Goal: Information Seeking & Learning: Find specific fact

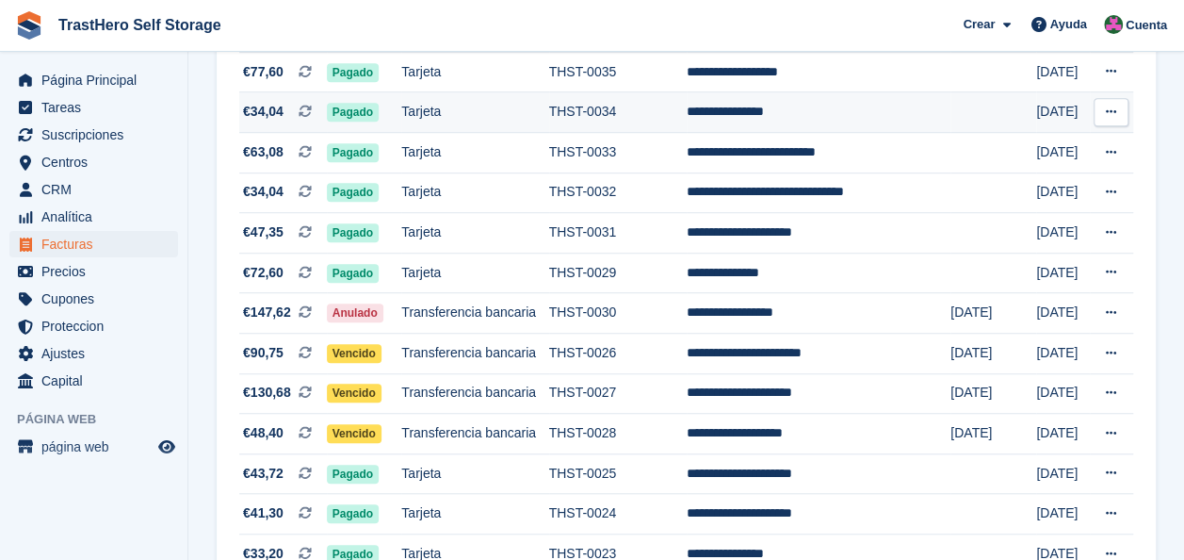
scroll to position [660, 0]
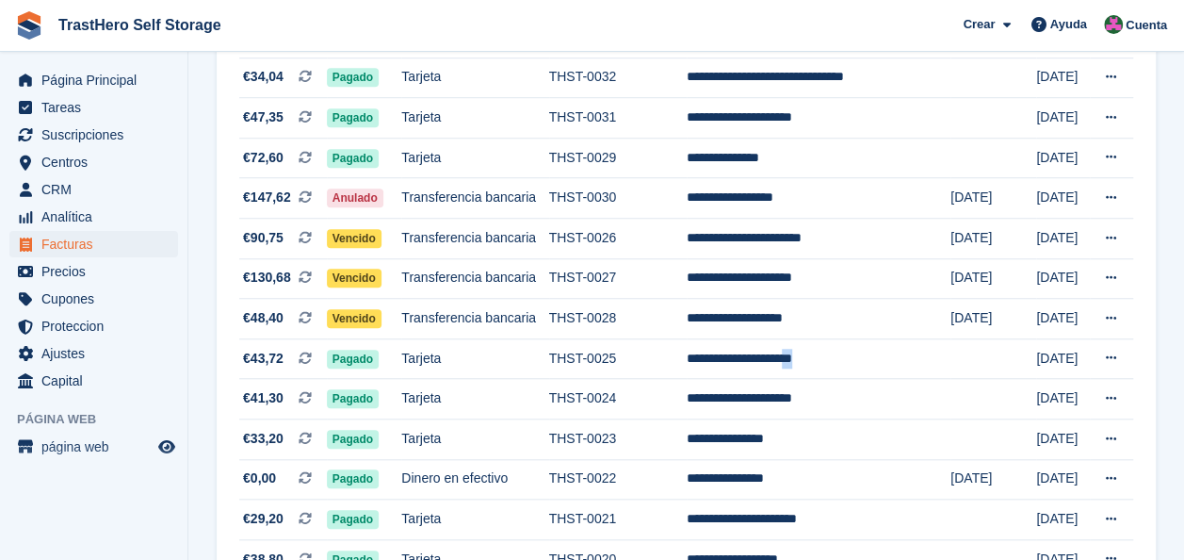
drag, startPoint x: 836, startPoint y: 360, endPoint x: 1191, endPoint y: 261, distance: 368.7
click at [1103, 281] on tbody "**********" at bounding box center [686, 498] width 894 height 1685
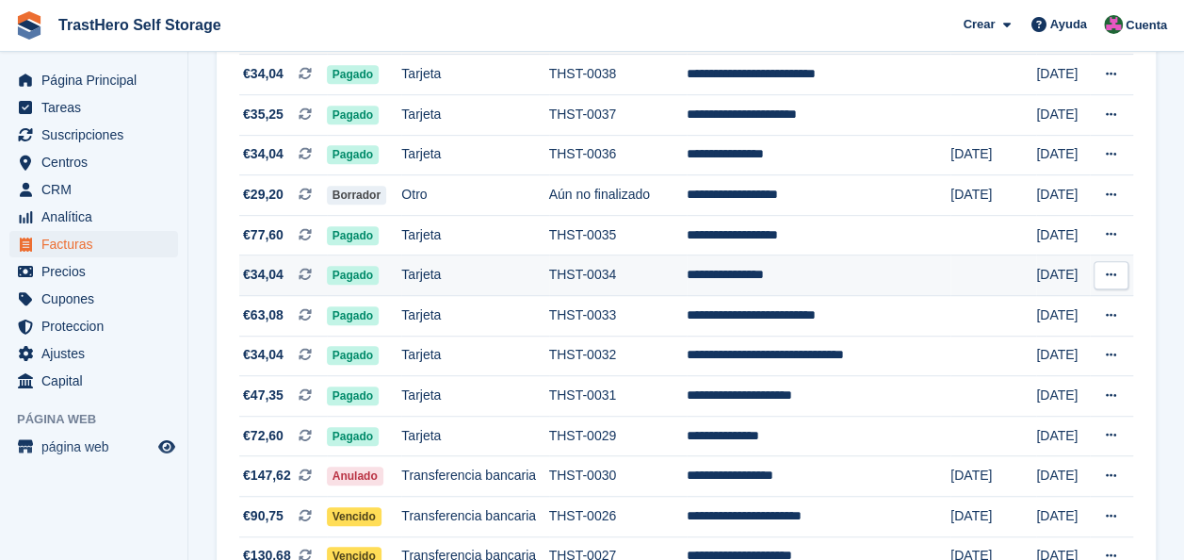
scroll to position [471, 0]
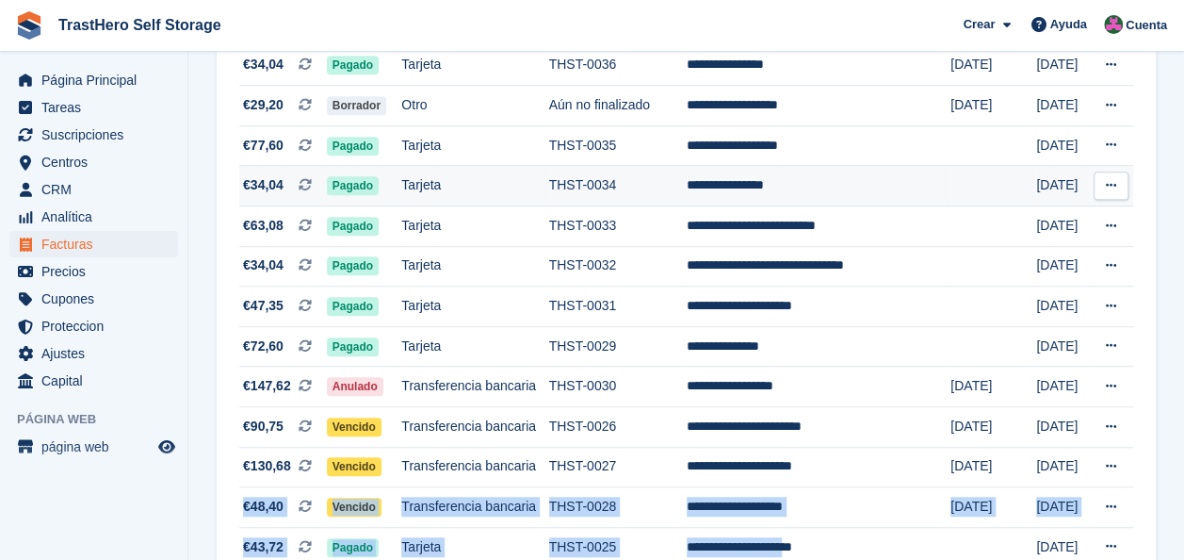
click at [688, 196] on td "THST-0034" at bounding box center [618, 186] width 139 height 41
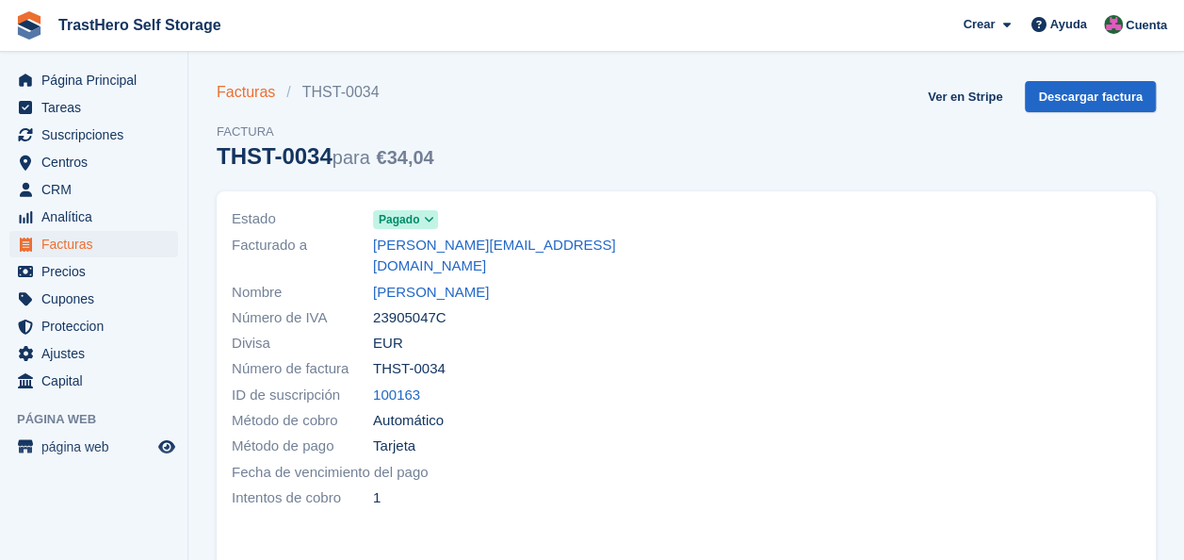
click at [260, 92] on link "Facturas" at bounding box center [252, 92] width 70 height 23
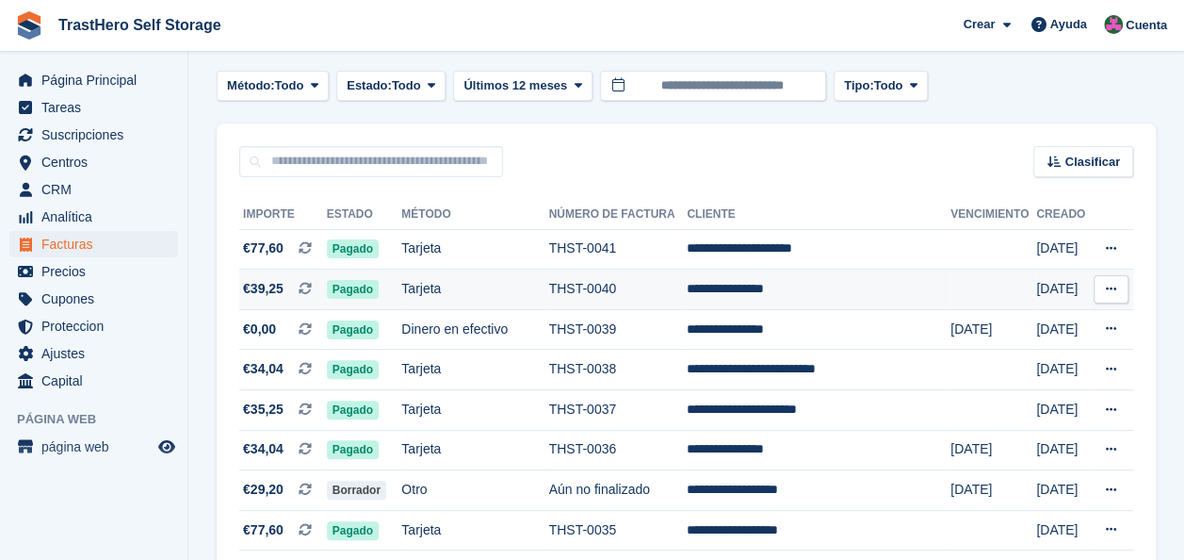
scroll to position [283, 0]
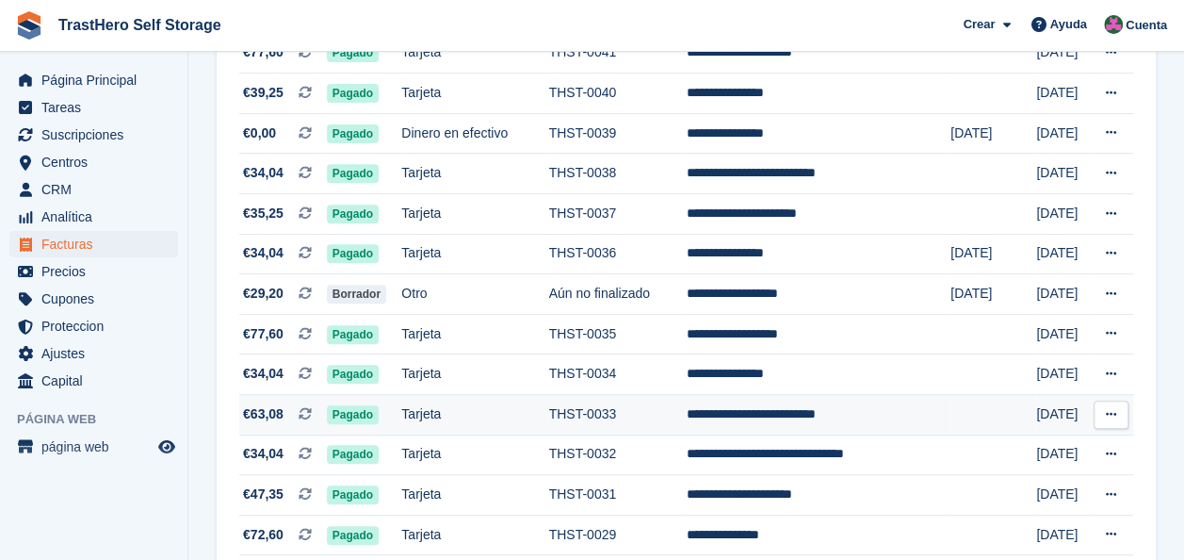
click at [743, 417] on td "**********" at bounding box center [819, 415] width 264 height 41
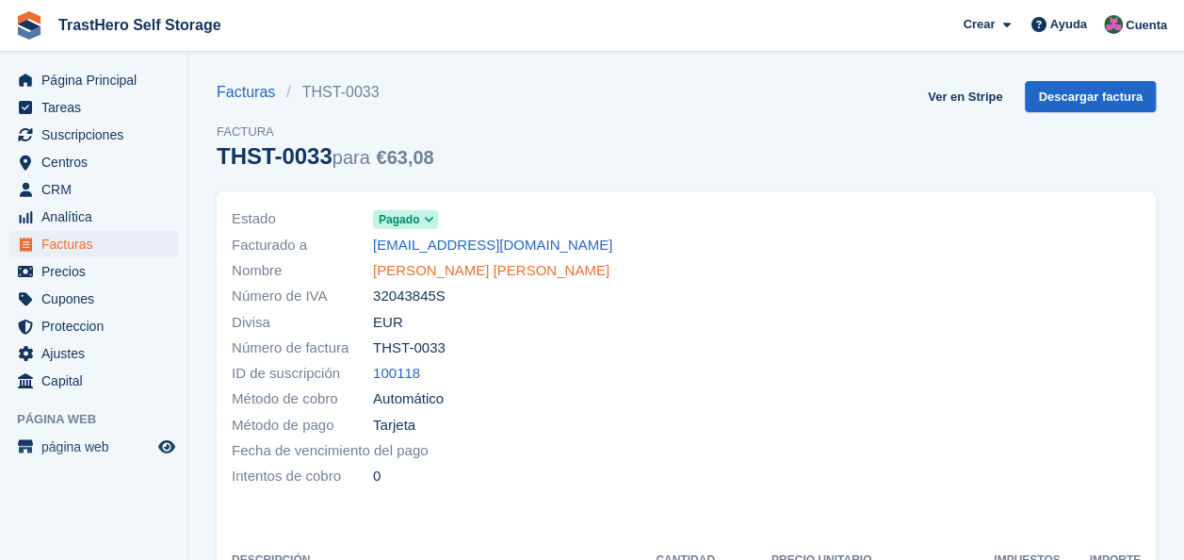
click at [449, 271] on link "[PERSON_NAME] [PERSON_NAME]" at bounding box center [491, 271] width 236 height 22
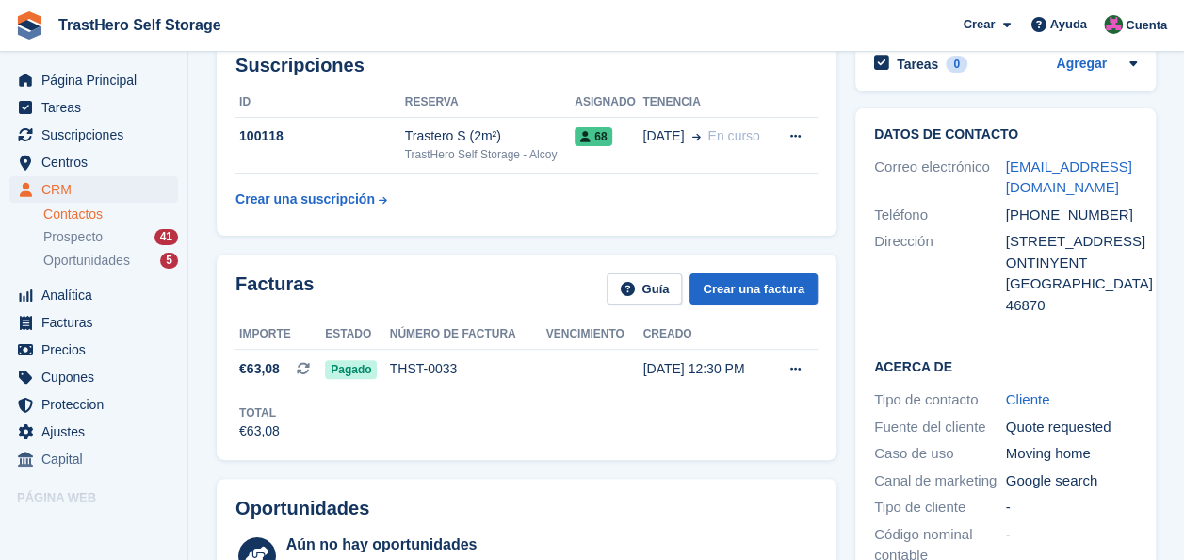
scroll to position [94, 0]
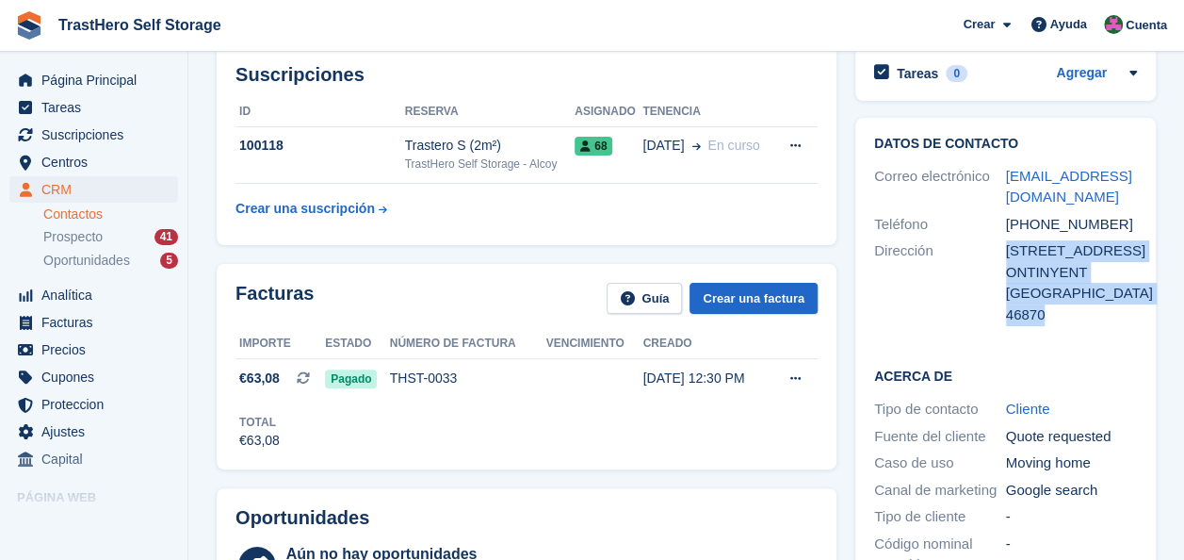
drag, startPoint x: 1053, startPoint y: 335, endPoint x: 1006, endPoint y: 255, distance: 92.9
click at [1006, 255] on div "AVENIDA ALMAIG 61,6 ONTINYENT España 46870" at bounding box center [1072, 282] width 132 height 85
copy div "AVENIDA ALMAIG 61,6 ONTINYENT España 46870"
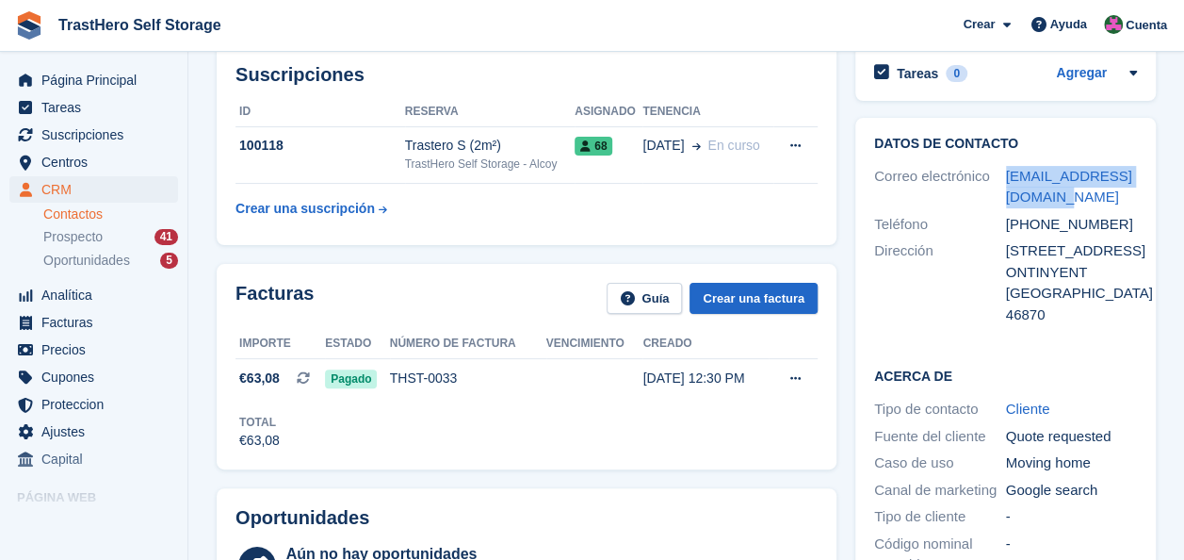
drag, startPoint x: 1067, startPoint y: 202, endPoint x: 1001, endPoint y: 181, distance: 69.1
click at [1001, 181] on div "Correo electrónico leonmachado71@gmail.com" at bounding box center [1005, 187] width 263 height 48
copy div "Correo electrónico leonmachado71@gmail.com"
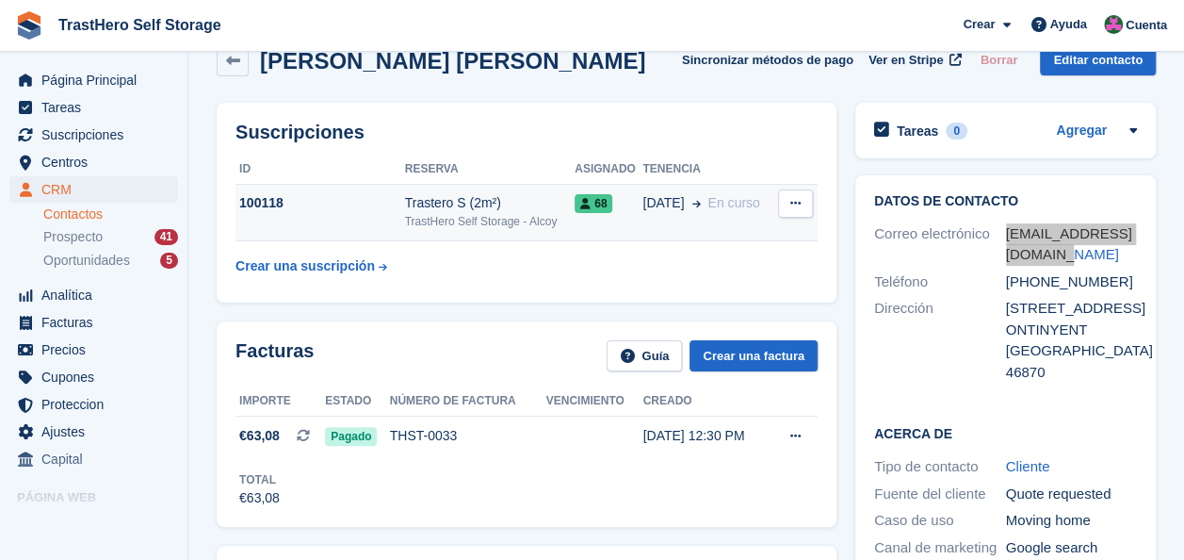
scroll to position [0, 0]
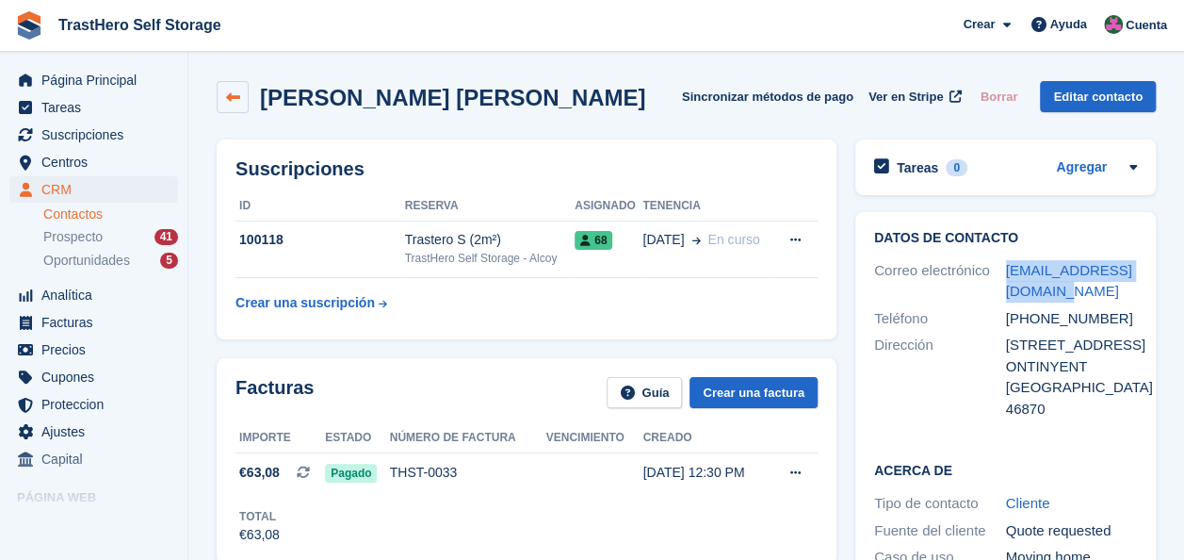
click at [235, 106] on link at bounding box center [233, 97] width 32 height 32
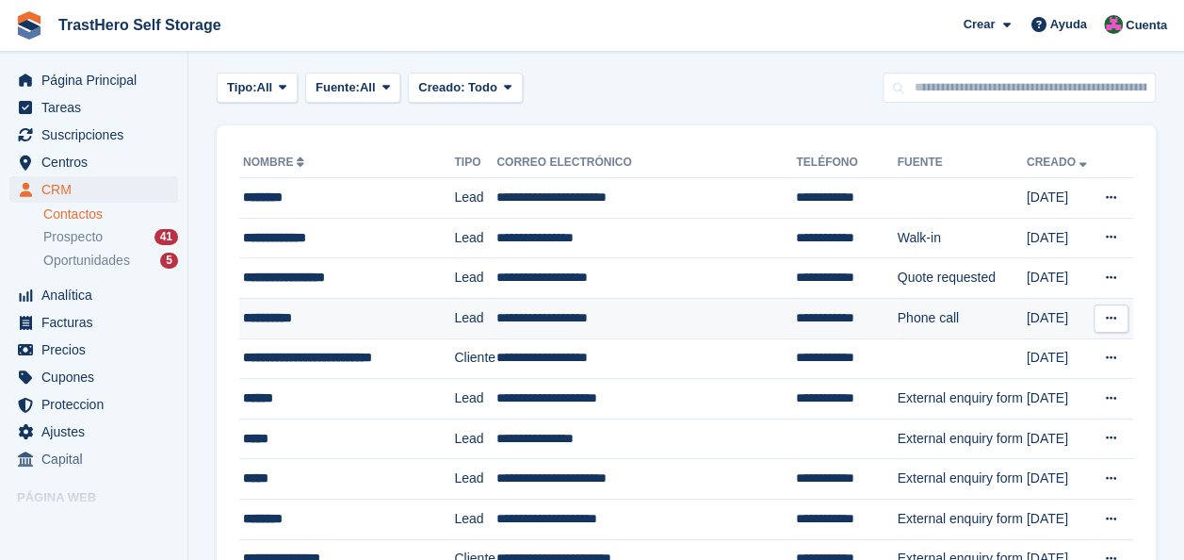
scroll to position [94, 0]
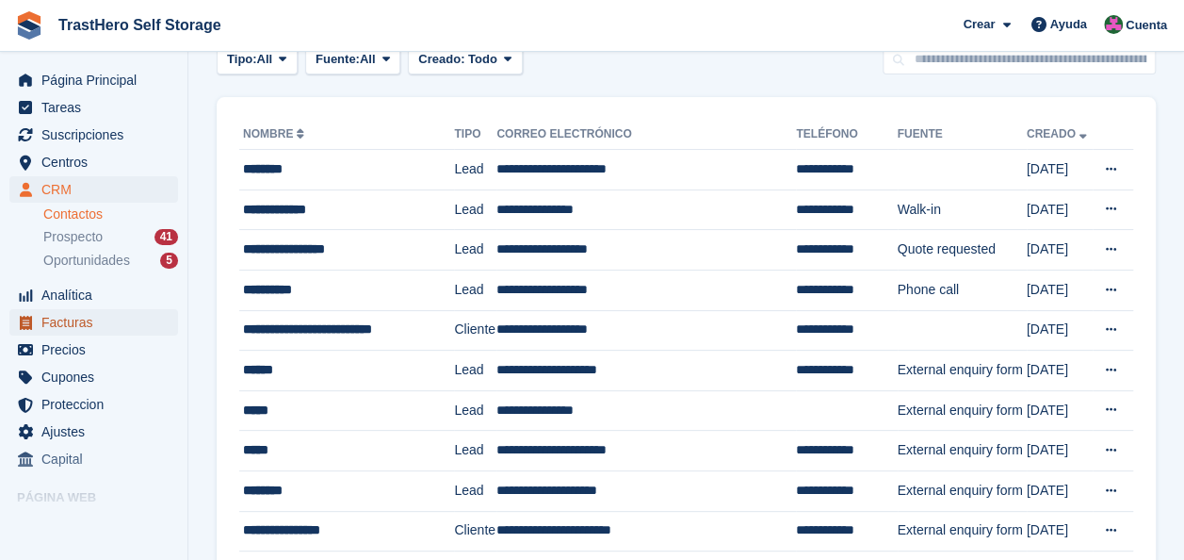
click at [86, 318] on span "Facturas" at bounding box center [97, 322] width 113 height 26
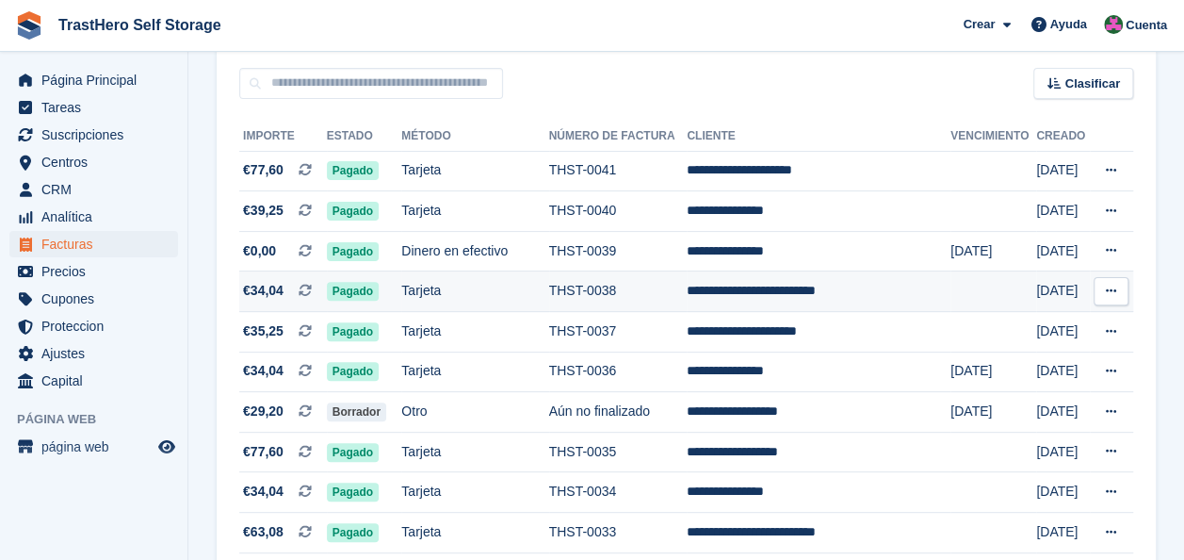
scroll to position [283, 0]
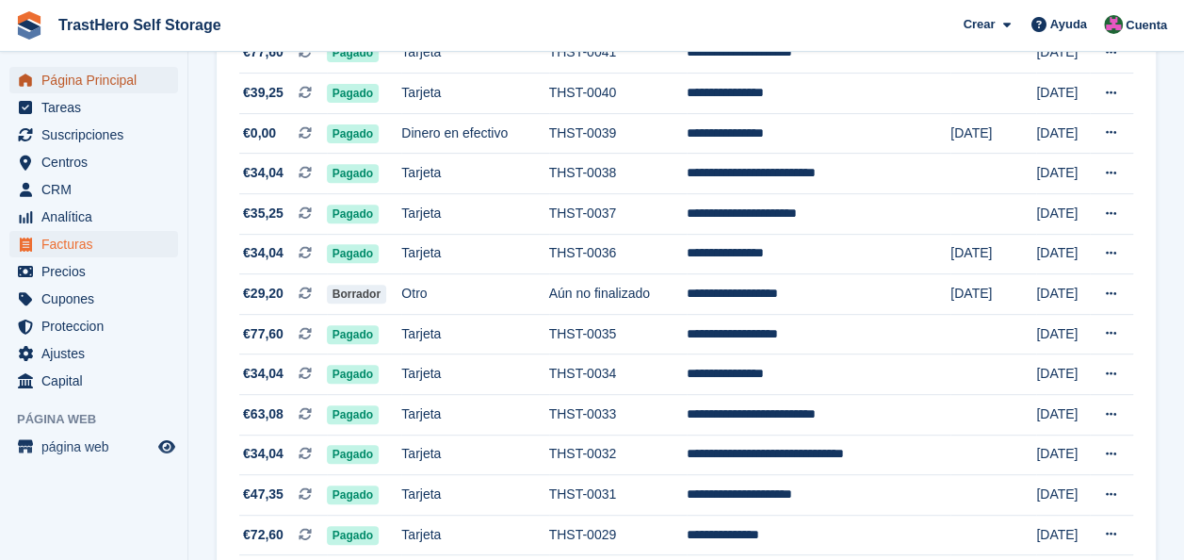
click at [64, 79] on span "Página Principal" at bounding box center [97, 80] width 113 height 26
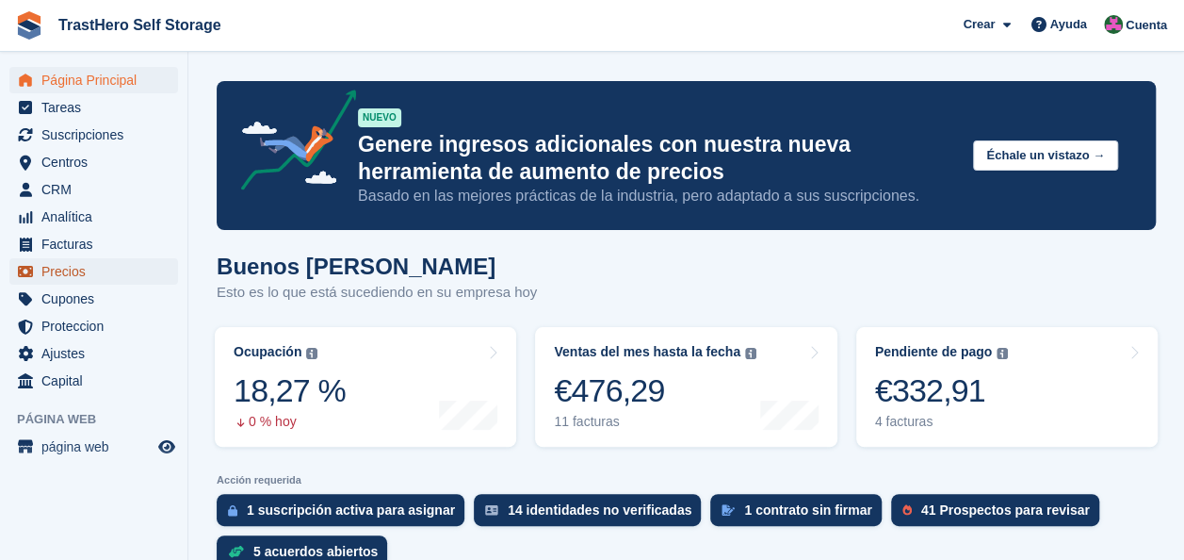
click at [77, 277] on span "Precios" at bounding box center [97, 271] width 113 height 26
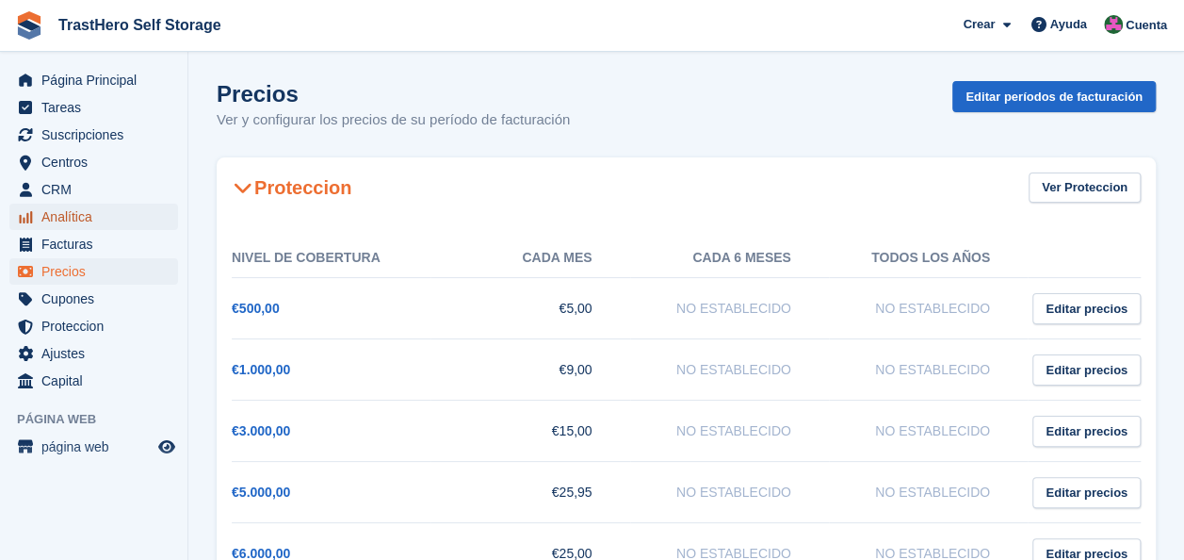
click at [97, 212] on span "Analítica" at bounding box center [97, 217] width 113 height 26
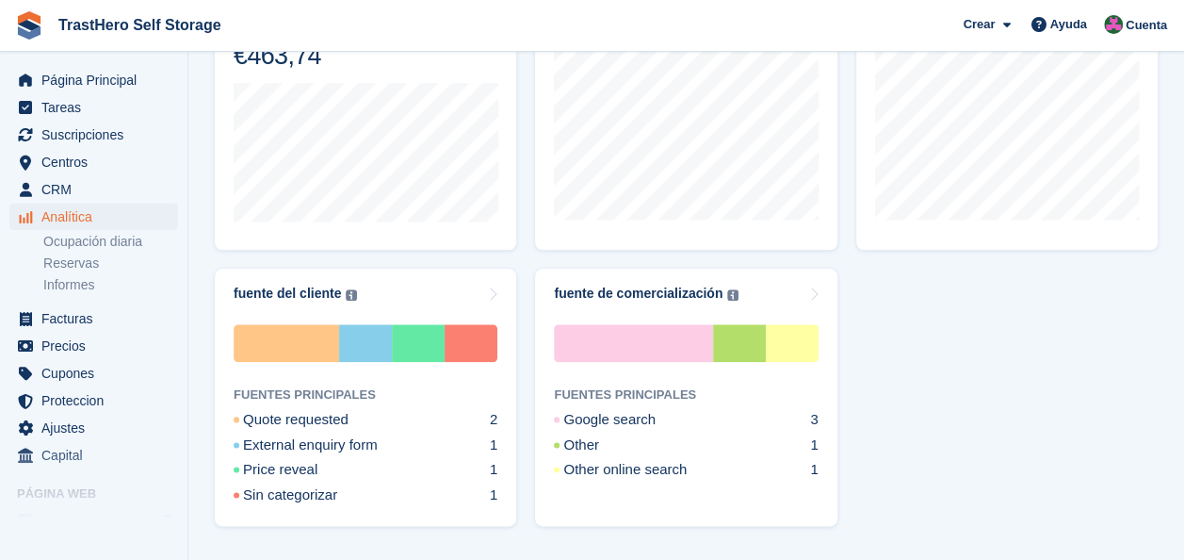
scroll to position [959, 0]
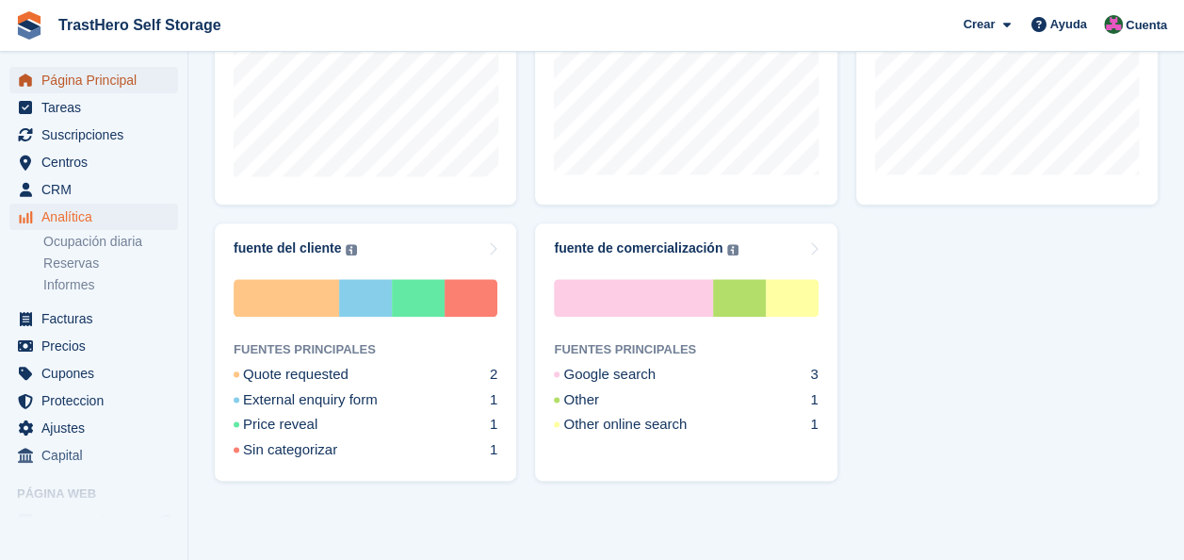
click at [115, 81] on span "Página Principal" at bounding box center [97, 80] width 113 height 26
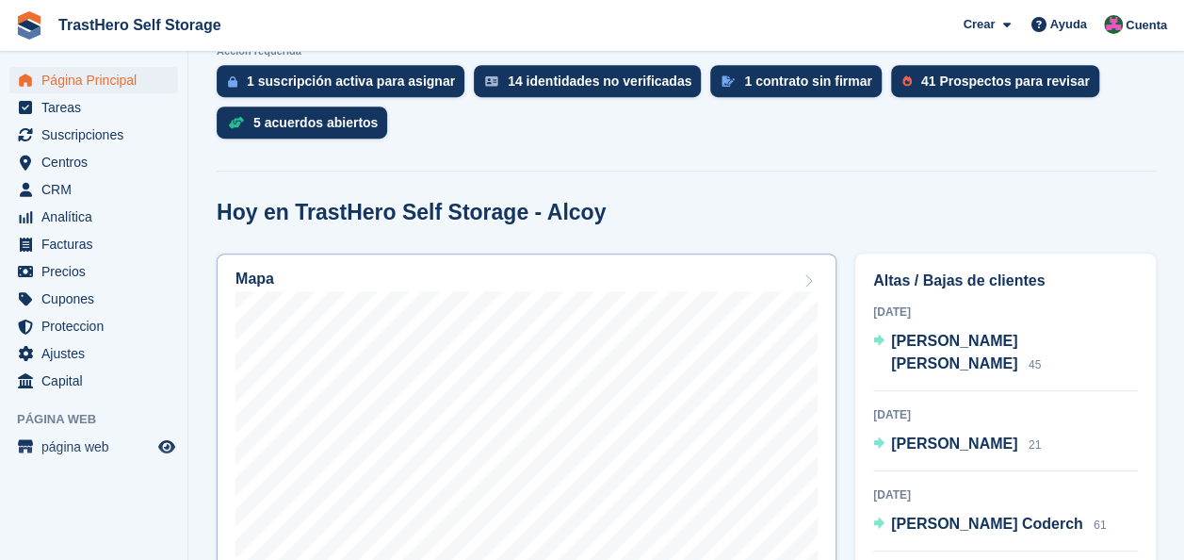
scroll to position [471, 0]
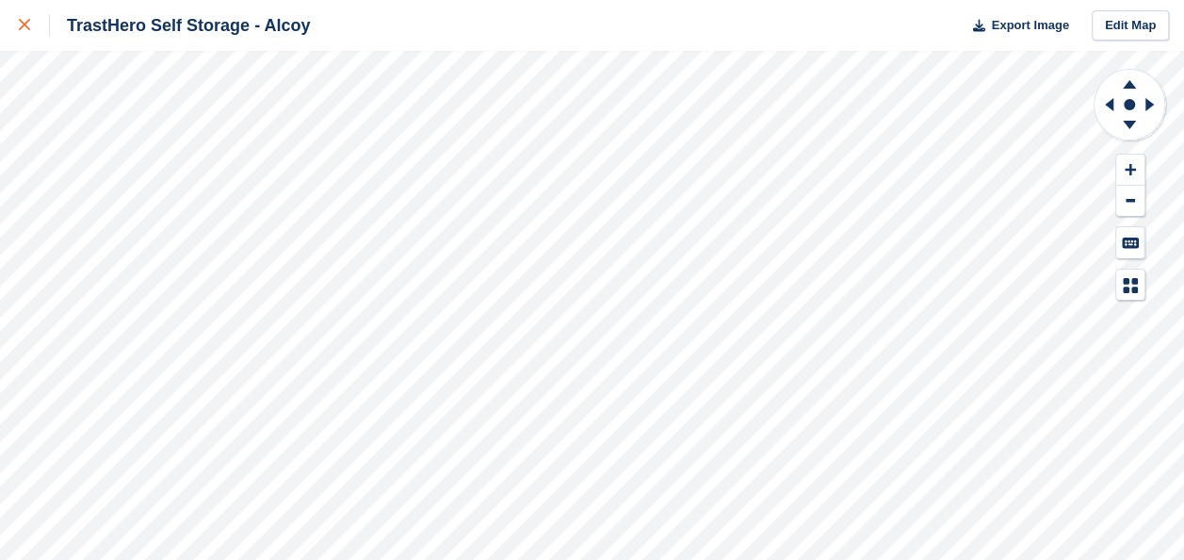
click at [32, 23] on div at bounding box center [34, 25] width 31 height 23
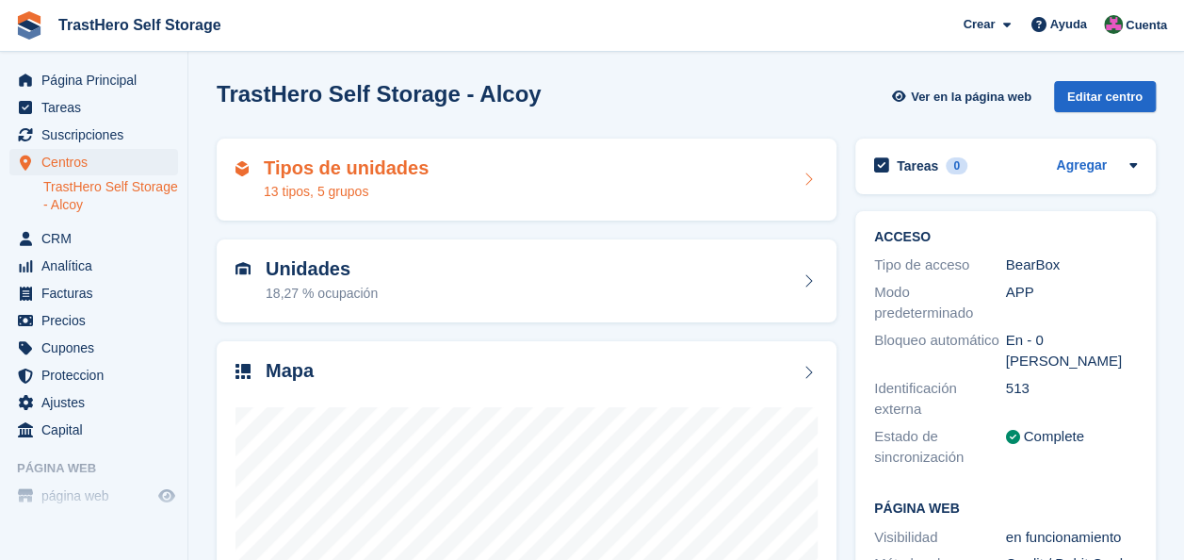
click at [446, 189] on div "Tipos de unidades 13 tipos, 5 grupos" at bounding box center [527, 179] width 582 height 45
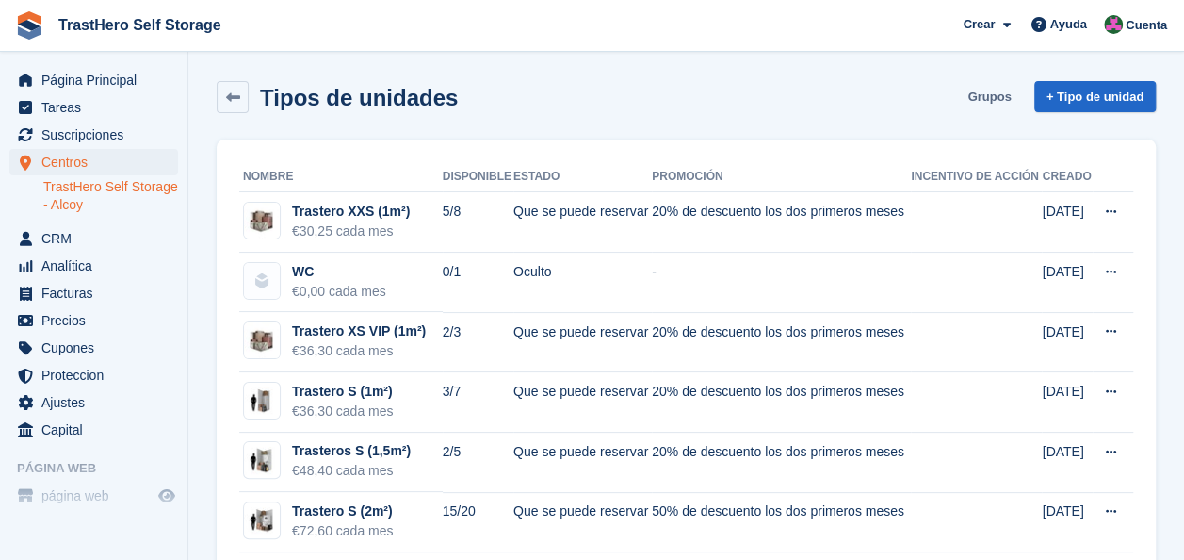
click at [1012, 94] on link "Grupos" at bounding box center [989, 96] width 58 height 31
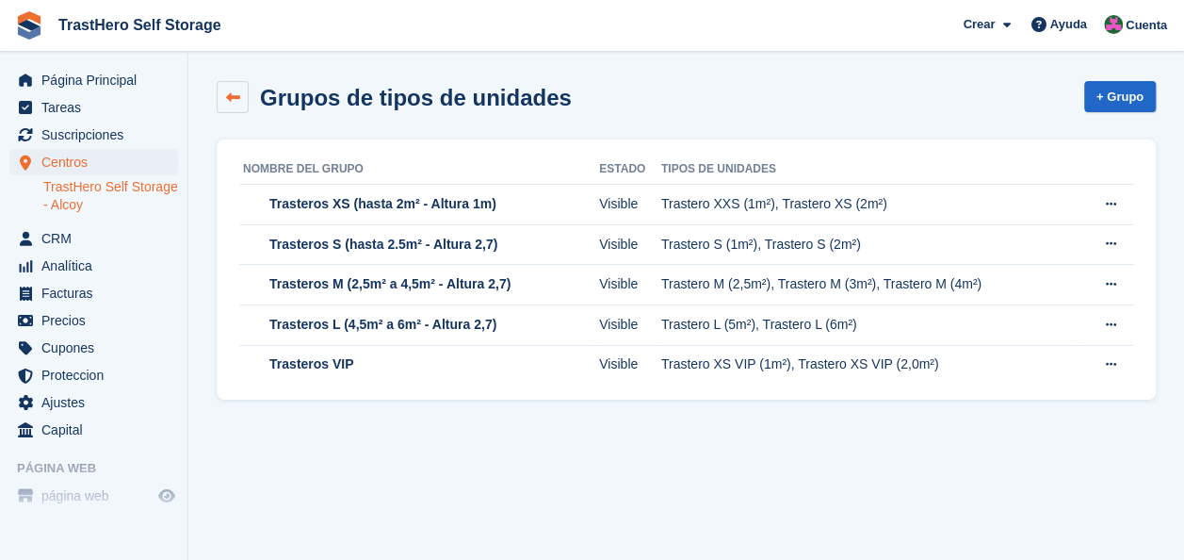
click at [244, 90] on link at bounding box center [233, 97] width 32 height 32
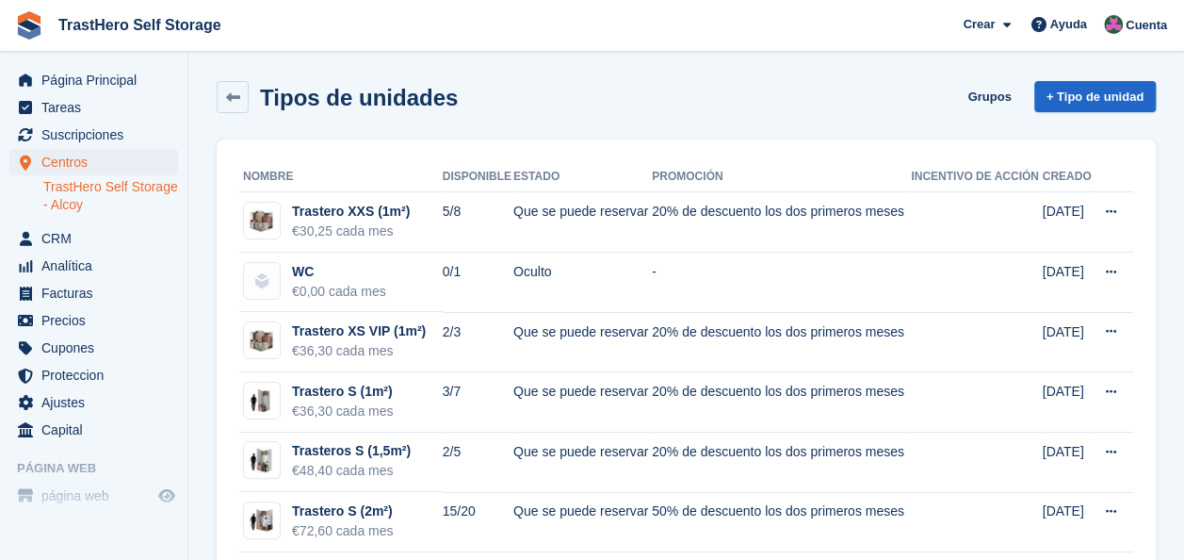
click at [244, 90] on link at bounding box center [233, 97] width 32 height 32
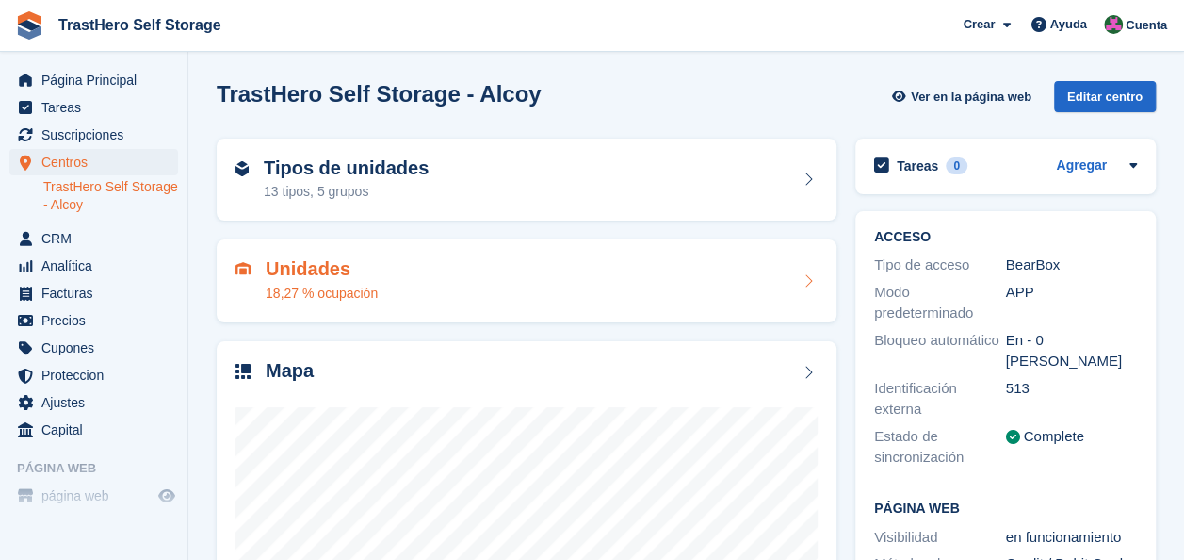
click at [507, 254] on div "Unidades 18,27 % ocupación" at bounding box center [527, 280] width 620 height 83
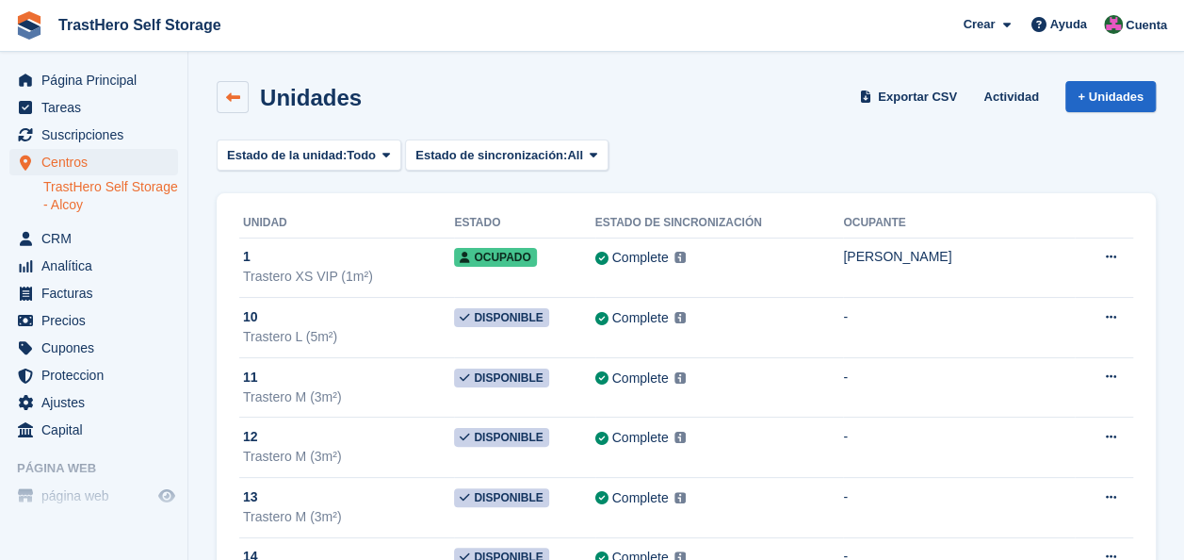
click at [237, 93] on icon at bounding box center [233, 97] width 14 height 14
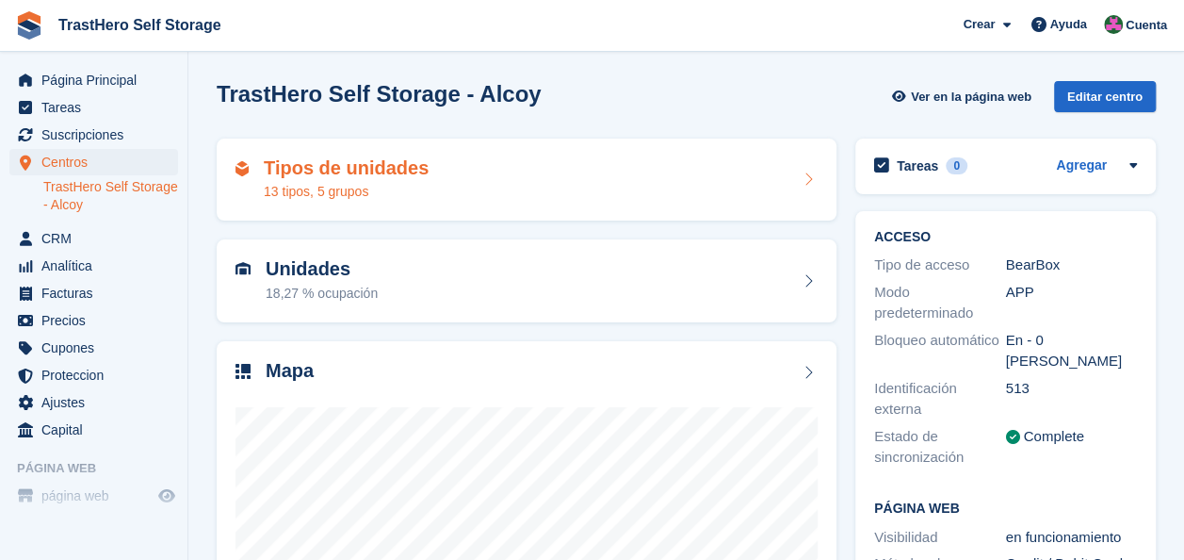
click at [639, 177] on div "Tipos de unidades 13 tipos, 5 grupos" at bounding box center [527, 179] width 582 height 45
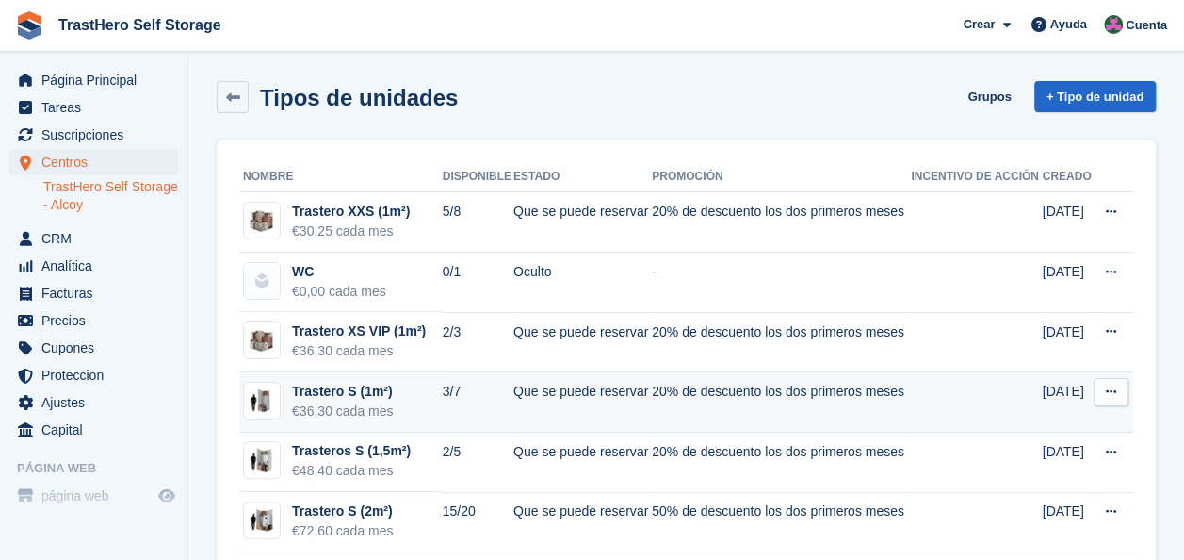
click at [575, 386] on td "Que se puede reservar" at bounding box center [582, 402] width 139 height 60
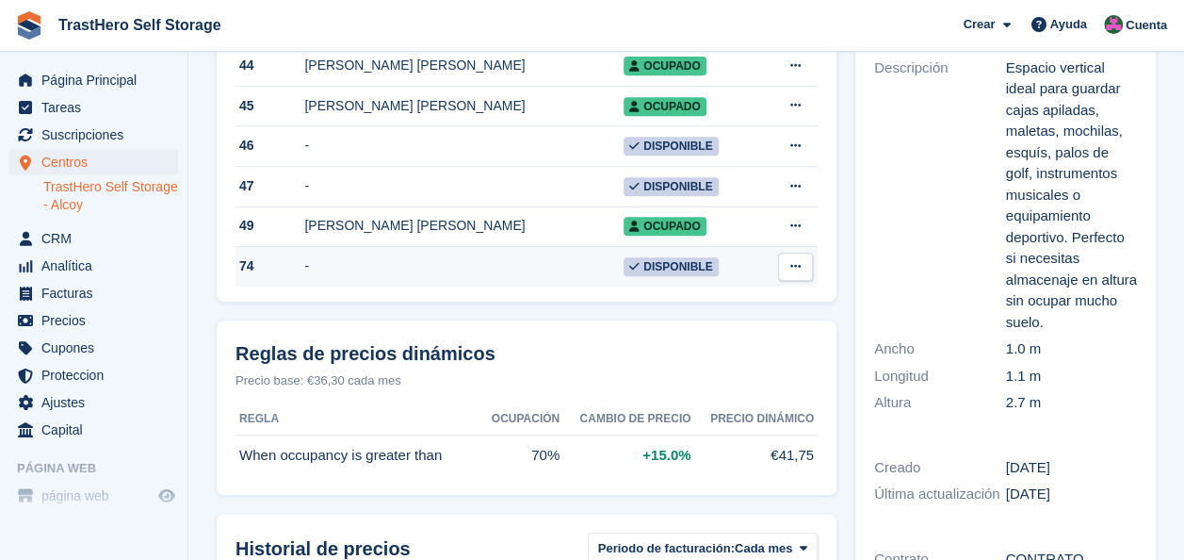
scroll to position [188, 0]
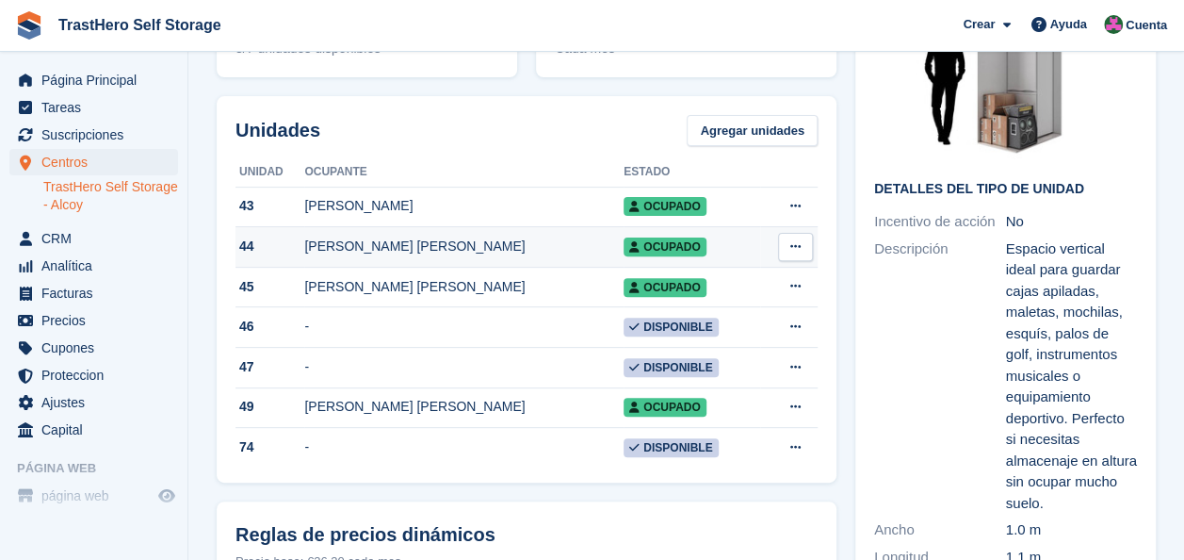
click at [377, 249] on div "[PERSON_NAME]" at bounding box center [463, 246] width 319 height 20
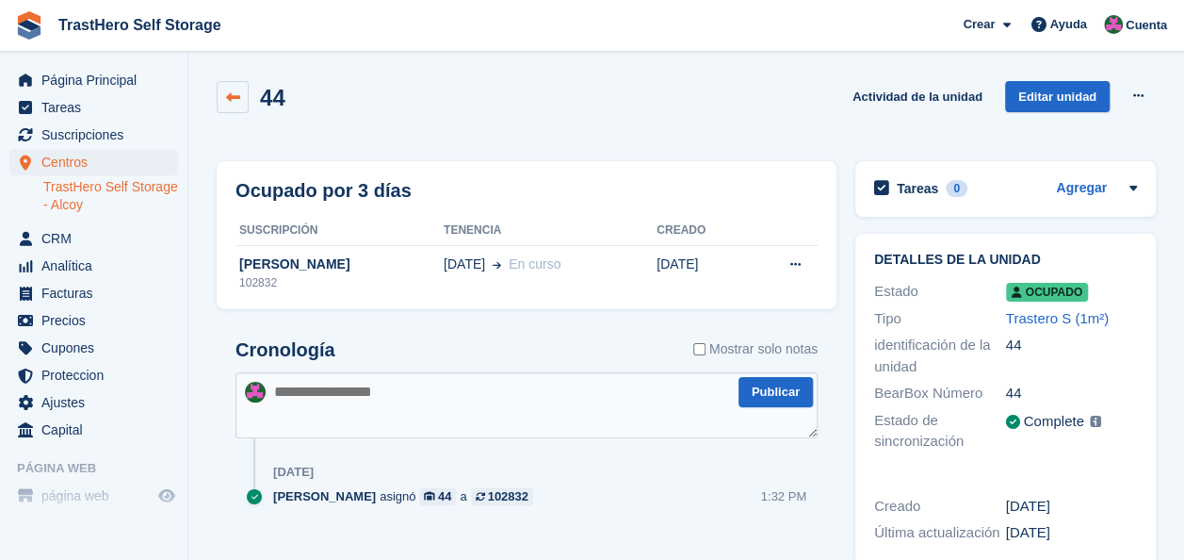
click at [228, 94] on icon at bounding box center [233, 97] width 14 height 14
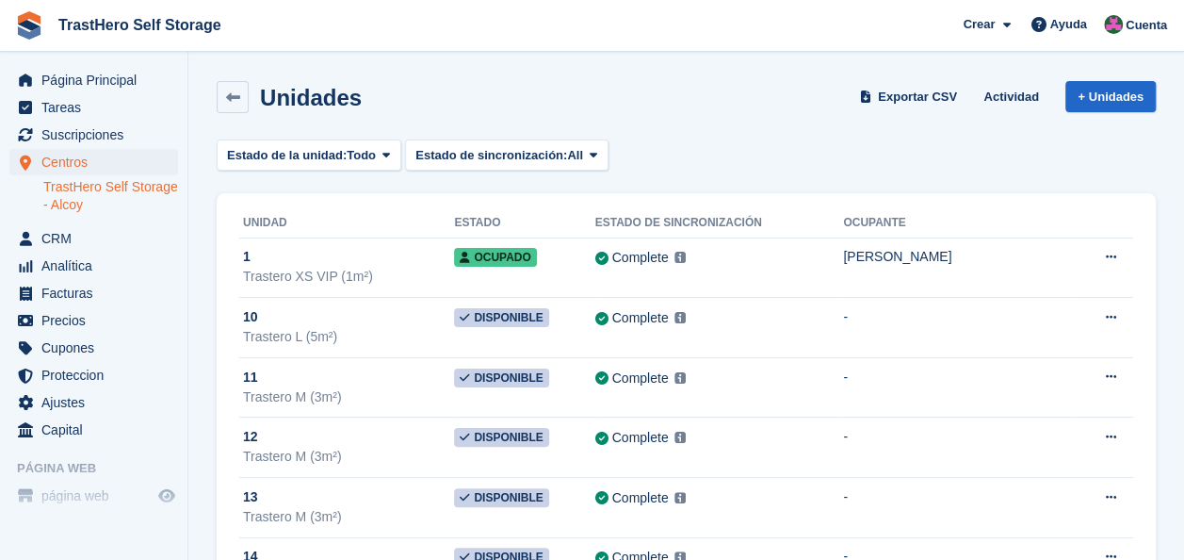
click at [228, 94] on icon at bounding box center [233, 97] width 14 height 14
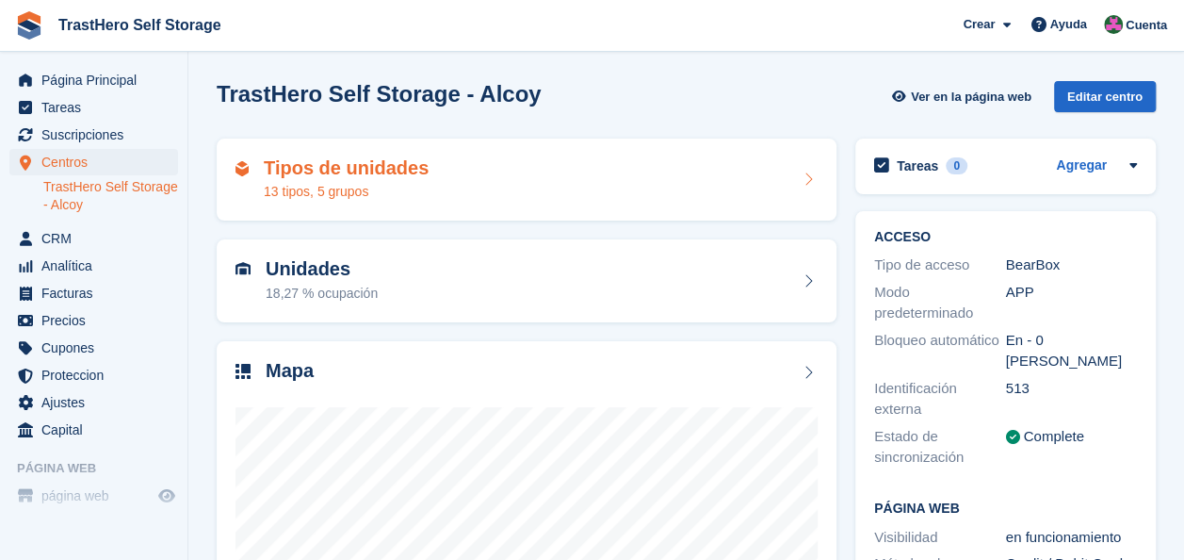
click at [403, 192] on div "13 tipos, 5 grupos" at bounding box center [346, 192] width 165 height 20
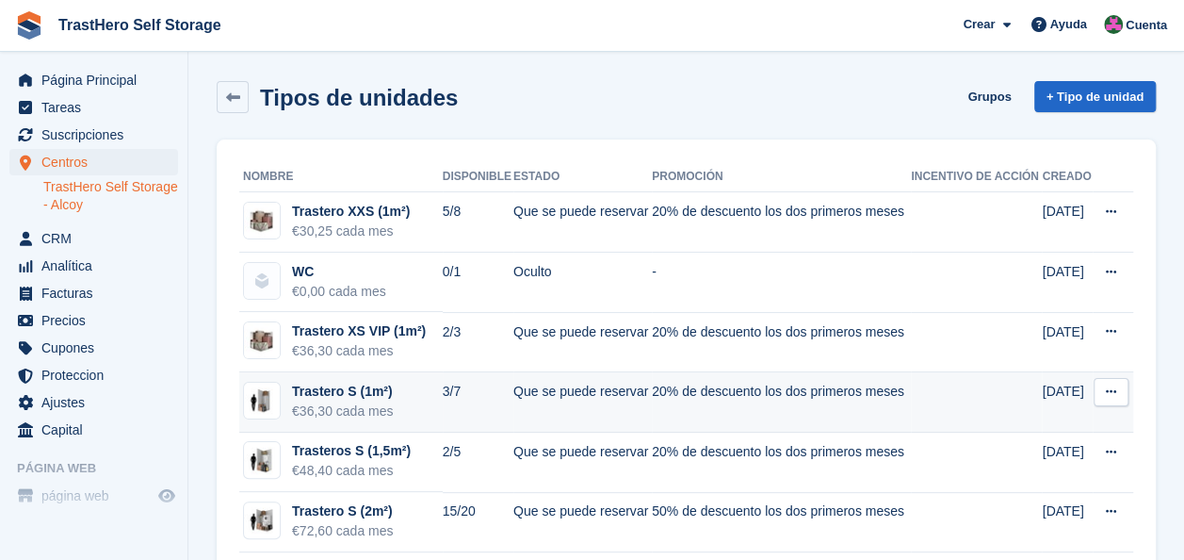
click at [417, 384] on td "Trastero S (1m²) €36,30 cada mes" at bounding box center [341, 402] width 204 height 60
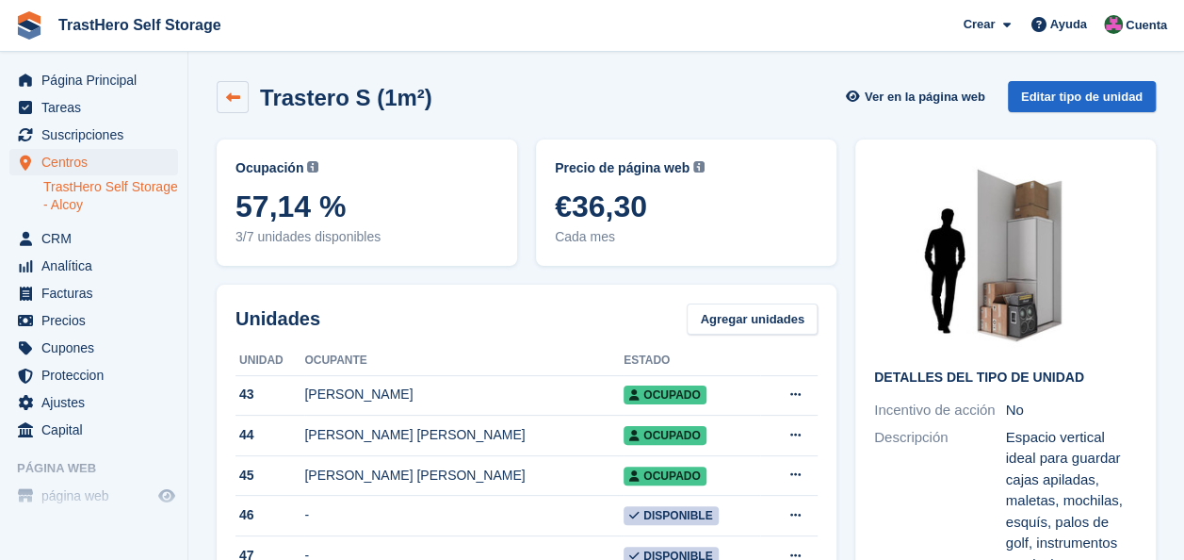
click at [230, 95] on icon at bounding box center [233, 97] width 14 height 14
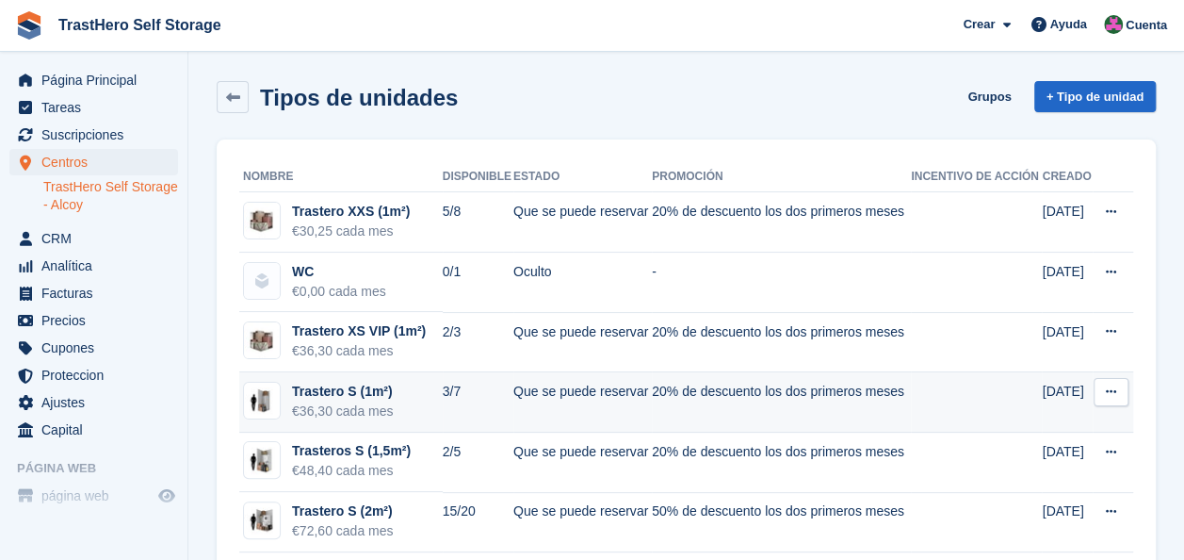
click at [744, 399] on td "20% de descuento los dos primeros meses" at bounding box center [781, 402] width 259 height 60
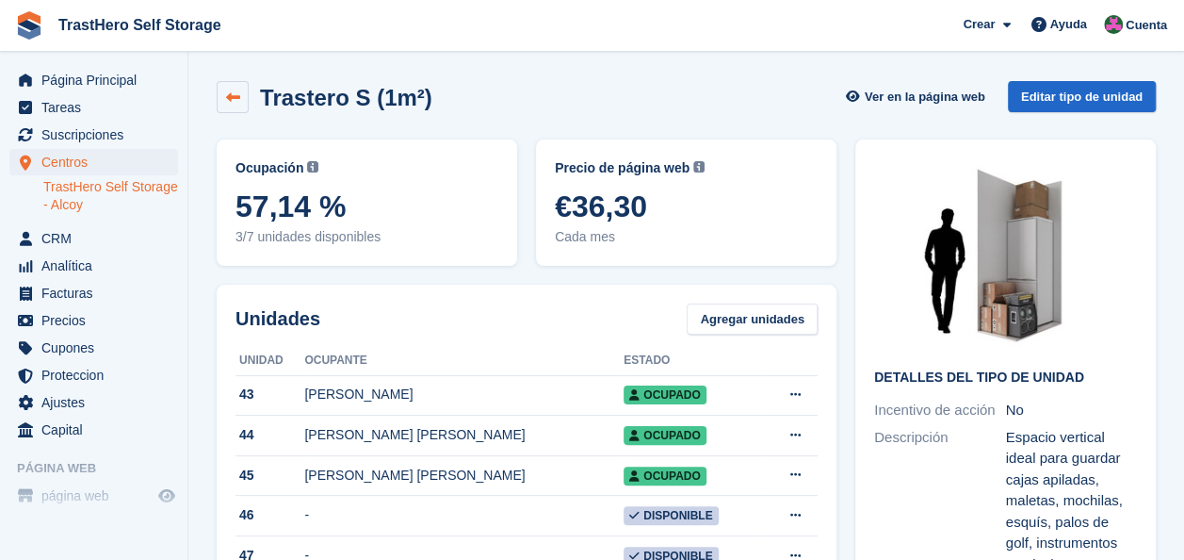
click at [243, 102] on link at bounding box center [233, 97] width 32 height 32
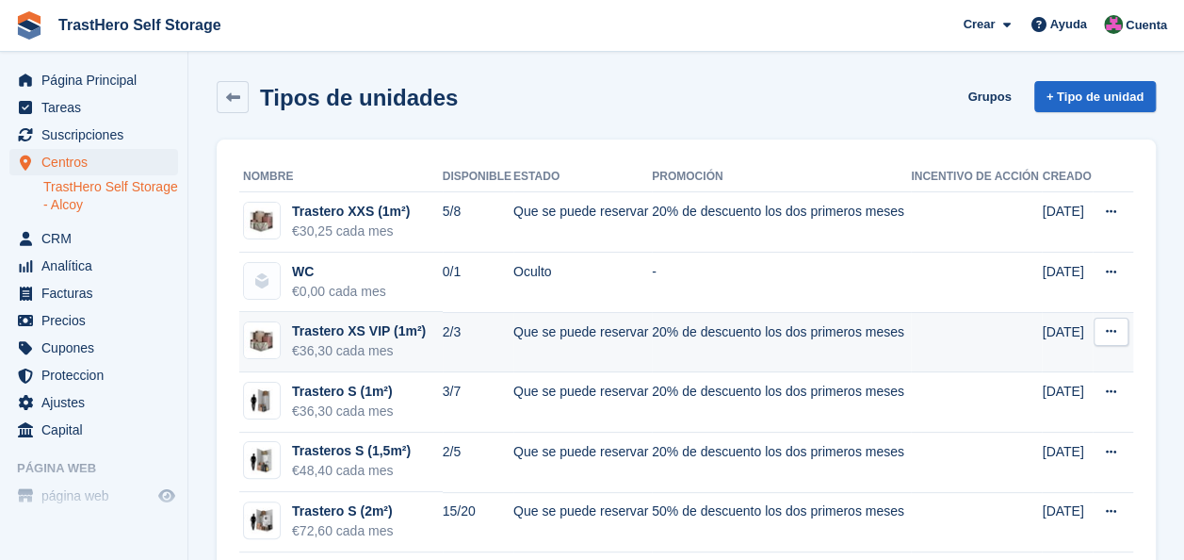
click at [499, 343] on td "2/3" at bounding box center [478, 342] width 71 height 60
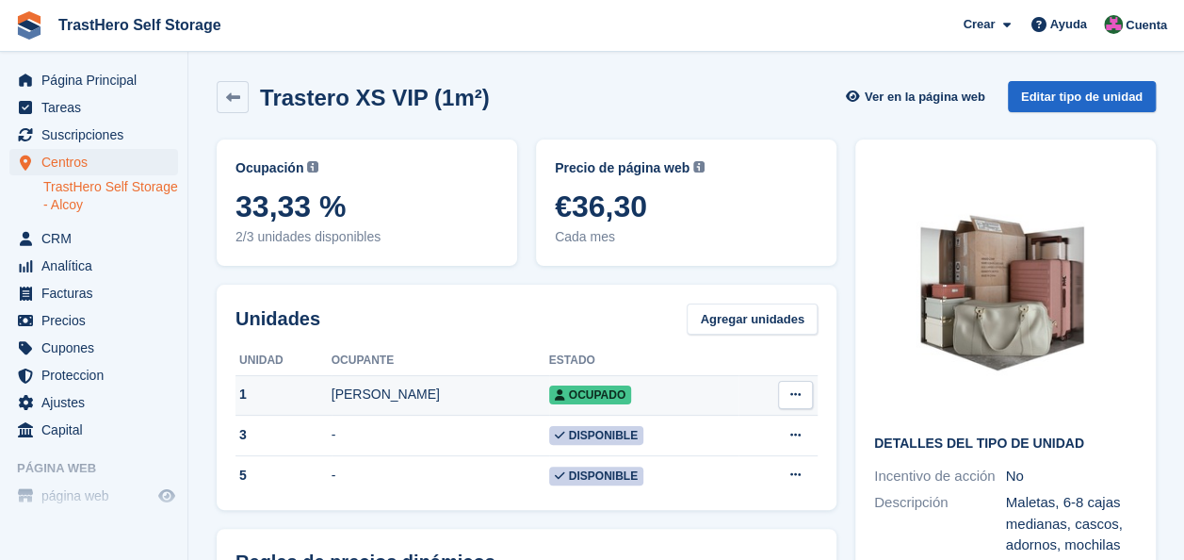
click at [419, 385] on div "[PERSON_NAME]" at bounding box center [441, 394] width 218 height 20
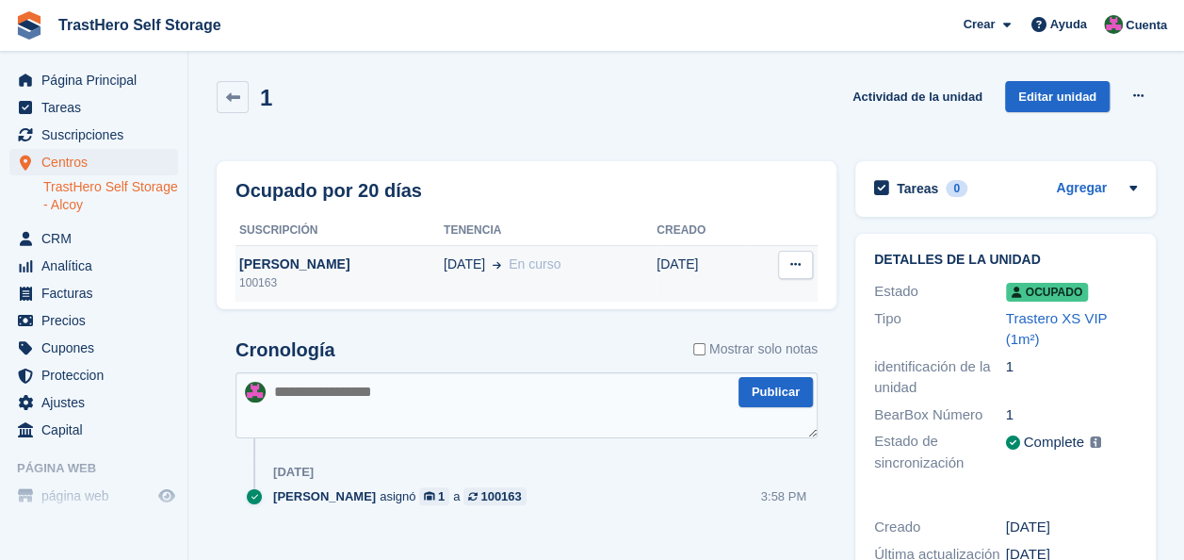
drag, startPoint x: 0, startPoint y: 0, endPoint x: 288, endPoint y: 259, distance: 387.6
click at [288, 259] on div "[PERSON_NAME]" at bounding box center [340, 264] width 208 height 20
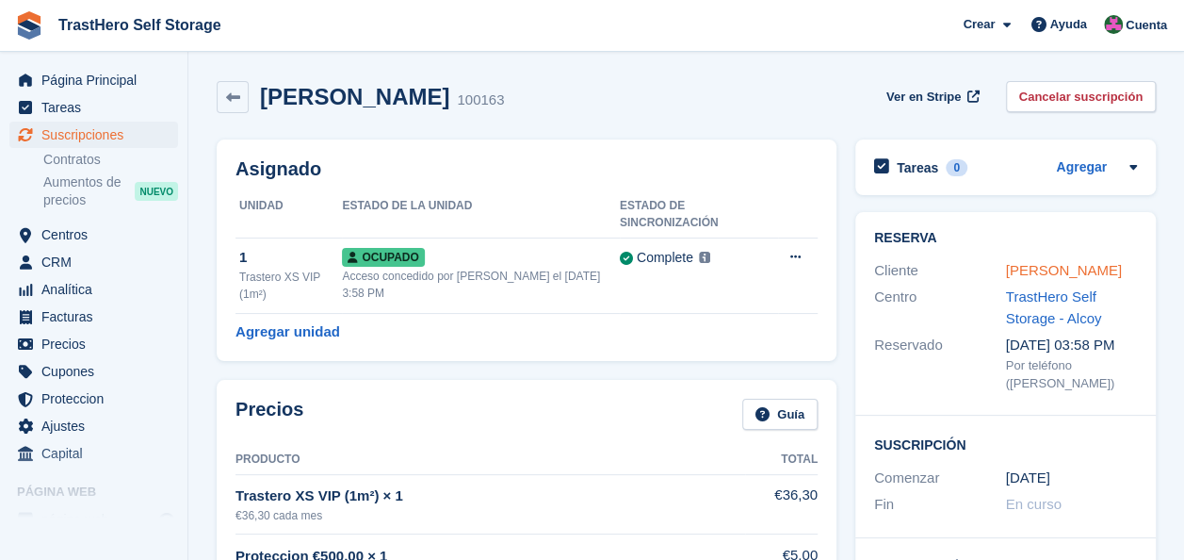
click at [1077, 269] on link "[PERSON_NAME]" at bounding box center [1064, 270] width 116 height 16
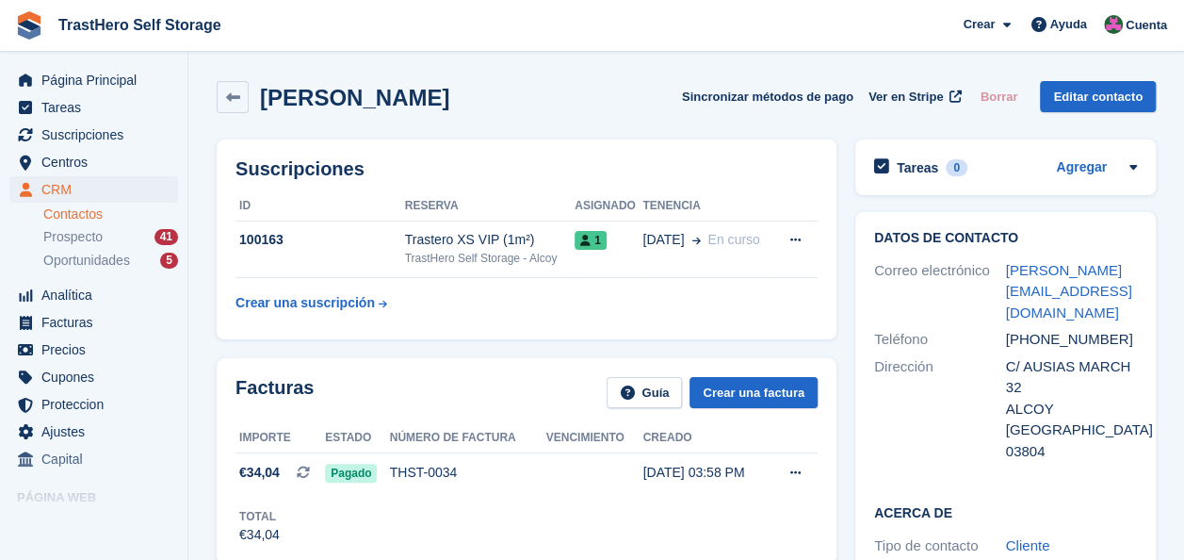
click at [928, 241] on h2 "Datos de contacto" at bounding box center [1005, 238] width 263 height 15
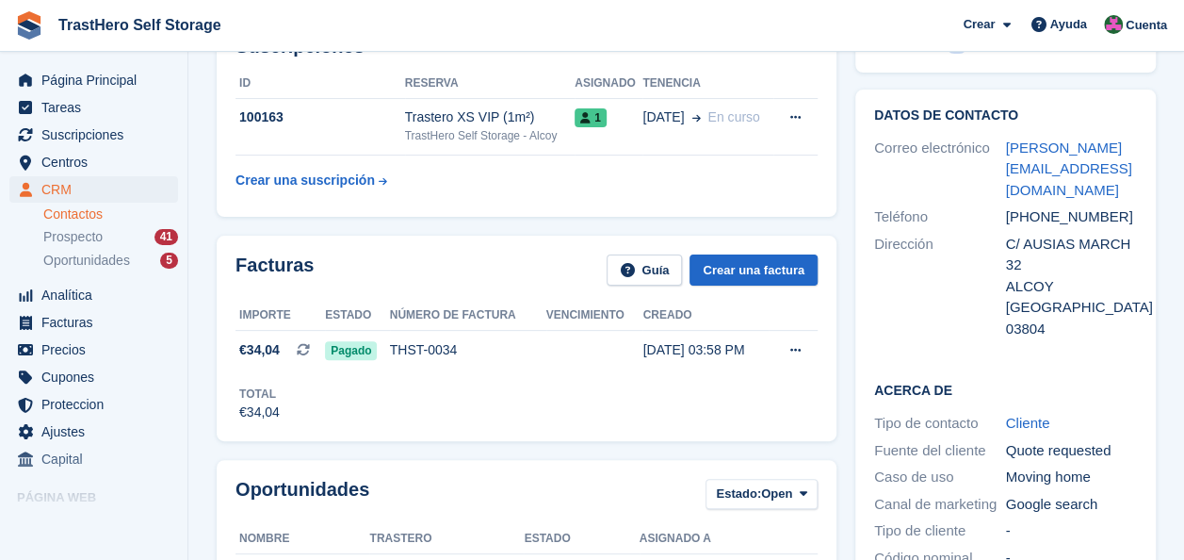
scroll to position [94, 0]
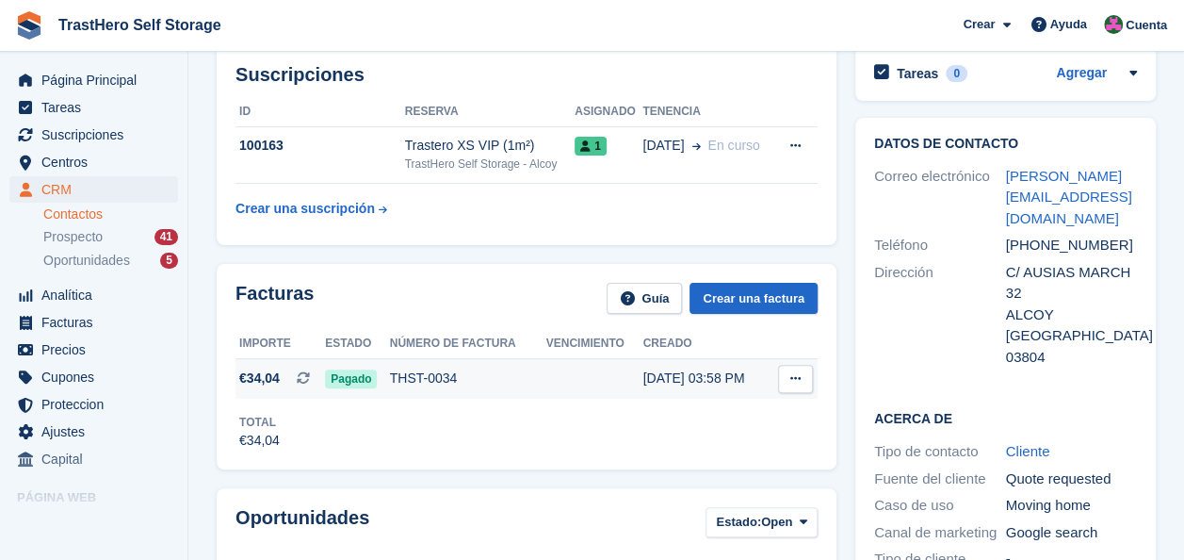
click at [520, 364] on td "THST-0034" at bounding box center [468, 378] width 156 height 40
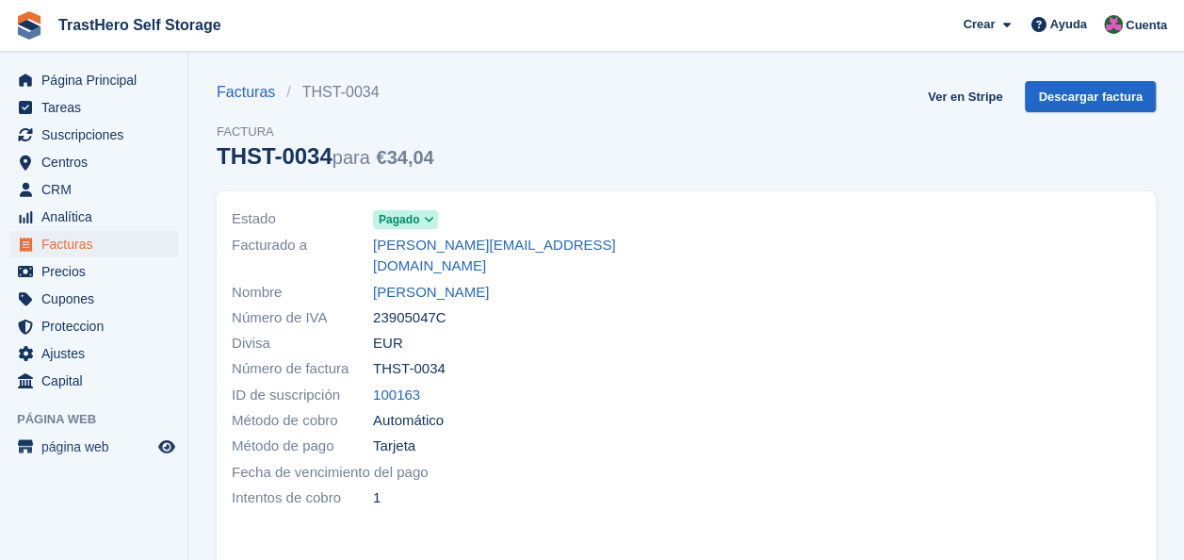
drag, startPoint x: 441, startPoint y: 298, endPoint x: 375, endPoint y: 296, distance: 66.0
click at [375, 307] on span "23905047C" at bounding box center [409, 318] width 73 height 22
copy span "23905047C"
click at [481, 282] on link "Ana Gómez Torres" at bounding box center [431, 293] width 116 height 22
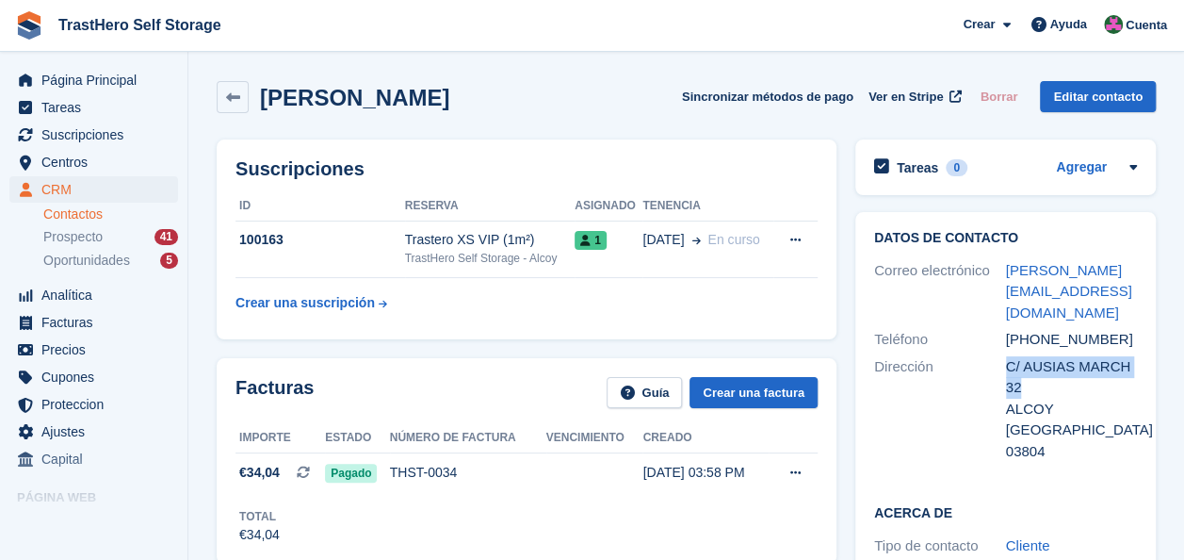
drag, startPoint x: 1027, startPoint y: 366, endPoint x: 1005, endPoint y: 352, distance: 25.4
click at [1006, 356] on div "C/ AUSIAS MARCH 32" at bounding box center [1072, 377] width 132 height 42
copy div "C/ AUSIAS MARCH 32"
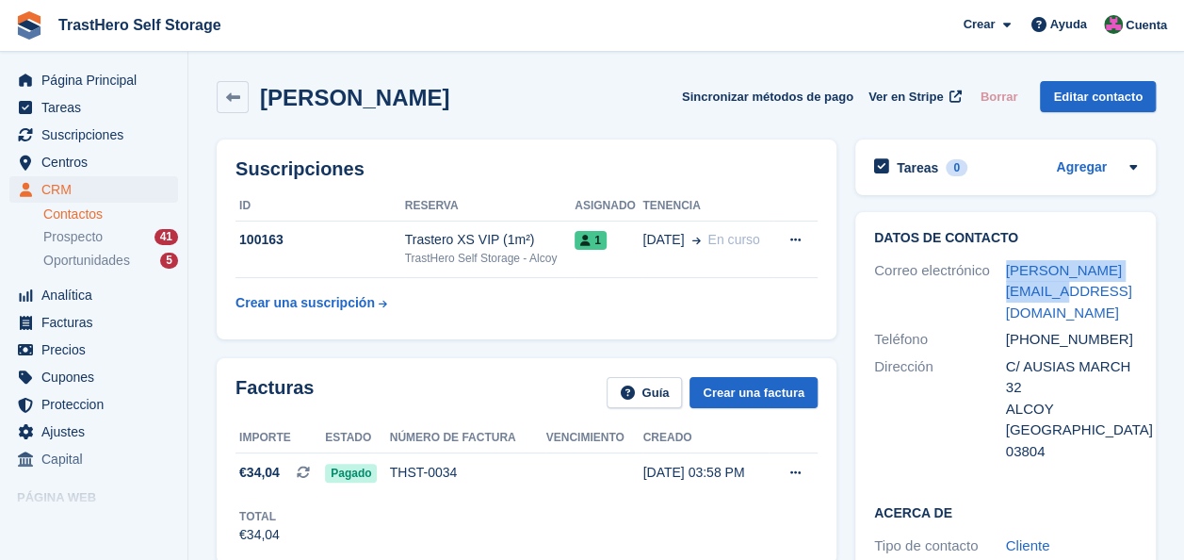
drag, startPoint x: 1028, startPoint y: 297, endPoint x: 997, endPoint y: 271, distance: 40.2
click at [997, 271] on div "Correo electrónico anita.3.ag4@gmail.com" at bounding box center [1005, 292] width 263 height 70
copy div "Correo electrónico anita.3.ag4@gmail.com"
click at [234, 100] on icon at bounding box center [233, 97] width 14 height 14
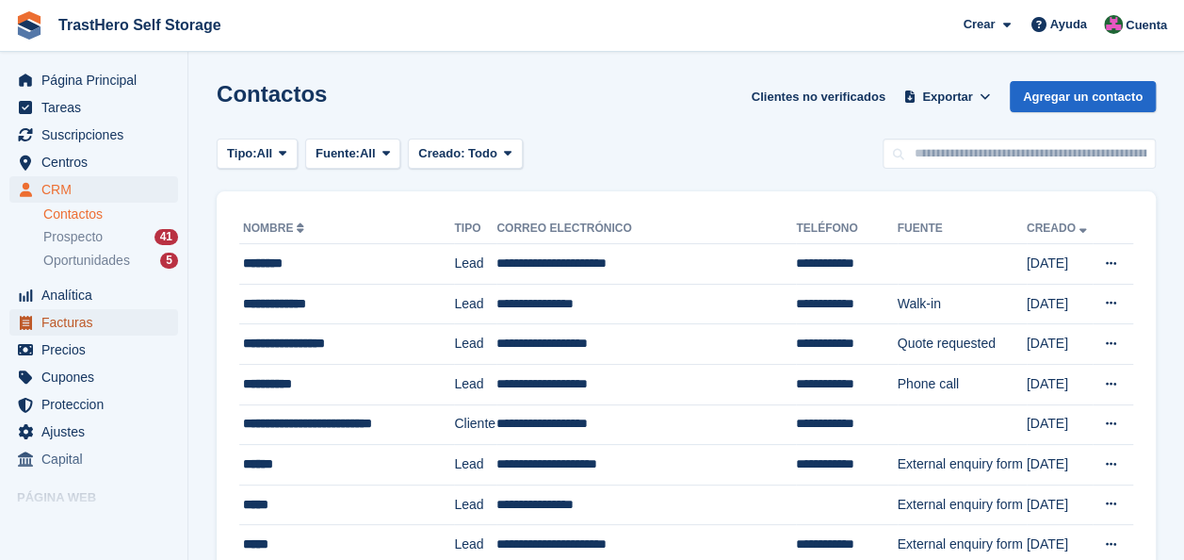
click at [46, 330] on span "Facturas" at bounding box center [97, 322] width 113 height 26
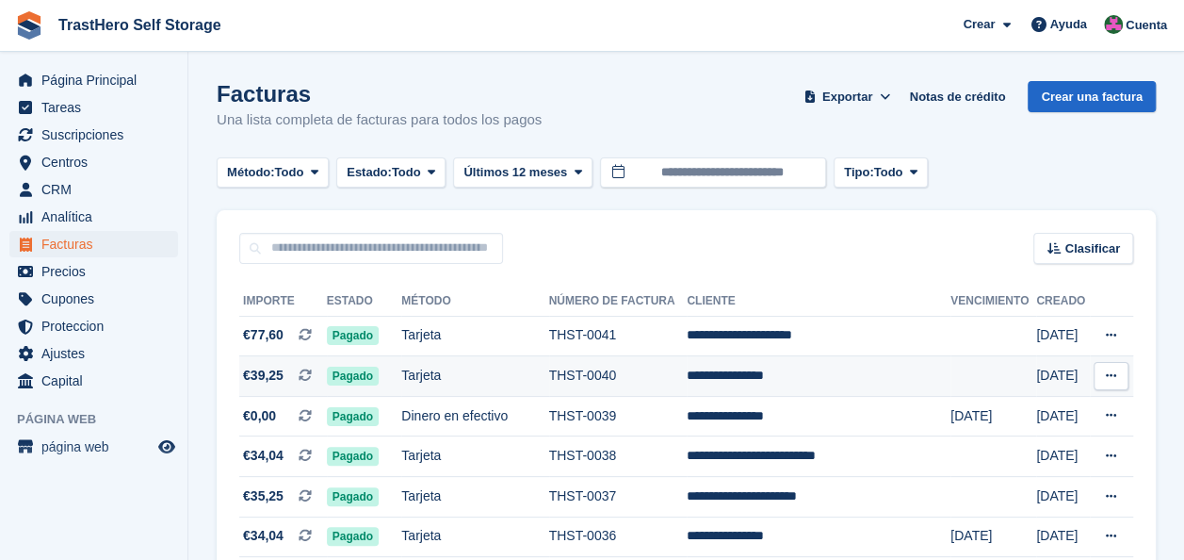
scroll to position [188, 0]
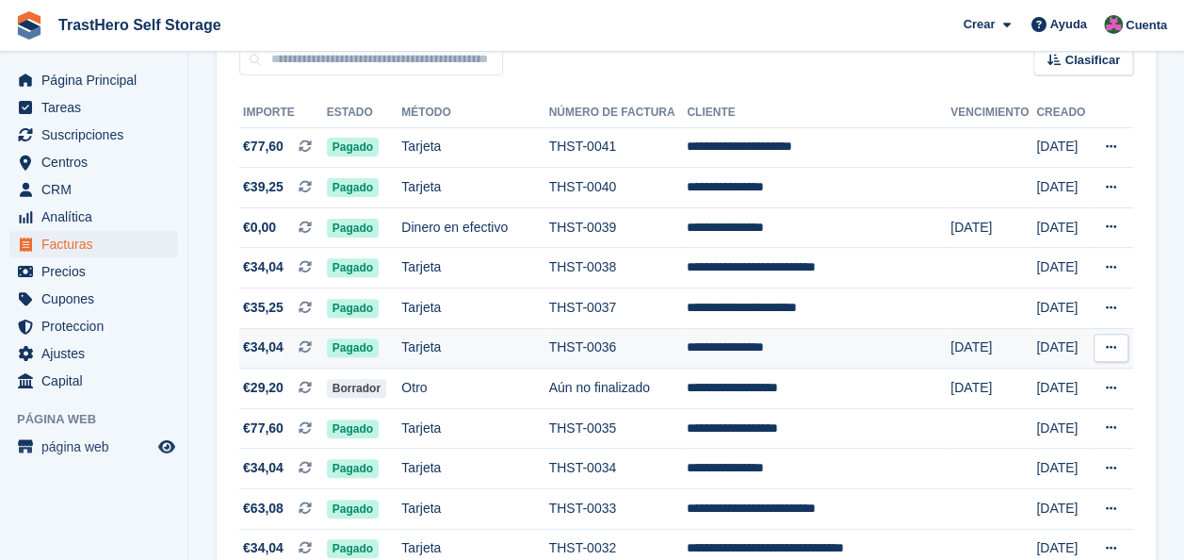
click at [613, 356] on td "THST-0036" at bounding box center [618, 348] width 139 height 41
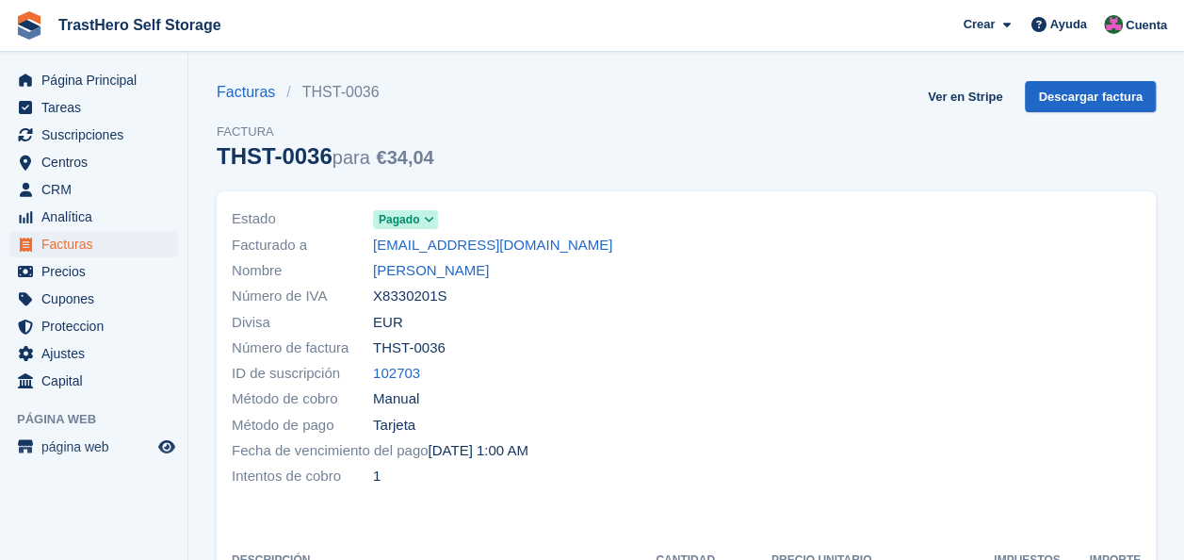
drag, startPoint x: 441, startPoint y: 301, endPoint x: 372, endPoint y: 294, distance: 69.1
click at [372, 294] on div "Número de IVA X8330201S" at bounding box center [454, 296] width 444 height 25
drag, startPoint x: 372, startPoint y: 294, endPoint x: 400, endPoint y: 302, distance: 29.3
copy div "Número de IVA X8330201S"
click at [411, 270] on link "Vlad Vasile Cucu" at bounding box center [431, 271] width 116 height 22
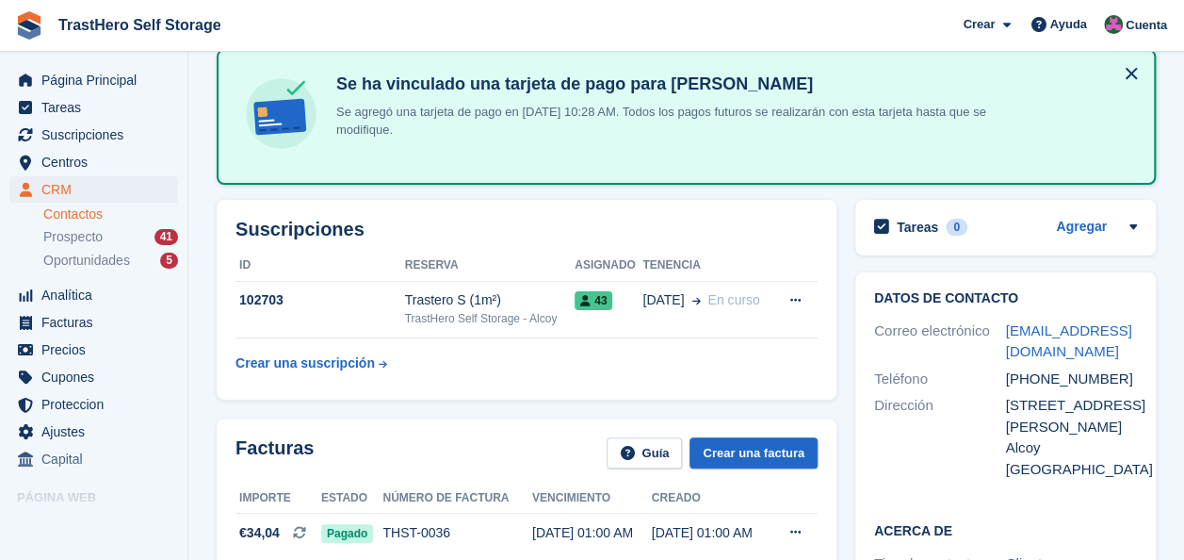
scroll to position [188, 0]
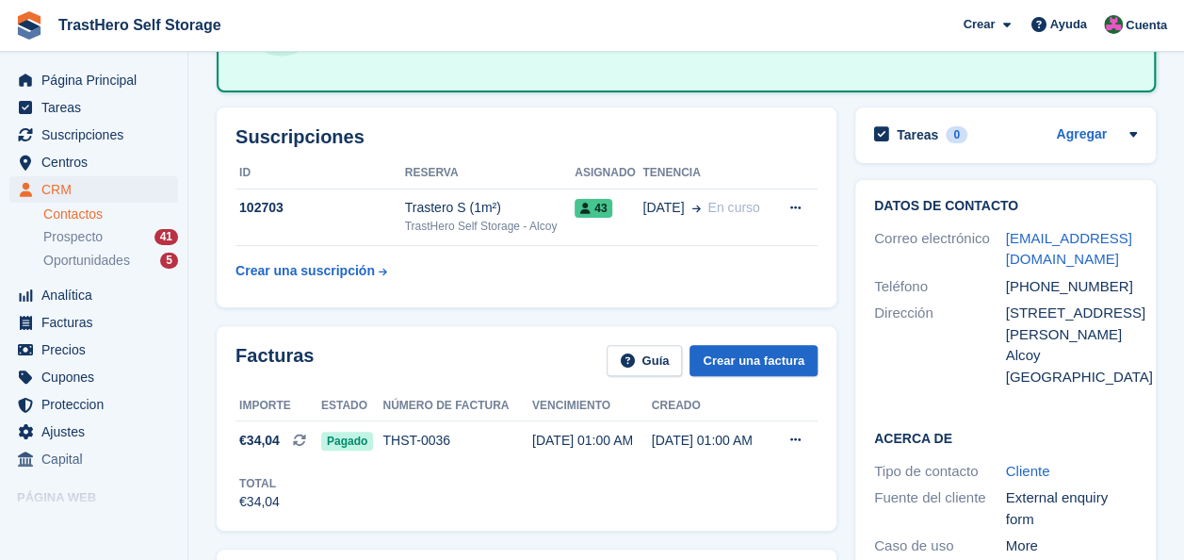
drag, startPoint x: 1006, startPoint y: 309, endPoint x: 1138, endPoint y: 352, distance: 138.8
click at [1138, 352] on div "Datos de contacto Correo electrónico vladvasilecucu@gmail.com Teléfono +3464264…" at bounding box center [1006, 294] width 301 height 229
copy div "C/Engynier Colomina Raduan, n°8, 7 piso A"
drag, startPoint x: 1051, startPoint y: 258, endPoint x: 1003, endPoint y: 237, distance: 53.2
click at [1003, 237] on div "Correo electrónico vladvasilecucu@gmail.com" at bounding box center [1005, 249] width 263 height 48
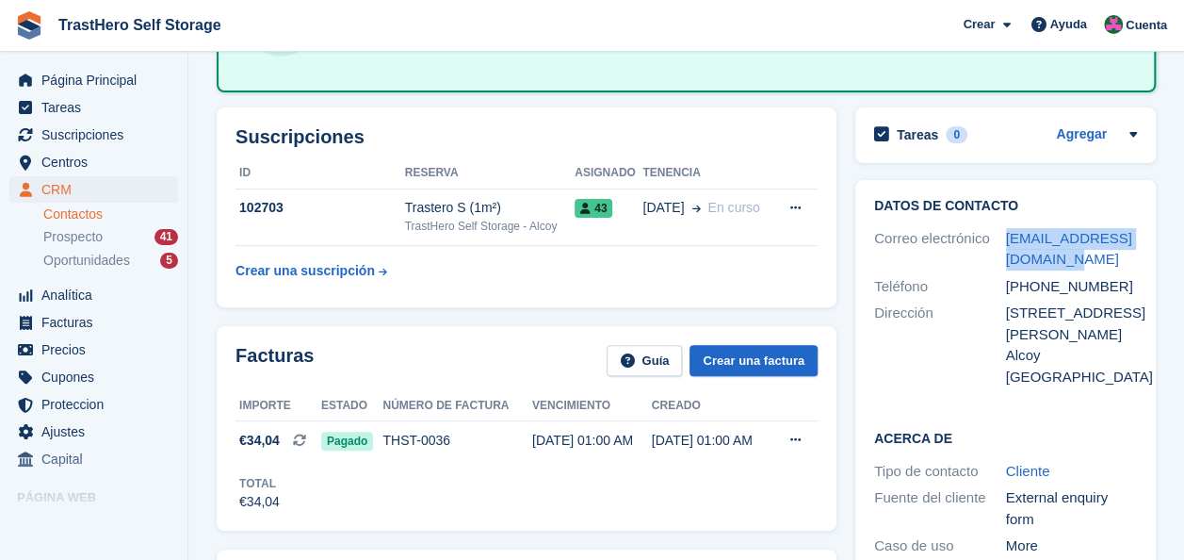
copy div "Correo electrónico vladvasilecucu@gmail.com"
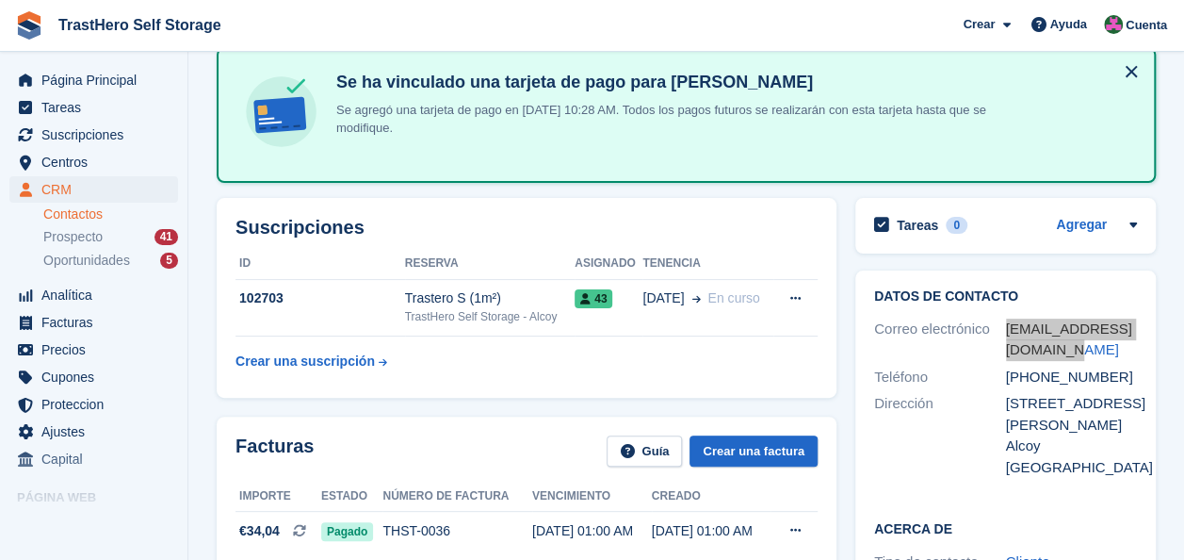
scroll to position [0, 0]
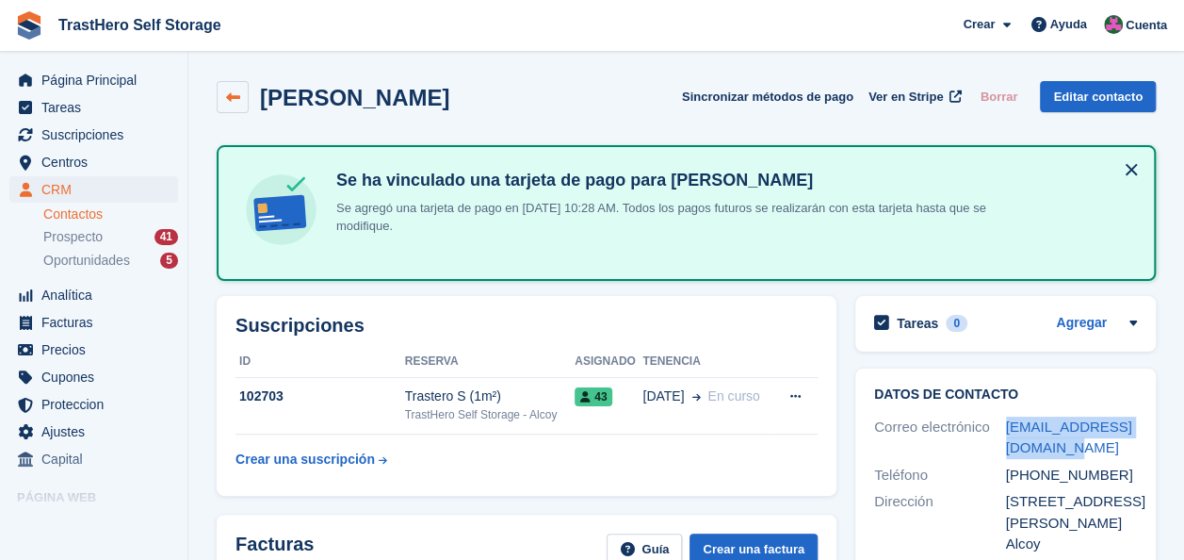
click at [221, 96] on link at bounding box center [233, 97] width 32 height 32
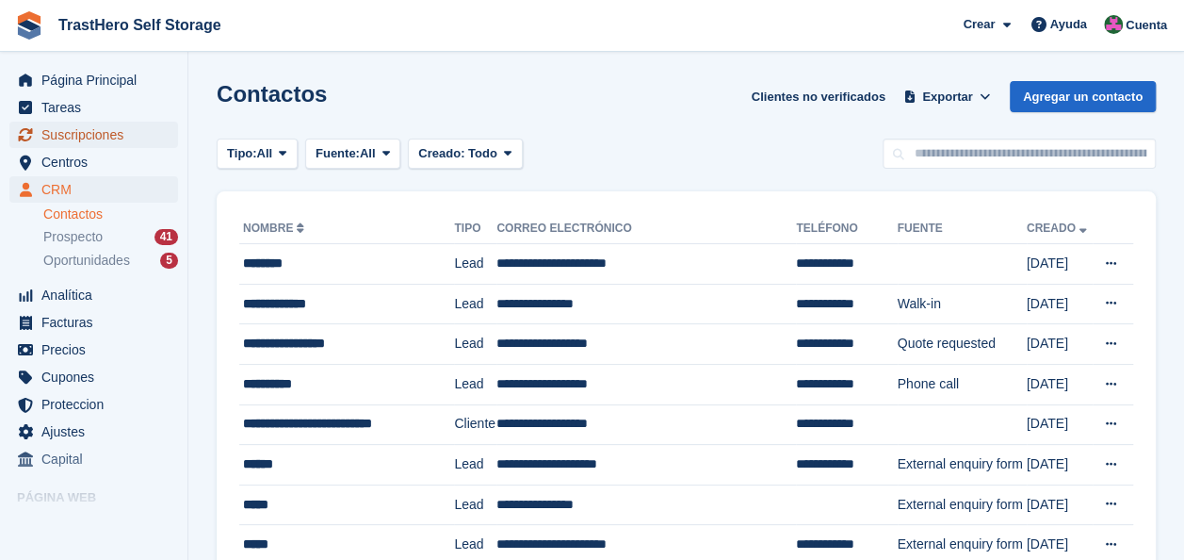
click at [68, 136] on span "Suscripciones" at bounding box center [97, 135] width 113 height 26
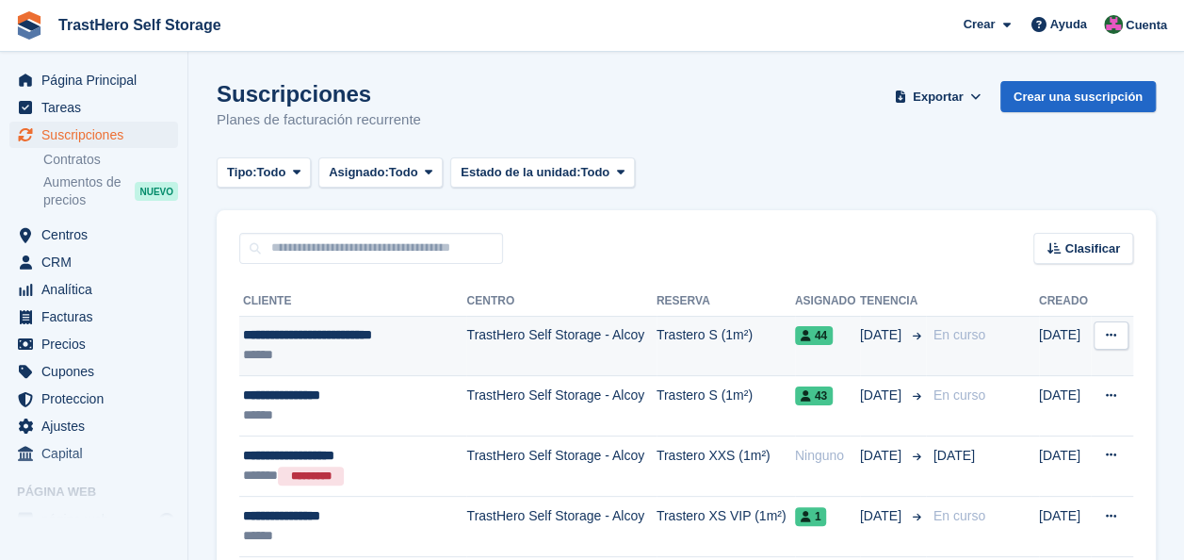
click at [590, 326] on td "TrastHero Self Storage - Alcoy" at bounding box center [560, 346] width 189 height 60
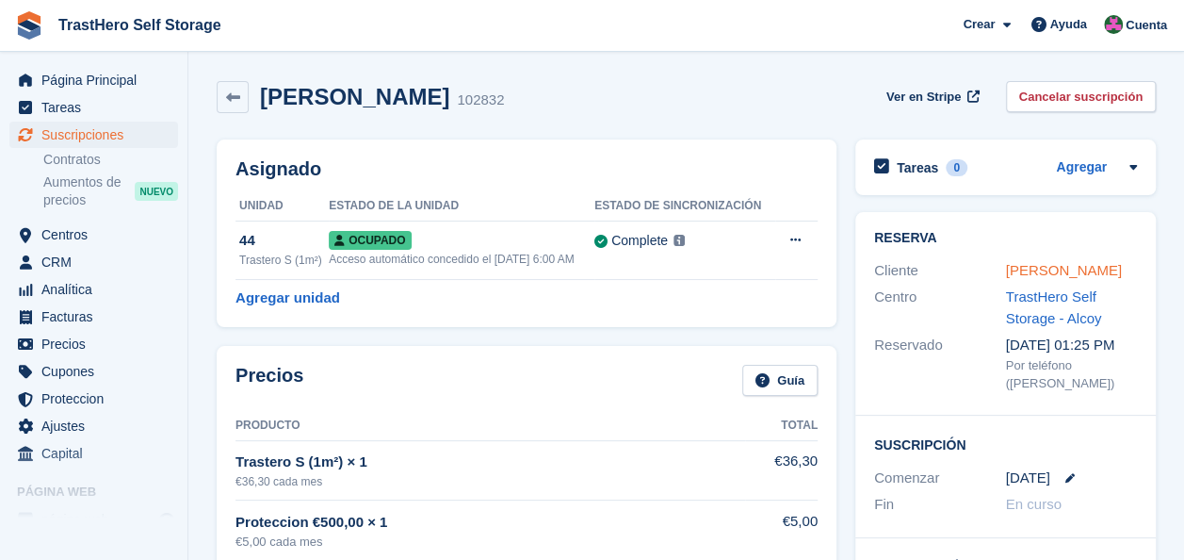
click at [1029, 273] on link "[PERSON_NAME]" at bounding box center [1064, 270] width 116 height 16
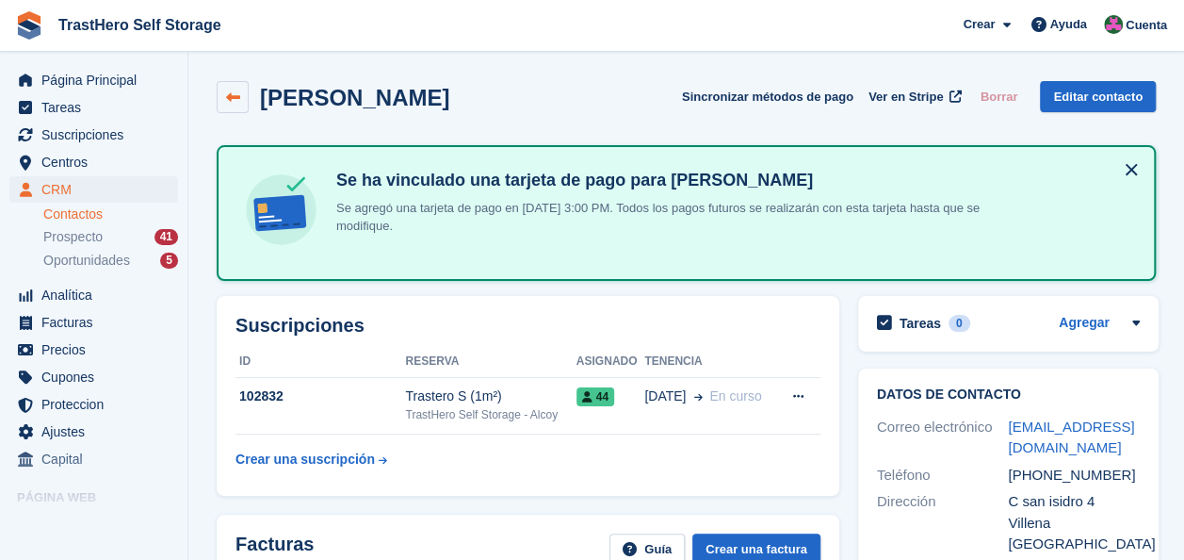
click at [239, 106] on link at bounding box center [233, 97] width 32 height 32
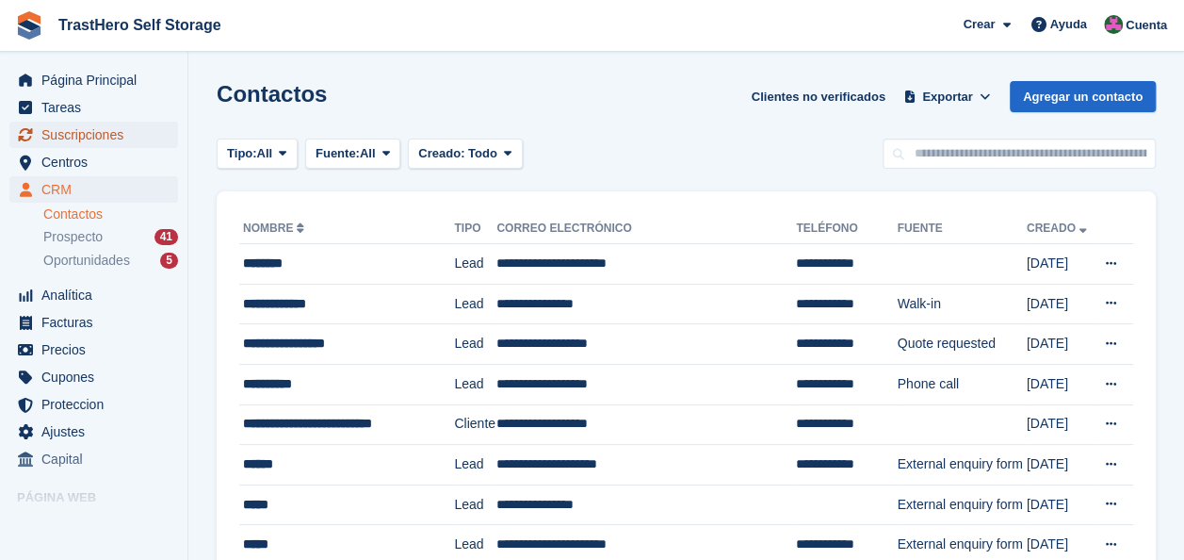
click at [101, 132] on span "Suscripciones" at bounding box center [97, 135] width 113 height 26
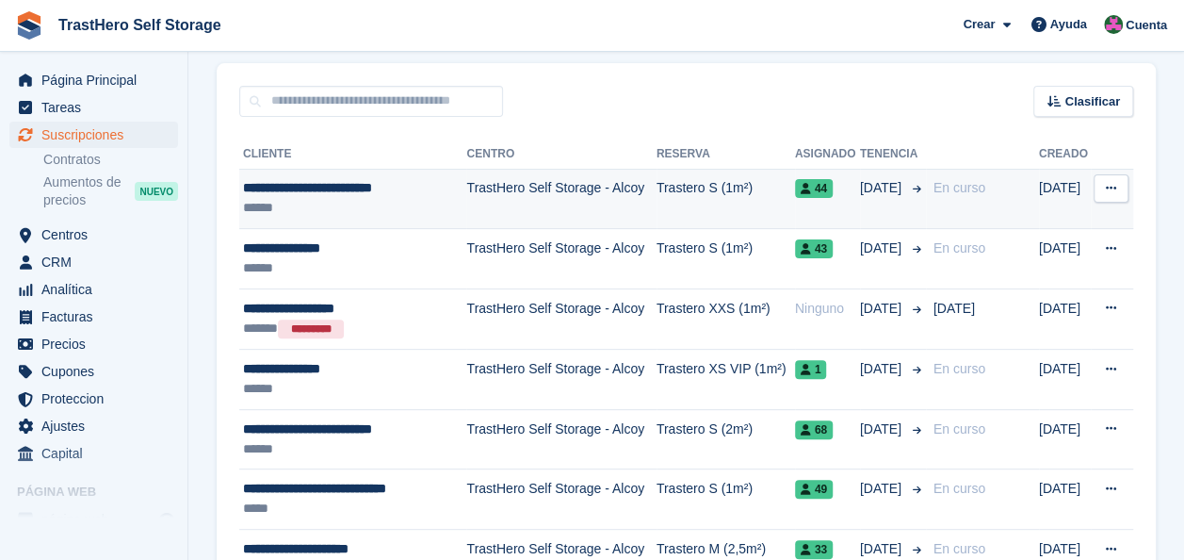
scroll to position [188, 0]
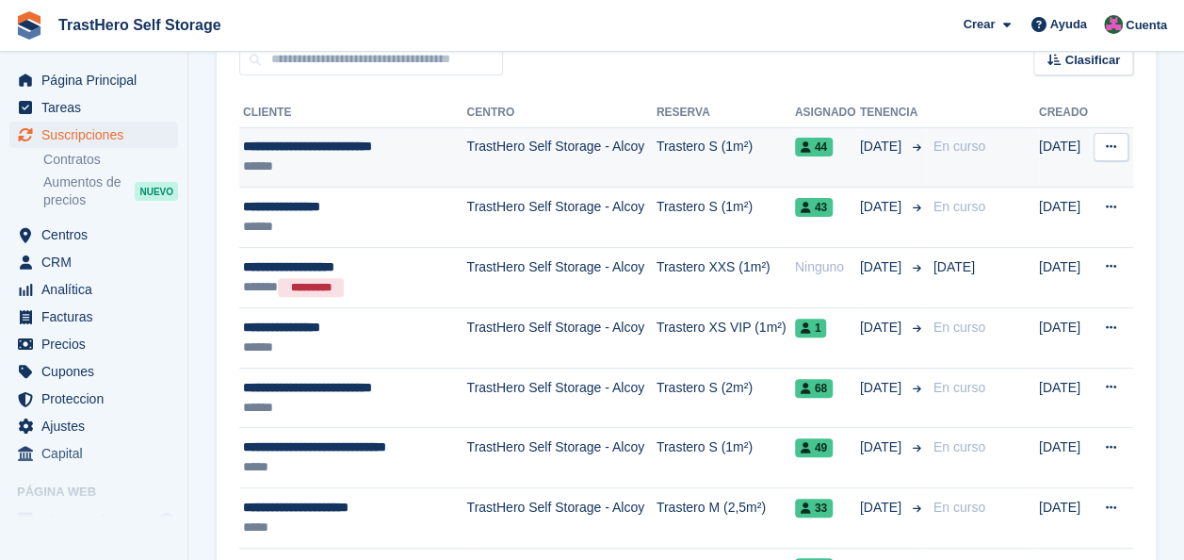
click at [447, 167] on div "******" at bounding box center [347, 166] width 209 height 20
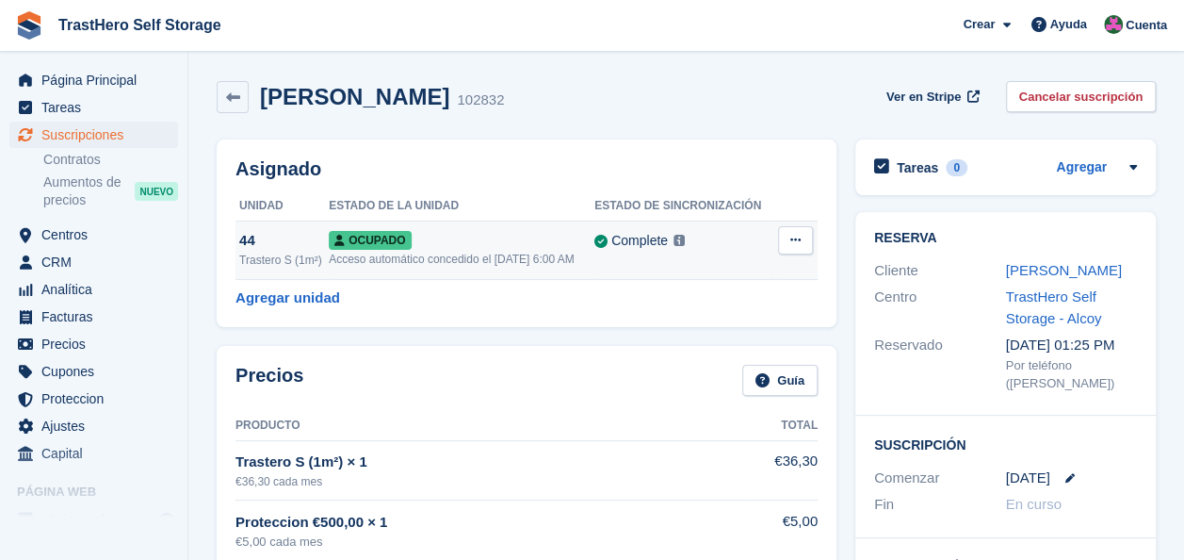
click at [475, 269] on td "Ocupado Acceso automático concedido el [DATE] 6:00 AM" at bounding box center [462, 249] width 266 height 58
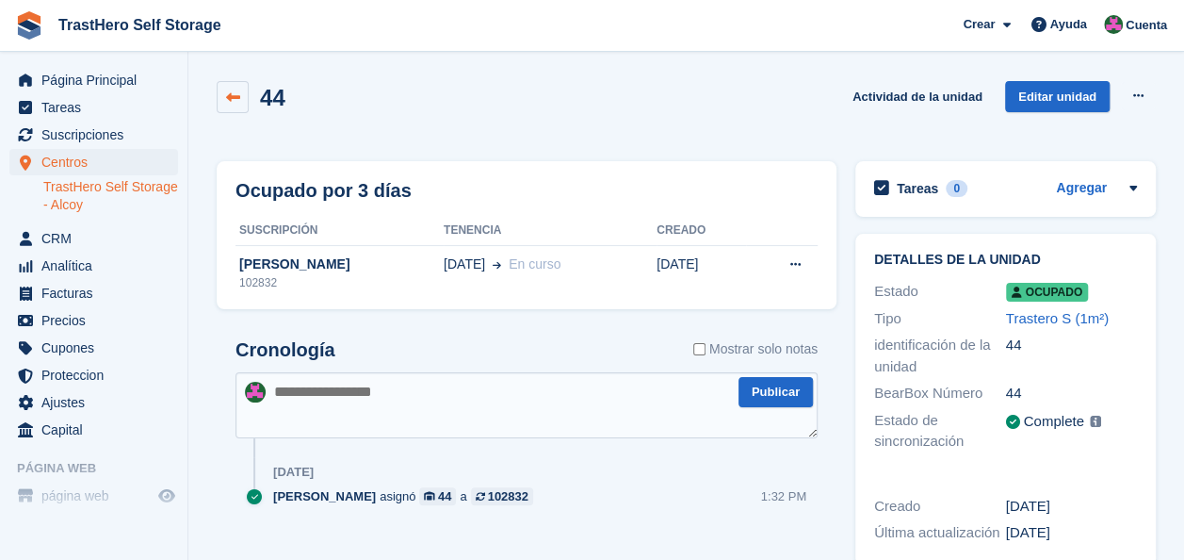
click at [245, 98] on link at bounding box center [233, 97] width 32 height 32
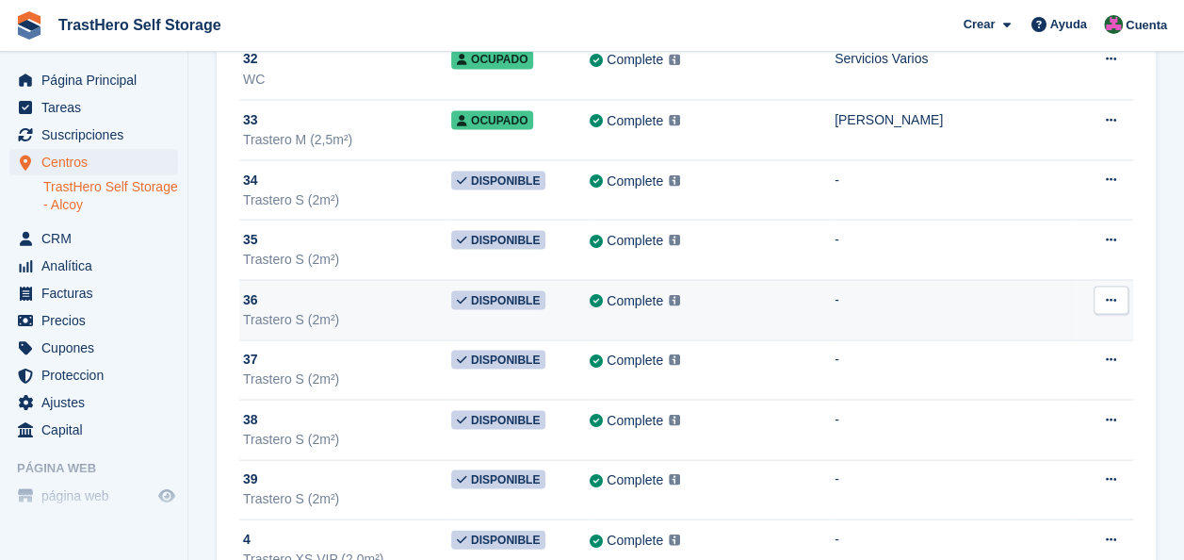
scroll to position [2167, 0]
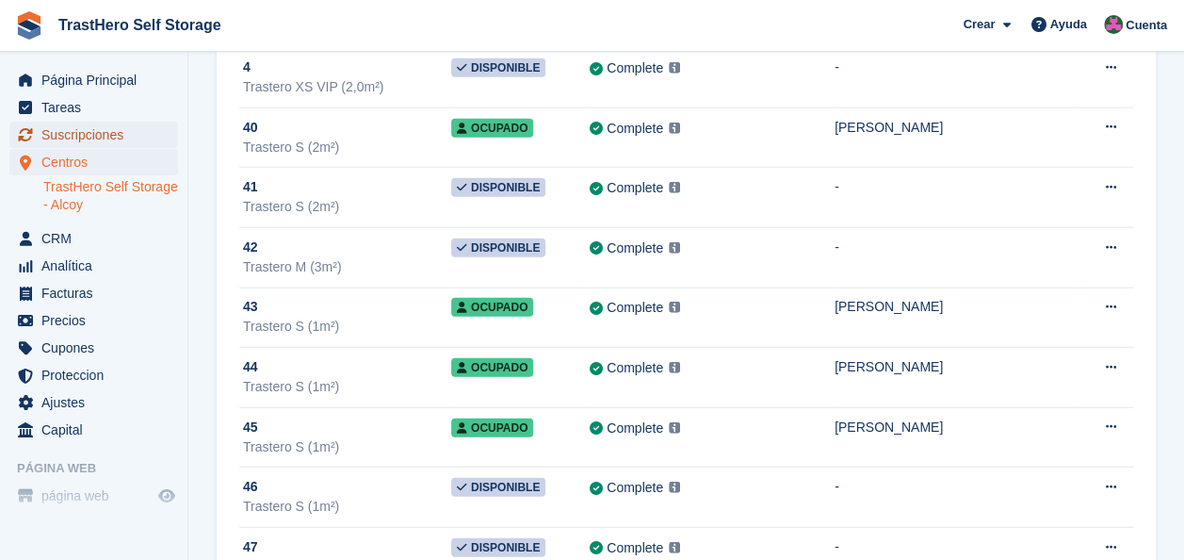
click at [113, 139] on span "Suscripciones" at bounding box center [97, 135] width 113 height 26
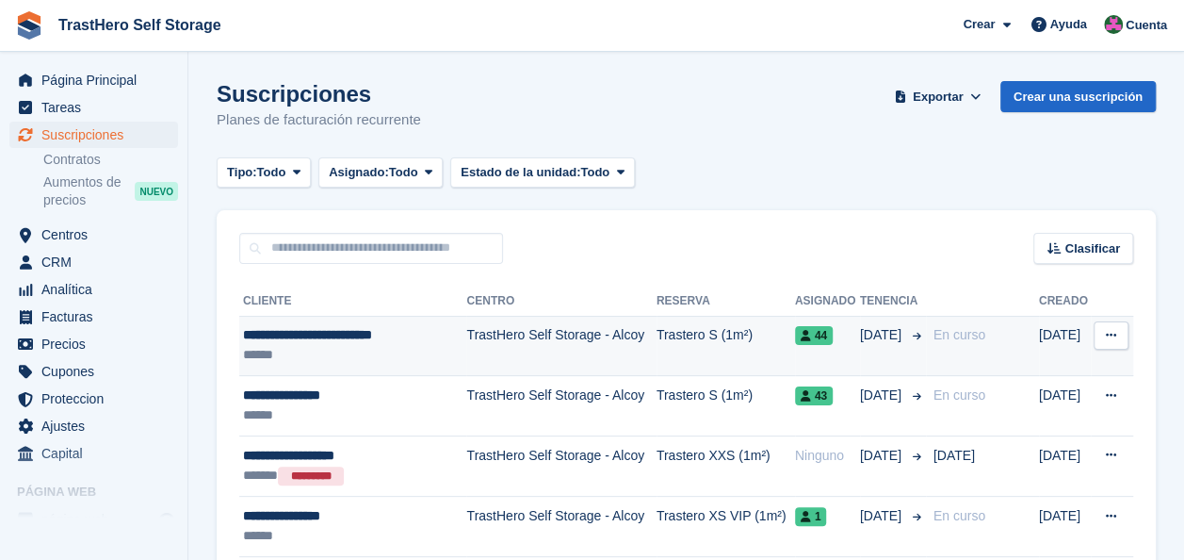
click at [721, 347] on td "Trastero S (1m²)" at bounding box center [726, 346] width 139 height 60
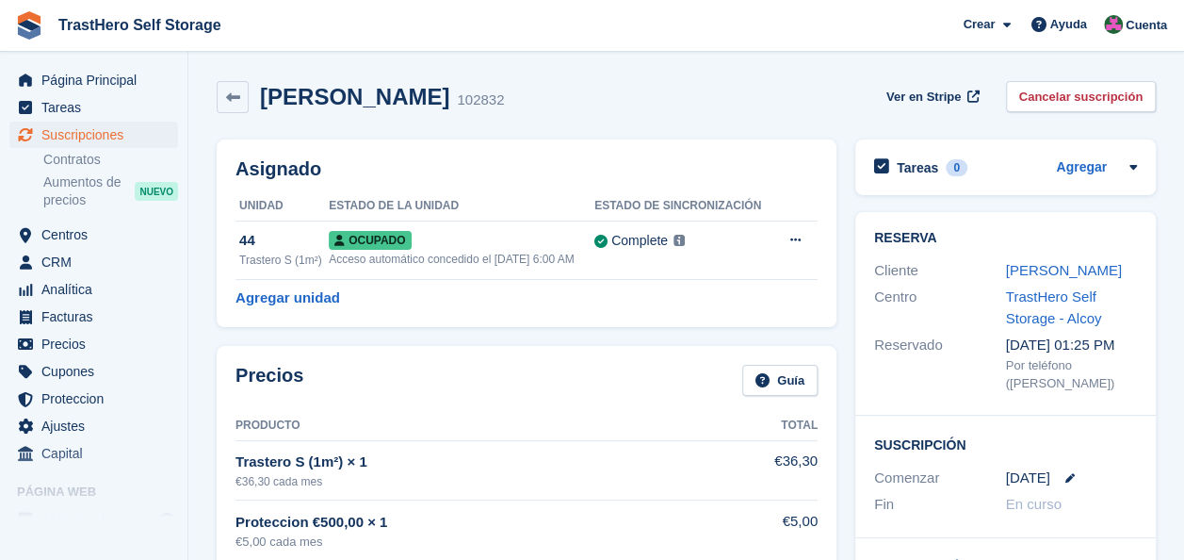
click at [1019, 280] on div "Luz Adriana Quiros Quintero" at bounding box center [1072, 271] width 132 height 22
click at [1022, 274] on link "Luz Adriana Quiros Quintero" at bounding box center [1064, 270] width 116 height 16
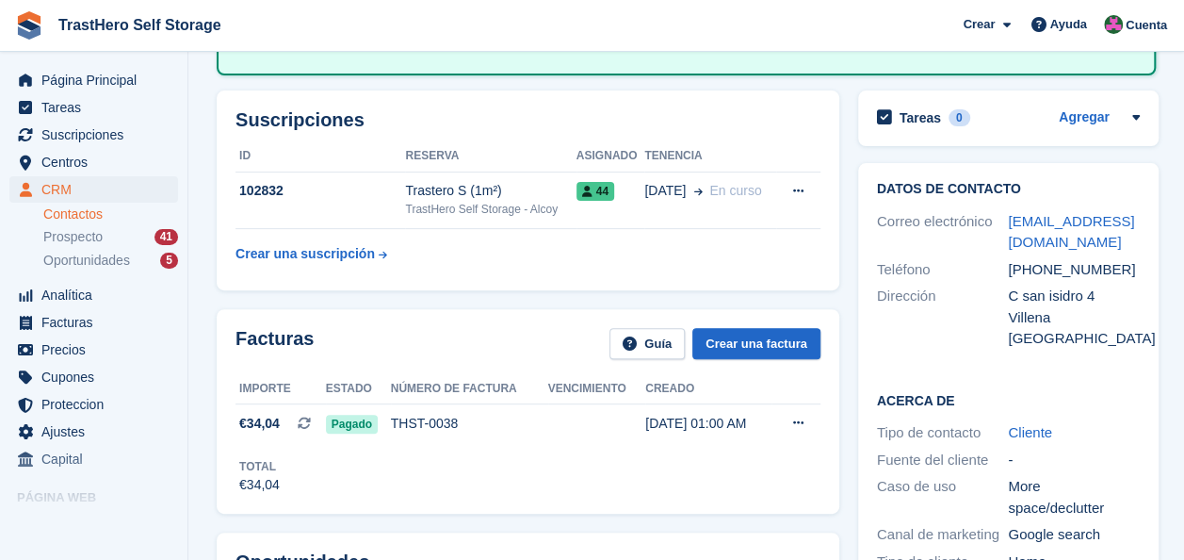
scroll to position [188, 0]
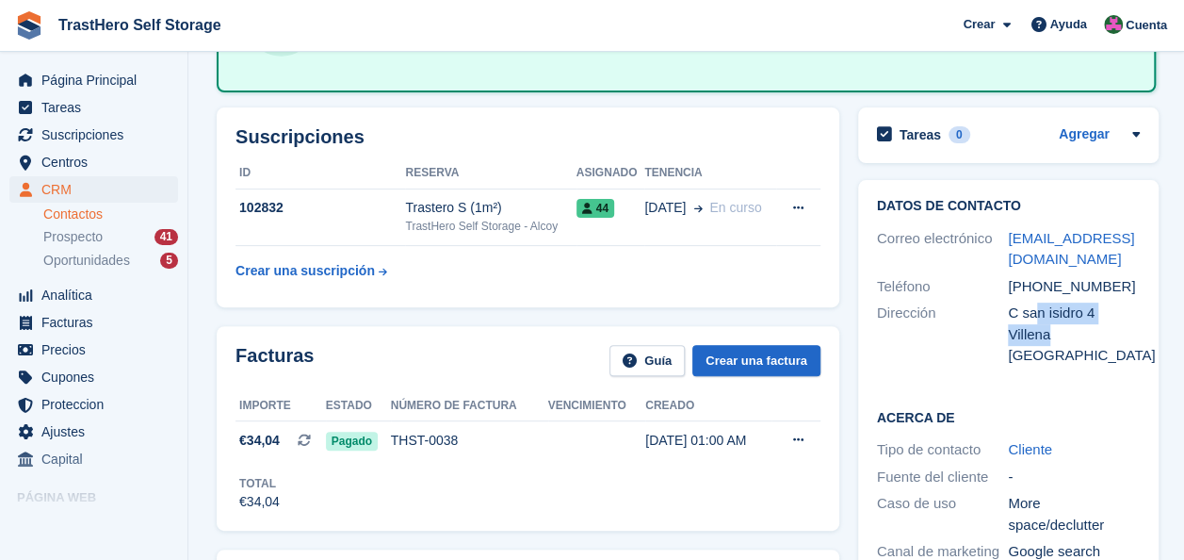
drag, startPoint x: 1051, startPoint y: 333, endPoint x: 1031, endPoint y: 317, distance: 25.5
click at [1031, 317] on div "C san isidro 4 Villena España" at bounding box center [1074, 334] width 132 height 64
drag, startPoint x: 1031, startPoint y: 317, endPoint x: 1013, endPoint y: 316, distance: 17.9
click at [1012, 316] on div "C san isidro 4" at bounding box center [1074, 313] width 132 height 22
drag, startPoint x: 1004, startPoint y: 309, endPoint x: 1088, endPoint y: 311, distance: 83.9
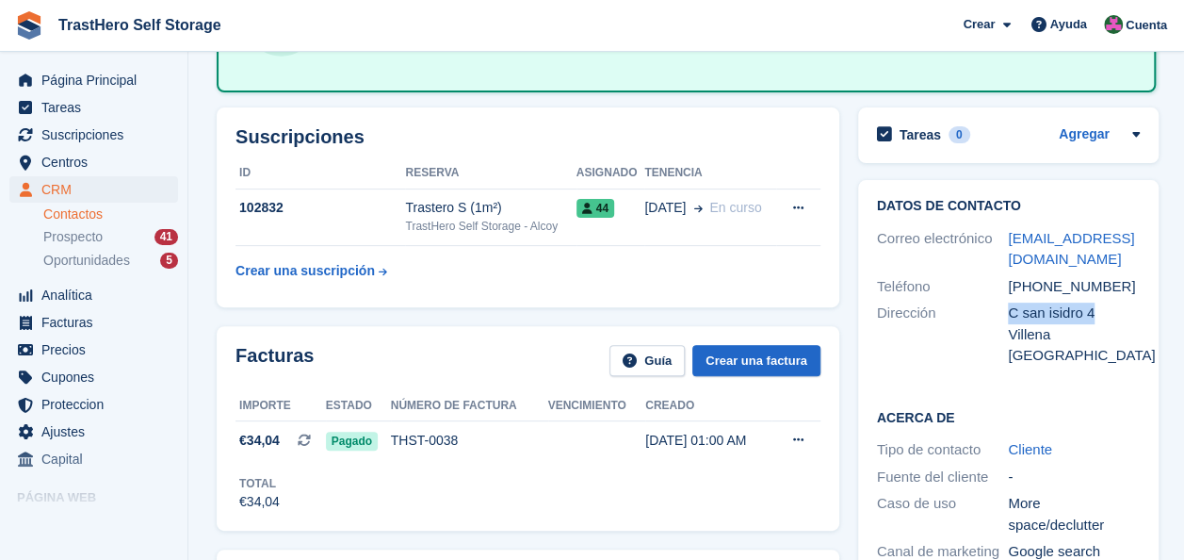
click at [1088, 311] on div "Dirección C san isidro 4 Villena España" at bounding box center [1008, 335] width 263 height 70
copy div "Dirección C san isidro 4"
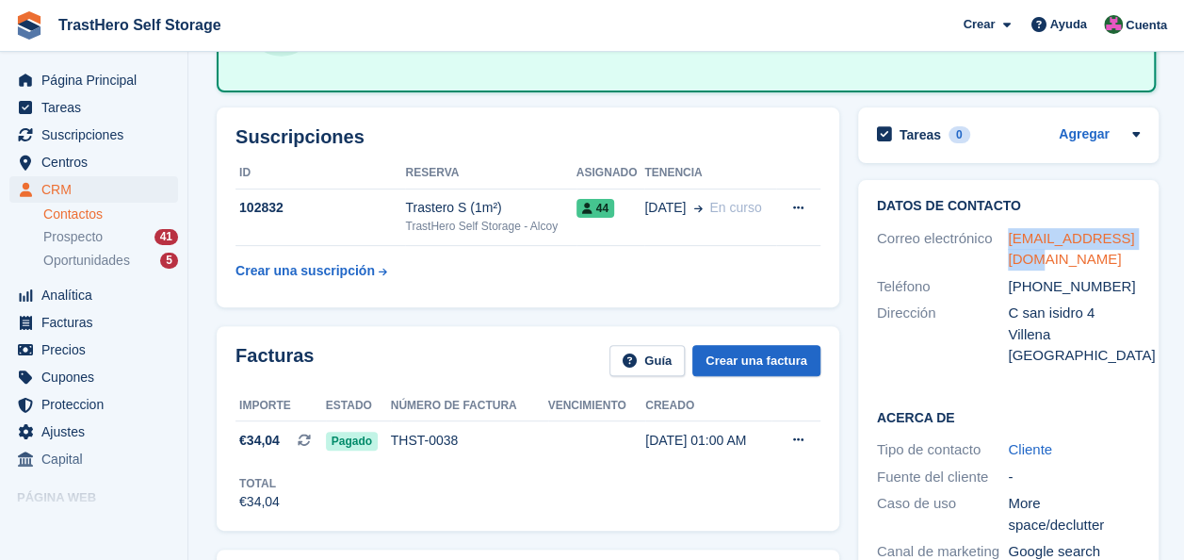
drag, startPoint x: 1108, startPoint y: 258, endPoint x: 1004, endPoint y: 233, distance: 106.7
click at [1008, 233] on div "luzaq-q@hotmail.com" at bounding box center [1074, 249] width 132 height 42
copy link "luzaq-q@hotmail.com"
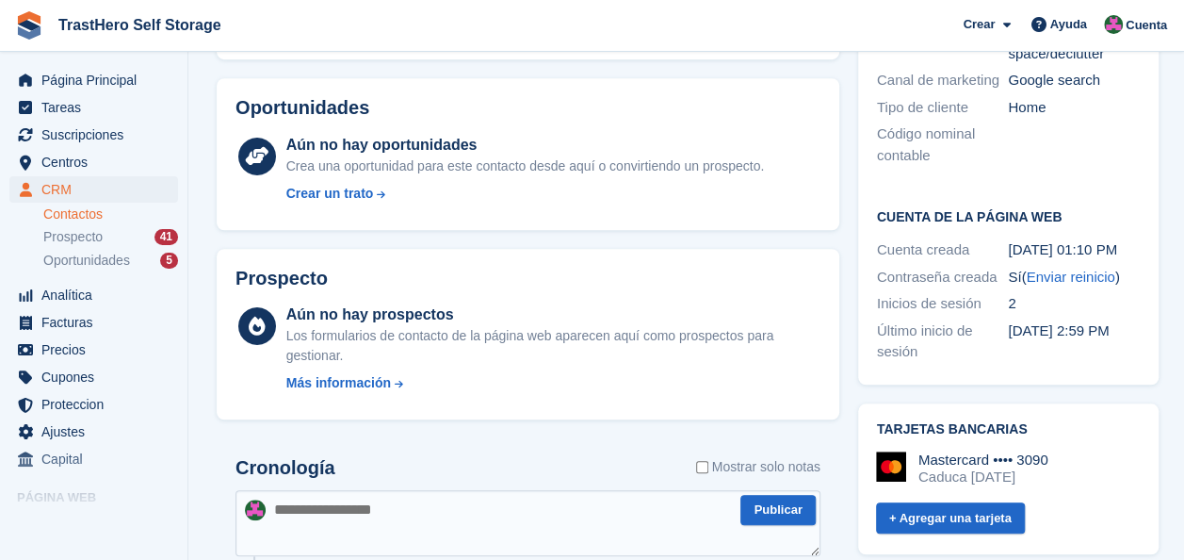
scroll to position [471, 0]
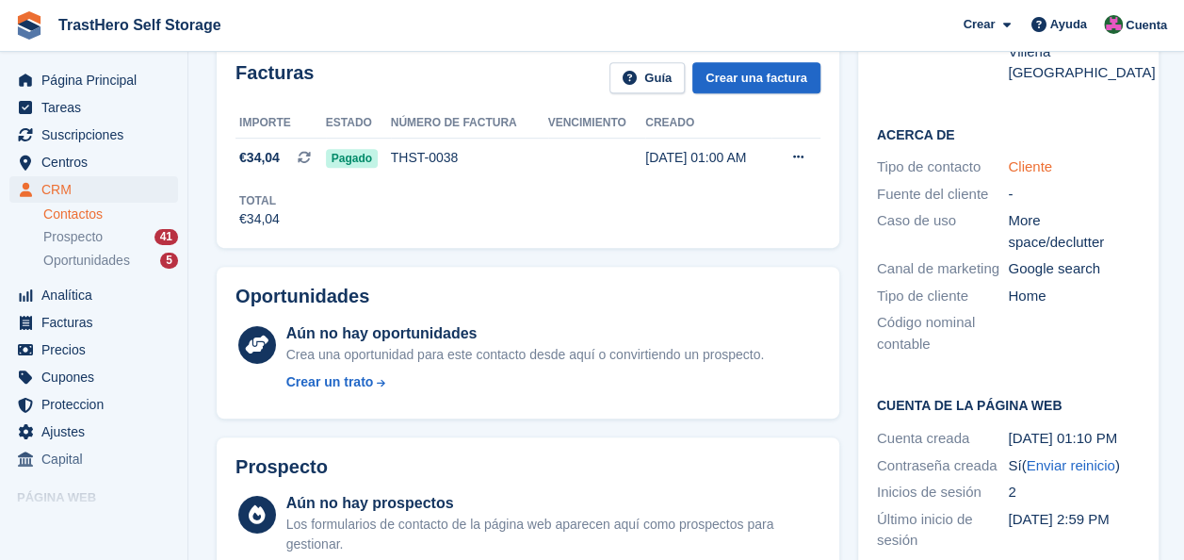
click at [1046, 168] on link "Cliente" at bounding box center [1030, 166] width 44 height 16
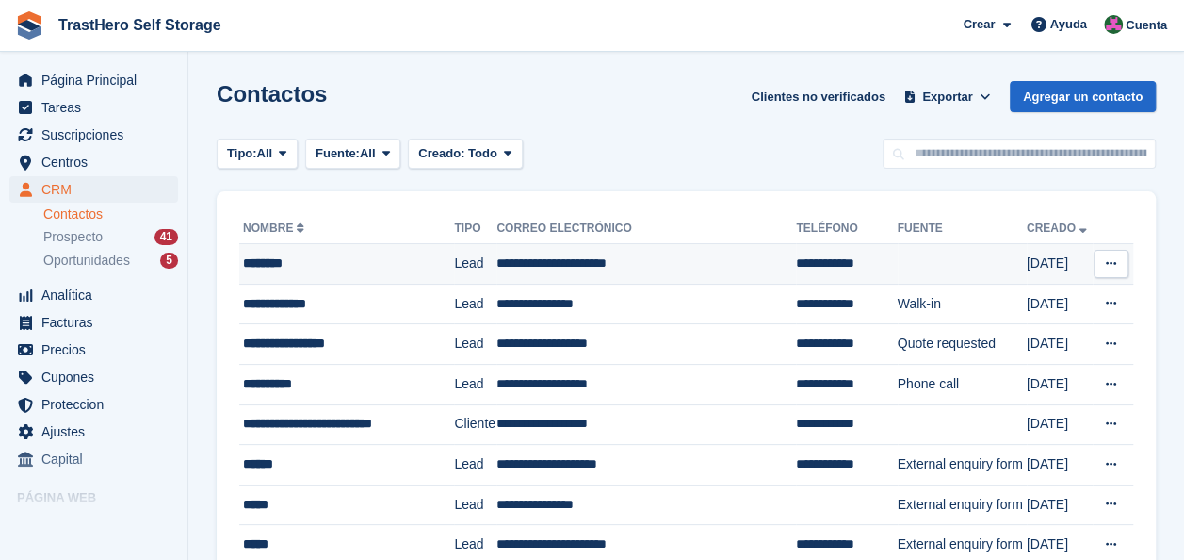
click at [703, 254] on td "**********" at bounding box center [647, 264] width 300 height 41
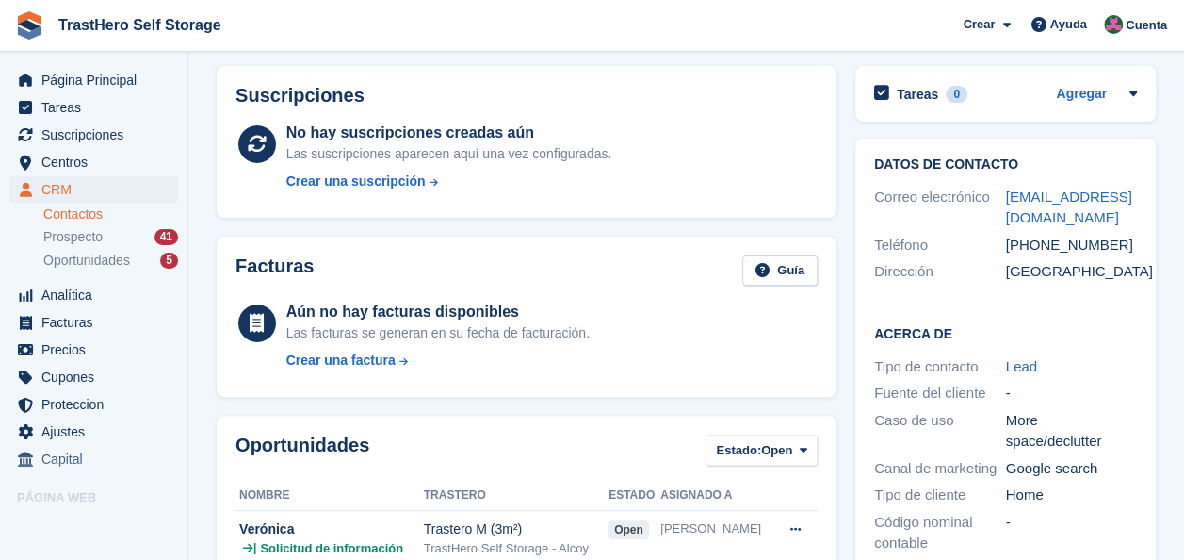
scroll to position [283, 0]
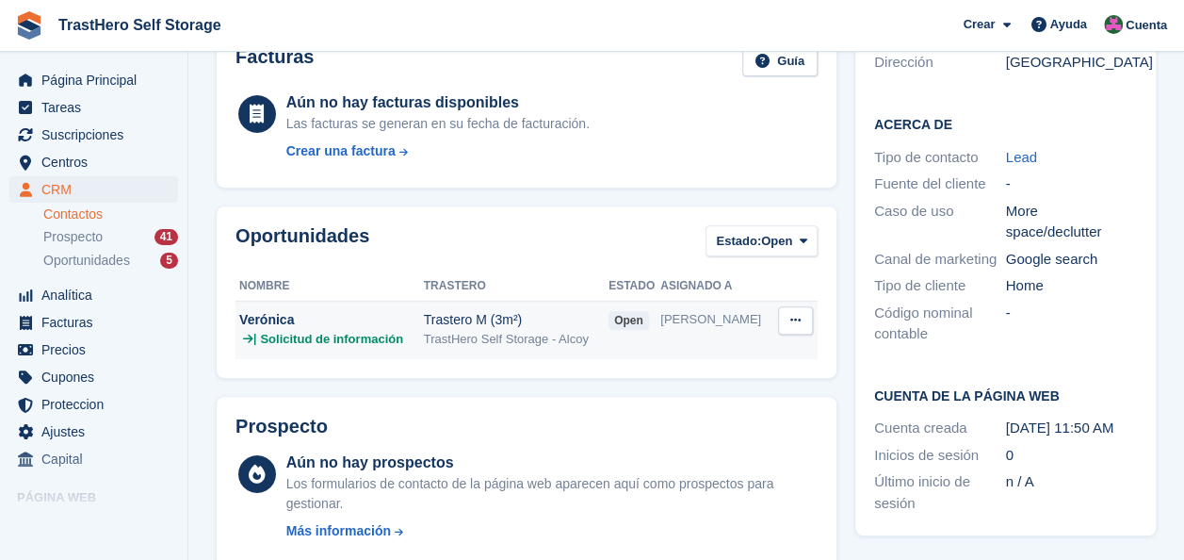
click at [490, 328] on div "Trastero M (3m²)" at bounding box center [516, 320] width 185 height 20
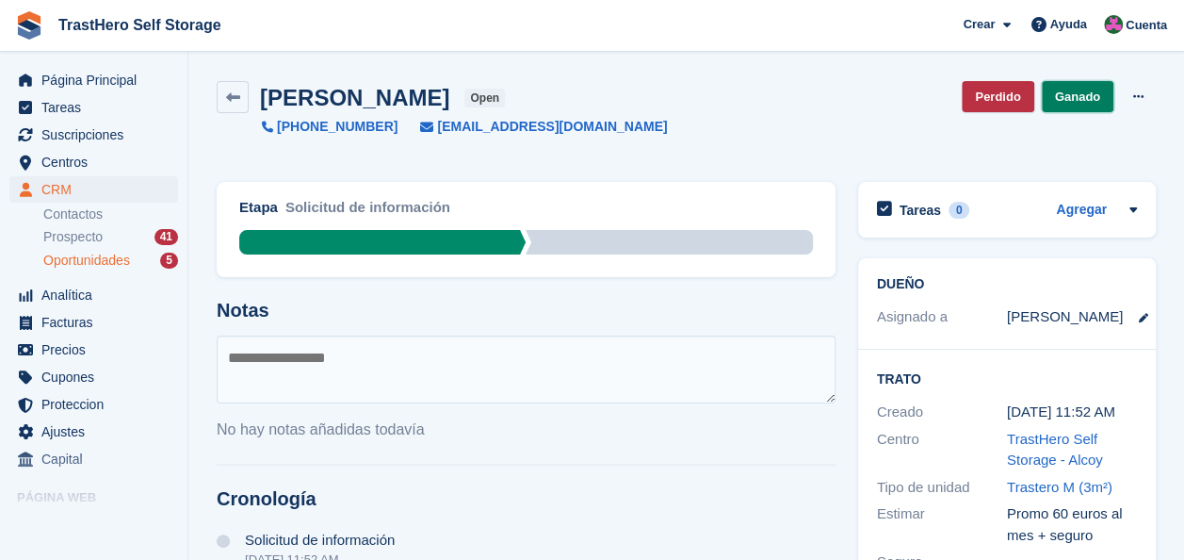
click at [1087, 104] on link "Ganado" at bounding box center [1078, 96] width 72 height 31
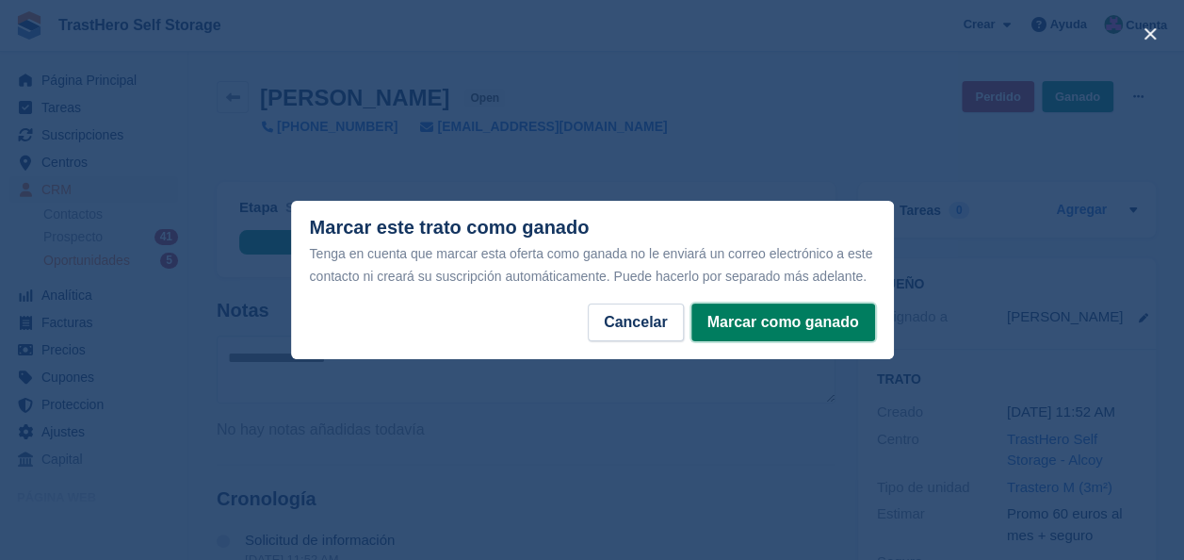
click at [823, 334] on button "Marcar como ganado" at bounding box center [784, 322] width 184 height 38
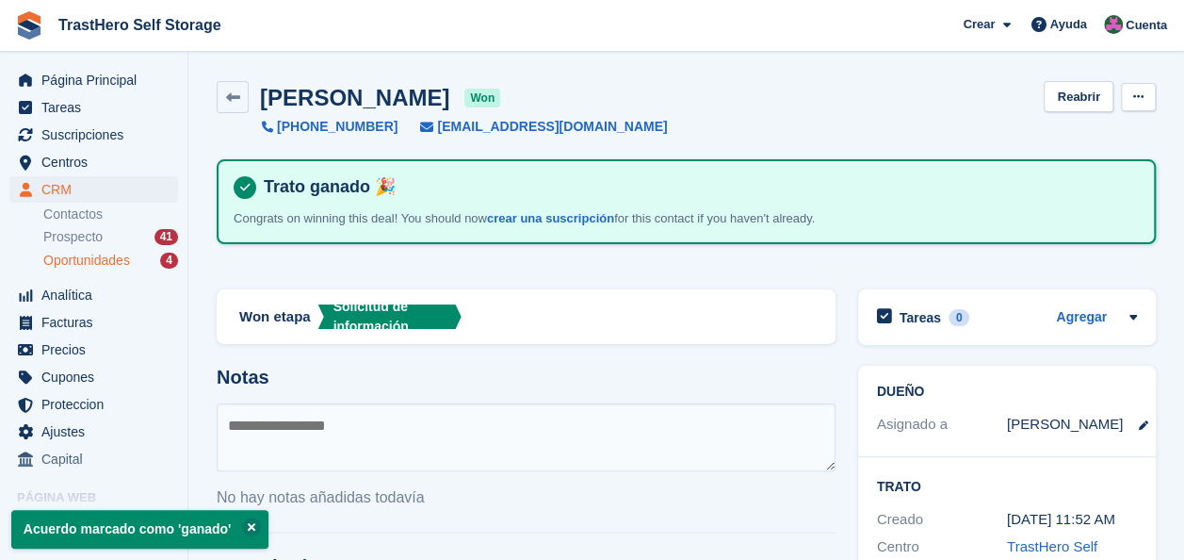
click at [1138, 96] on icon at bounding box center [1138, 96] width 10 height 12
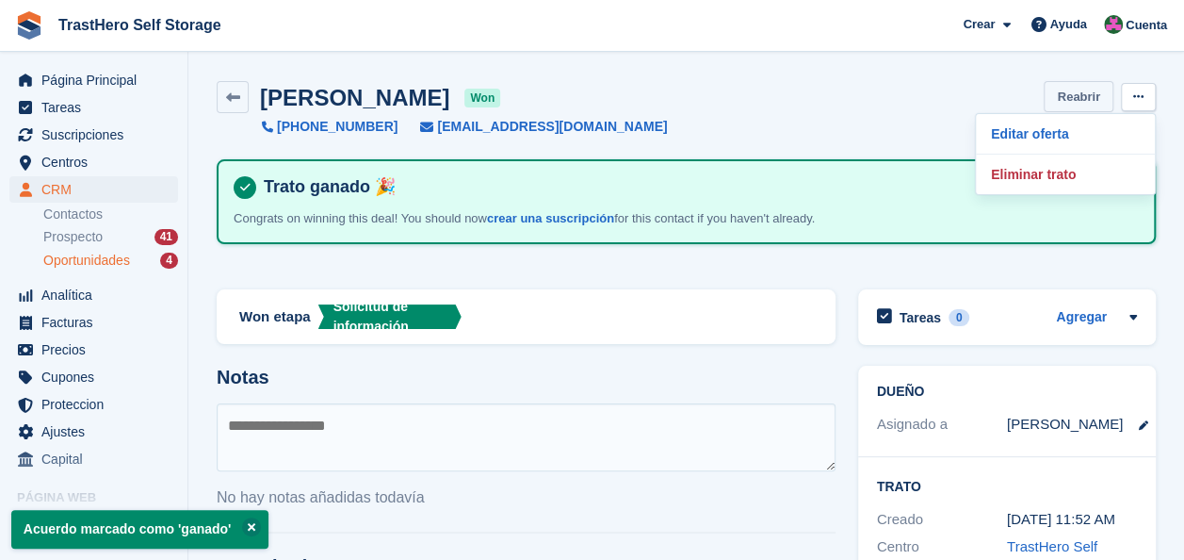
click at [1089, 98] on link "Reabrir" at bounding box center [1079, 96] width 70 height 31
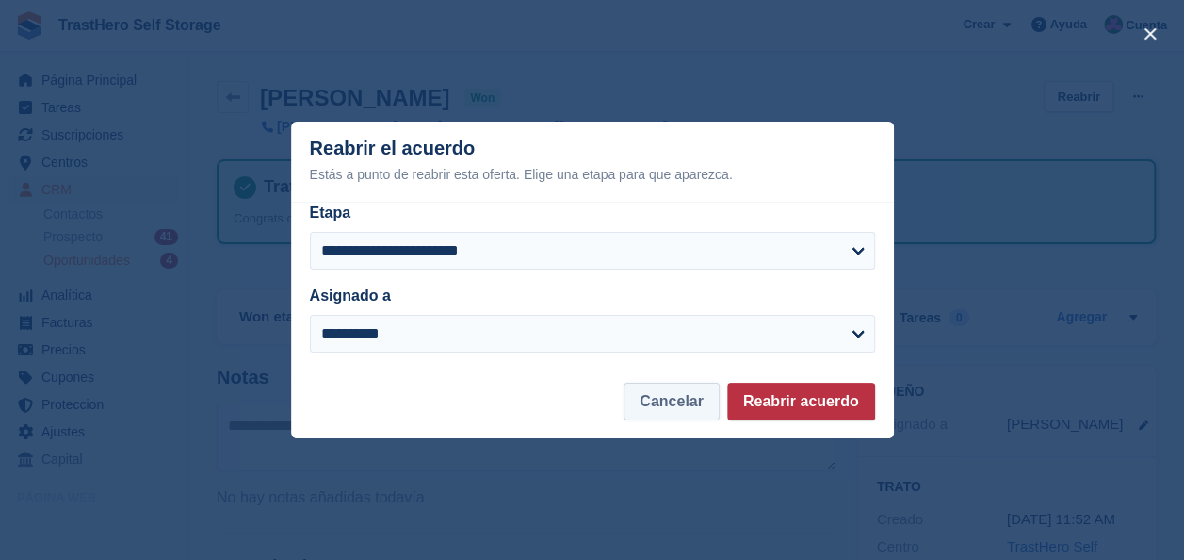
click at [705, 397] on button "Cancelar" at bounding box center [672, 402] width 96 height 38
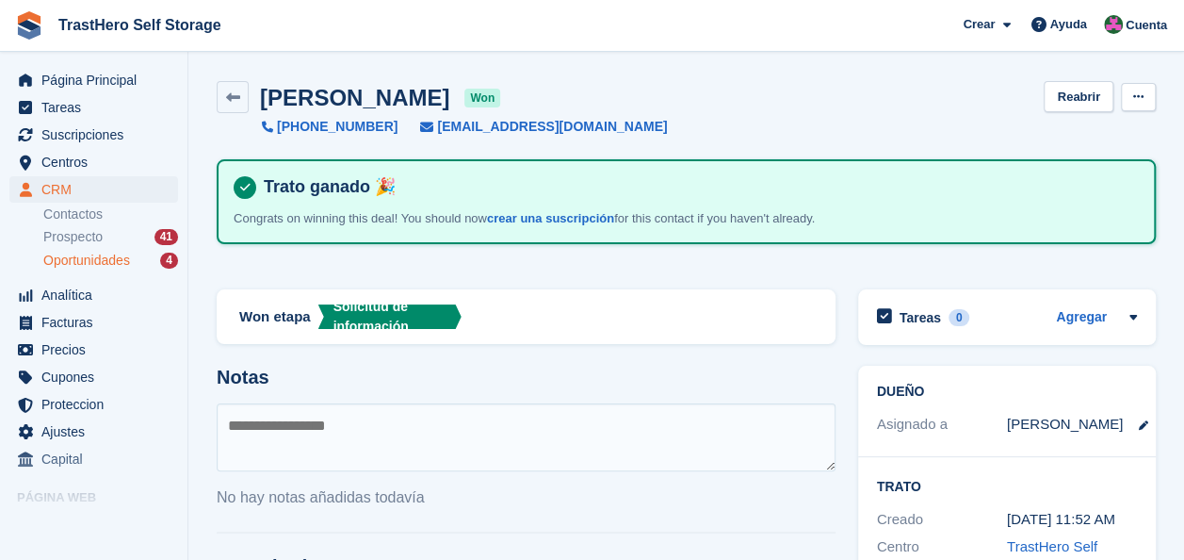
click at [1142, 94] on icon at bounding box center [1138, 96] width 10 height 12
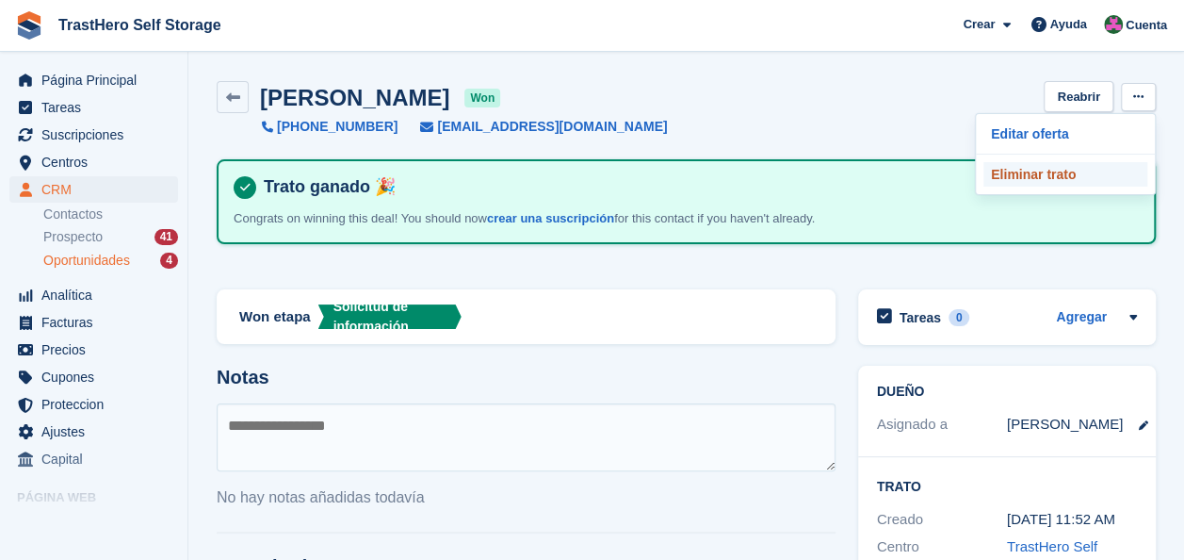
click at [1036, 164] on p "Eliminar trato" at bounding box center [1066, 174] width 164 height 24
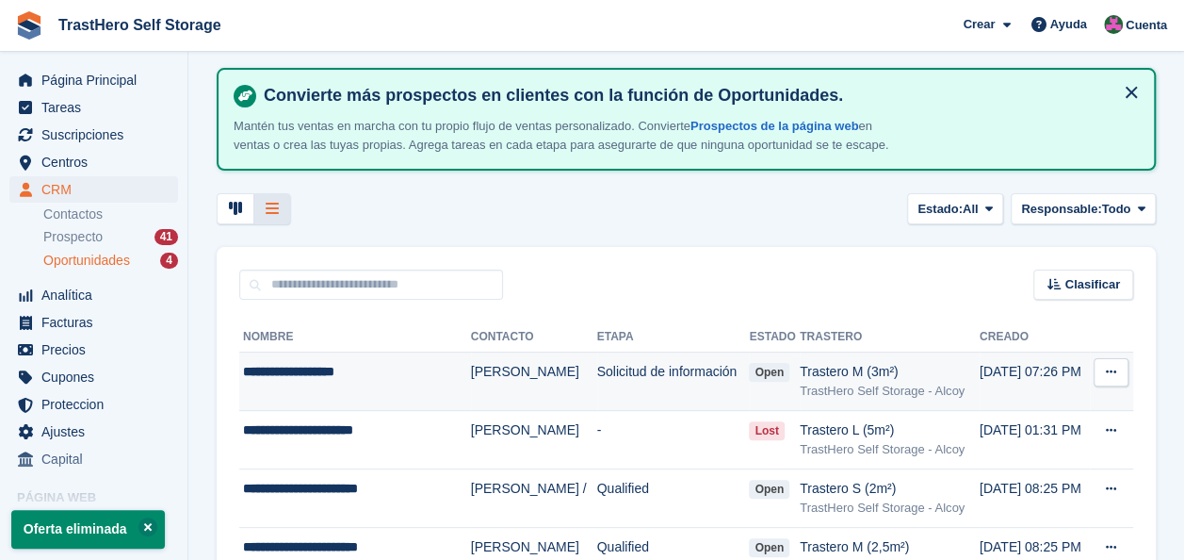
scroll to position [94, 0]
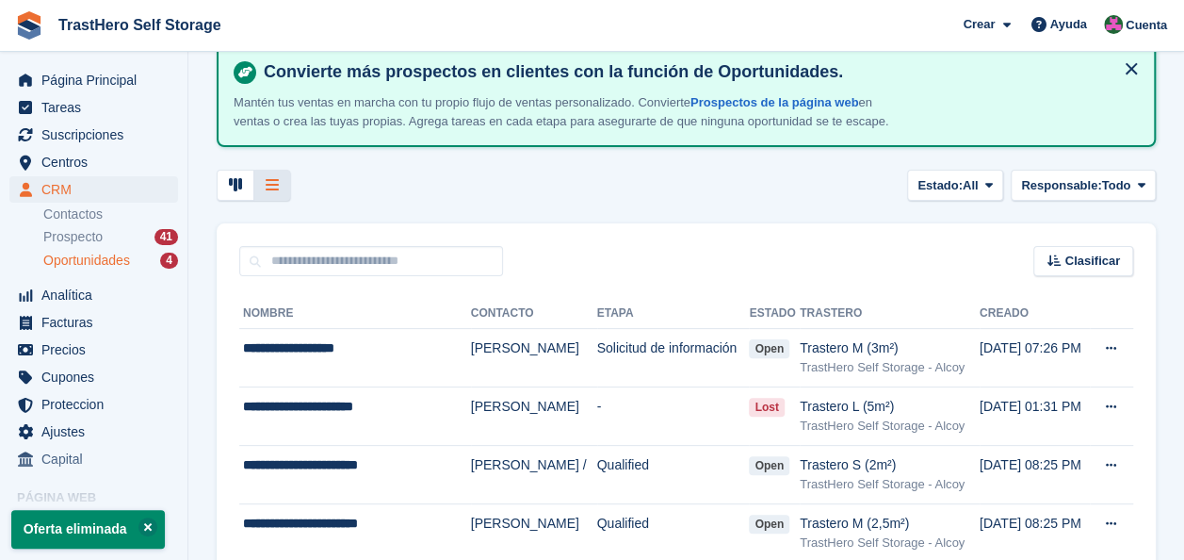
click at [125, 266] on span "Oportunidades" at bounding box center [86, 261] width 87 height 18
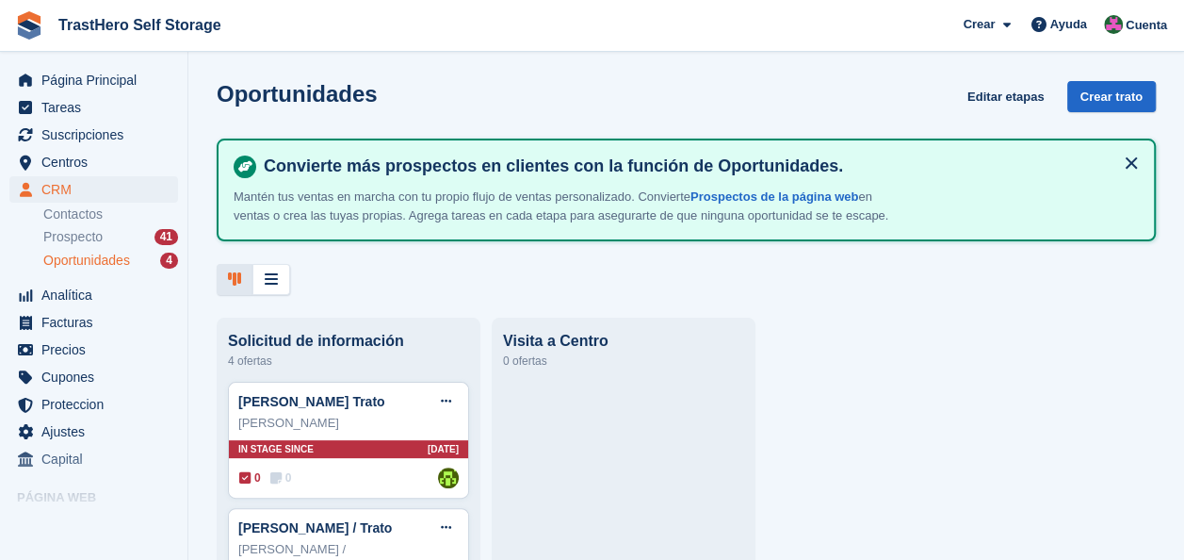
click at [126, 260] on span "Oportunidades" at bounding box center [86, 261] width 87 height 18
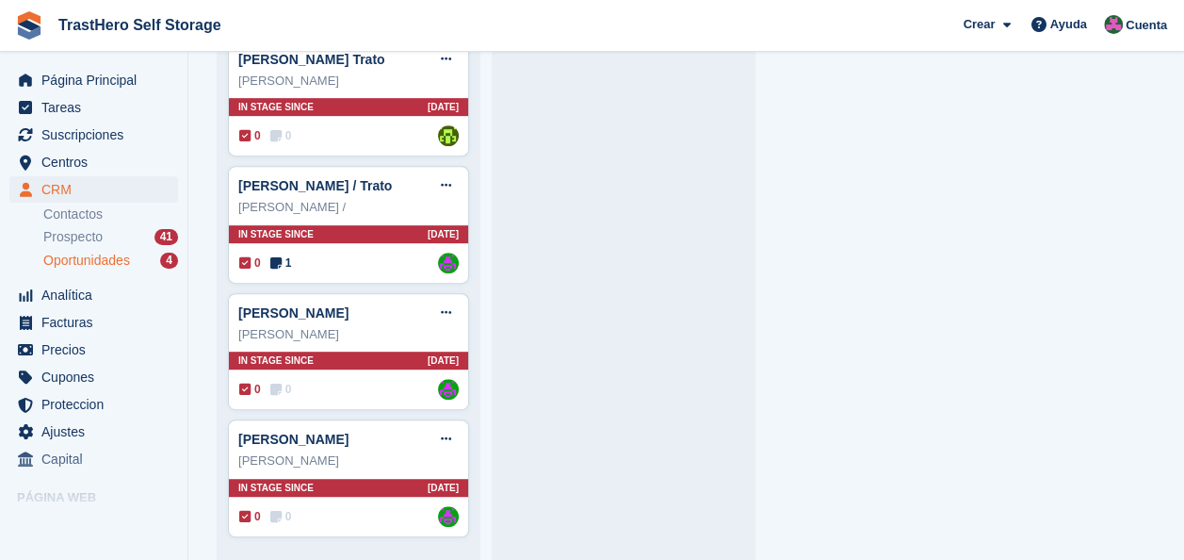
scroll to position [343, 0]
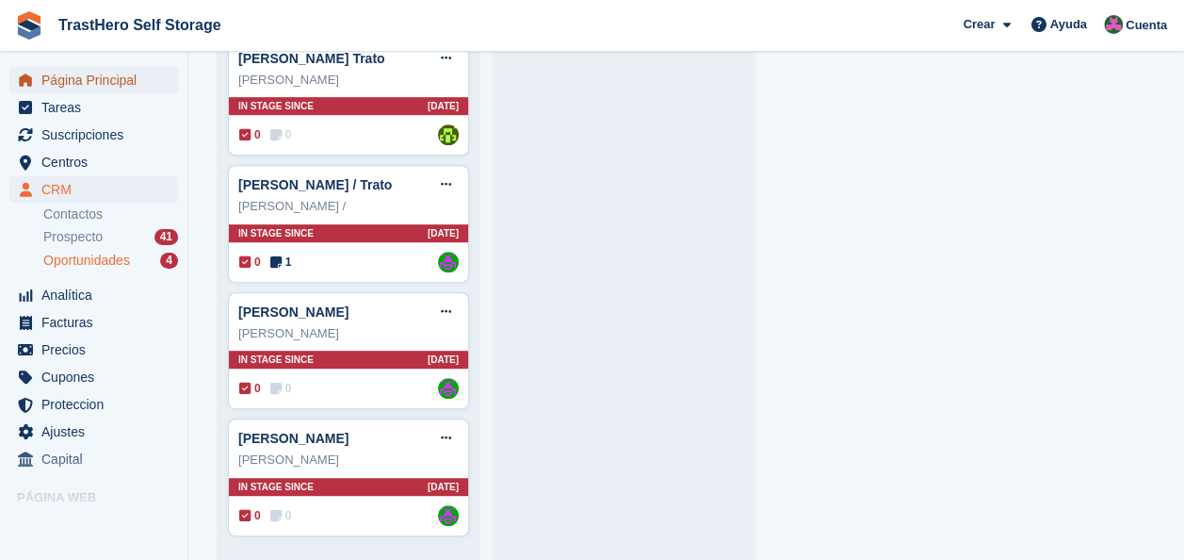
click at [131, 89] on span "Página Principal" at bounding box center [97, 80] width 113 height 26
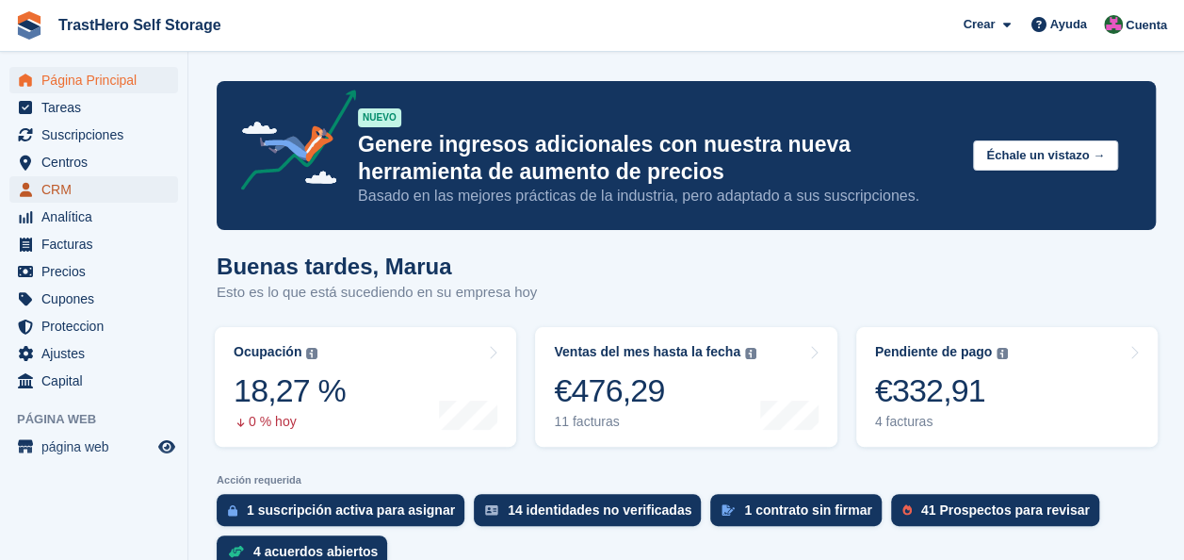
click at [96, 183] on span "CRM" at bounding box center [97, 189] width 113 height 26
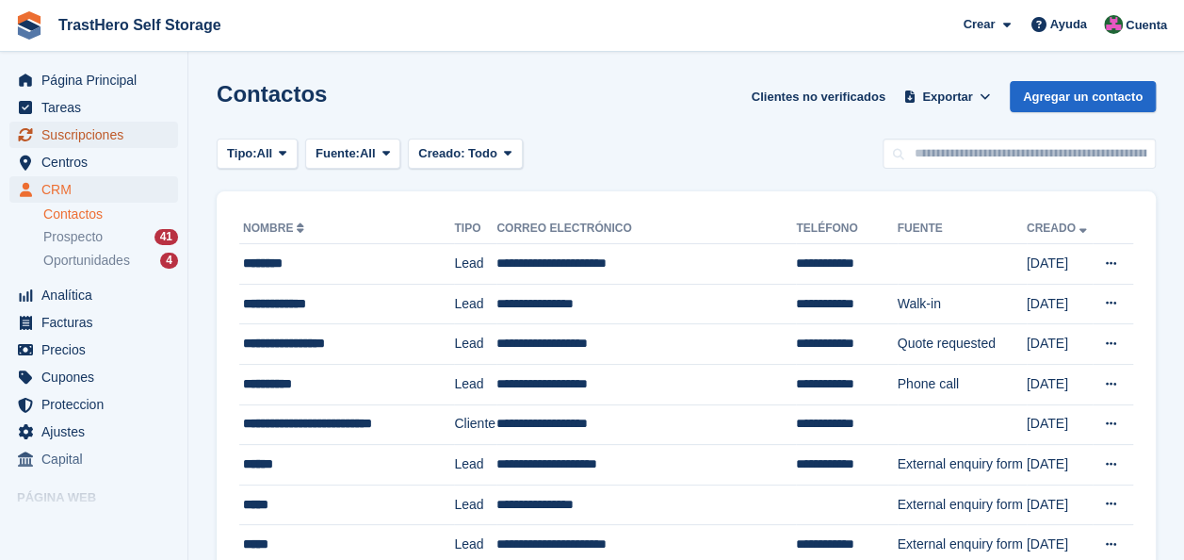
click at [111, 137] on span "Suscripciones" at bounding box center [97, 135] width 113 height 26
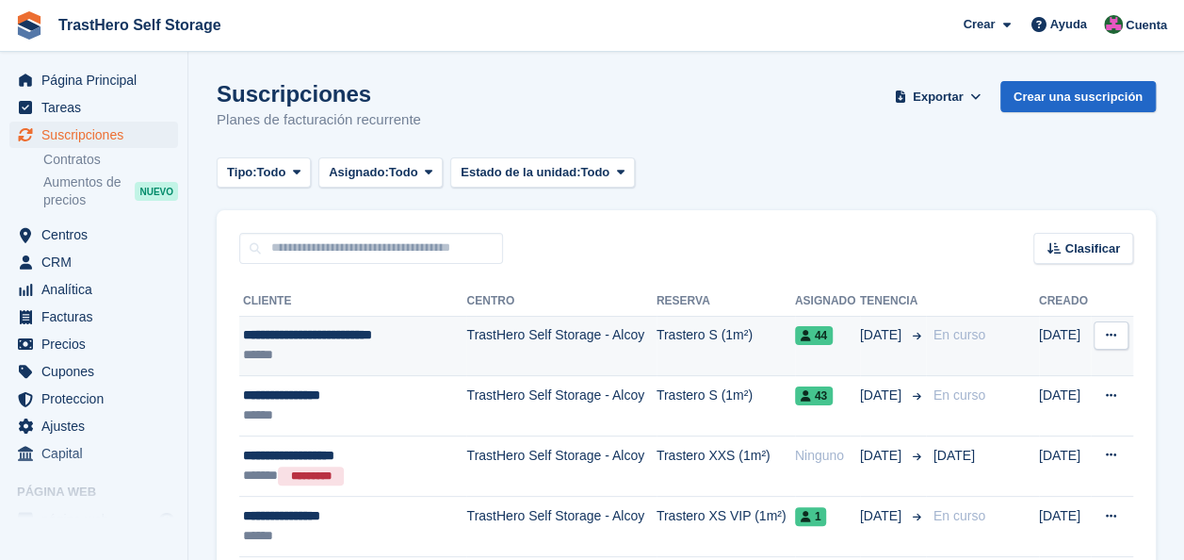
click at [471, 334] on td "TrastHero Self Storage - Alcoy" at bounding box center [560, 346] width 189 height 60
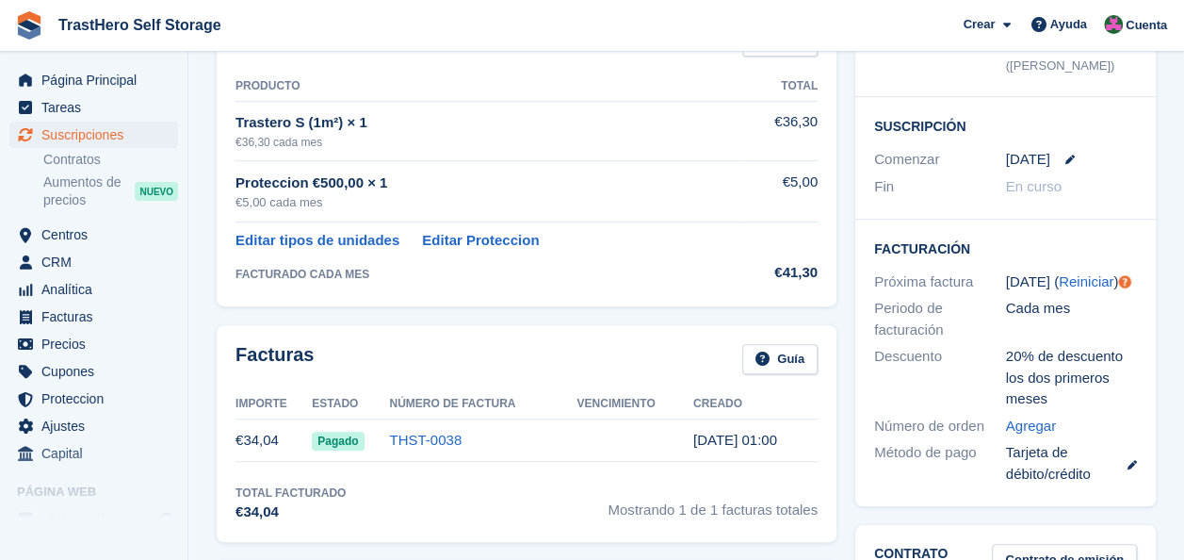
scroll to position [471, 0]
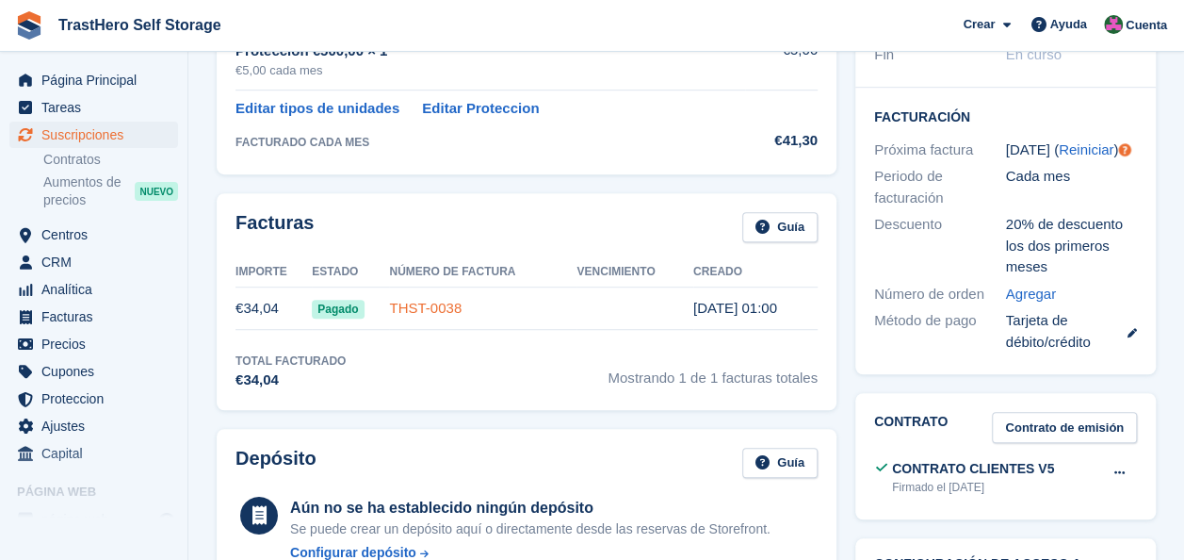
click at [429, 307] on link "THST-0038" at bounding box center [425, 308] width 73 height 16
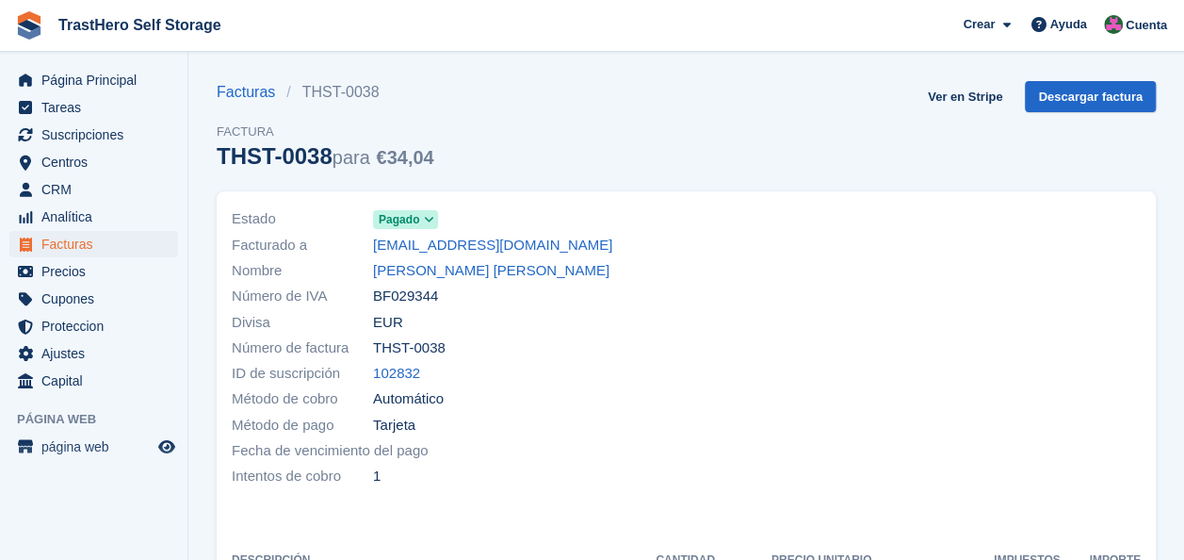
drag, startPoint x: 435, startPoint y: 295, endPoint x: 364, endPoint y: 297, distance: 71.6
click at [364, 297] on div "Número de IVA BF029344" at bounding box center [454, 296] width 444 height 25
drag, startPoint x: 364, startPoint y: 297, endPoint x: 416, endPoint y: 297, distance: 52.8
copy div "Número de IVA BF029344"
click at [720, 294] on div at bounding box center [920, 347] width 466 height 305
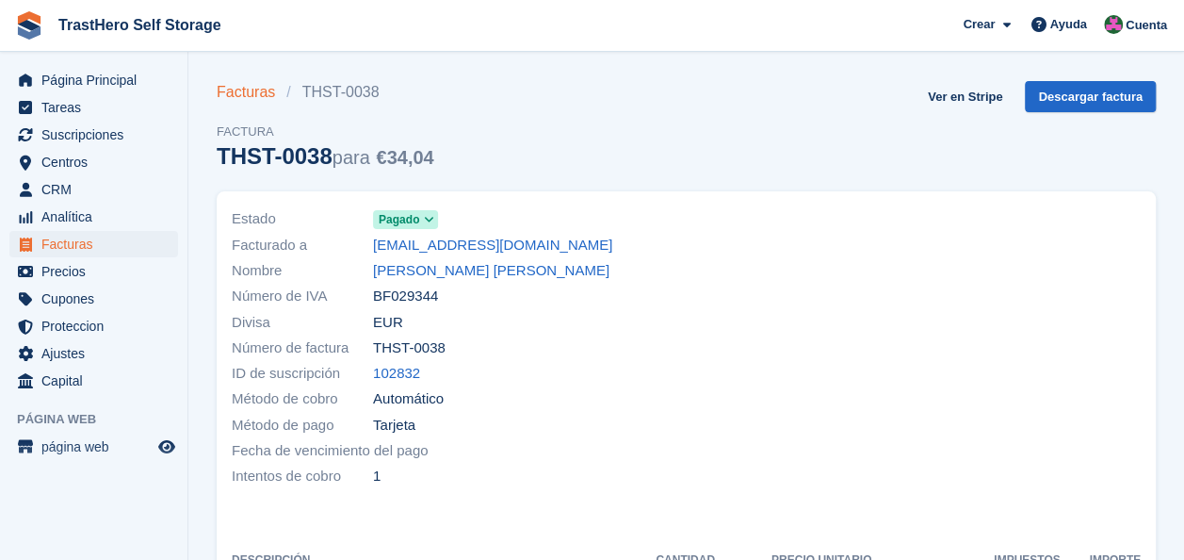
click at [259, 102] on link "Facturas" at bounding box center [252, 92] width 70 height 23
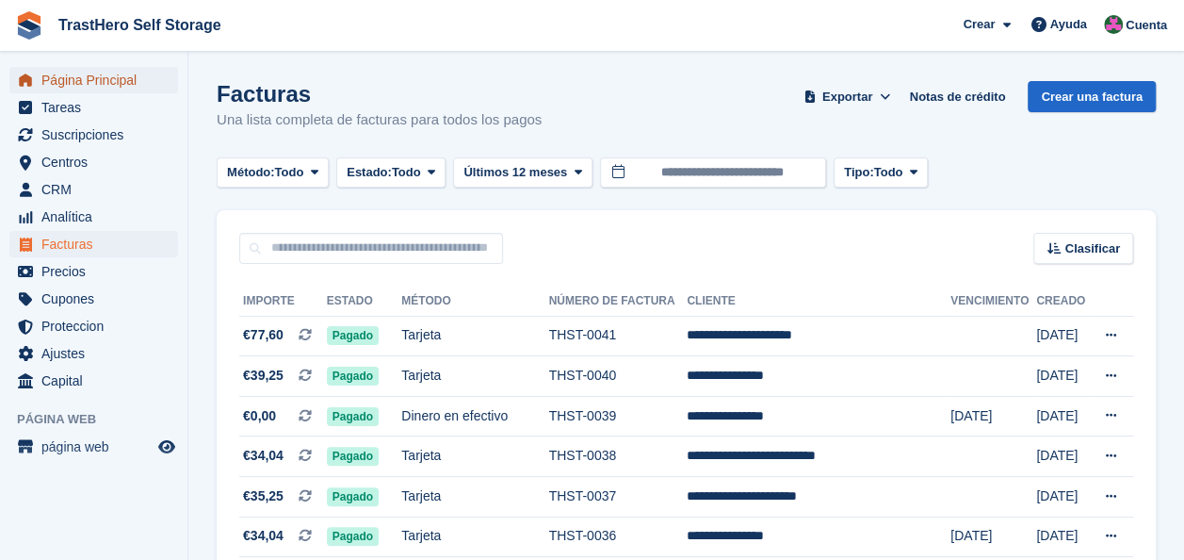
click at [58, 81] on span "Página Principal" at bounding box center [97, 80] width 113 height 26
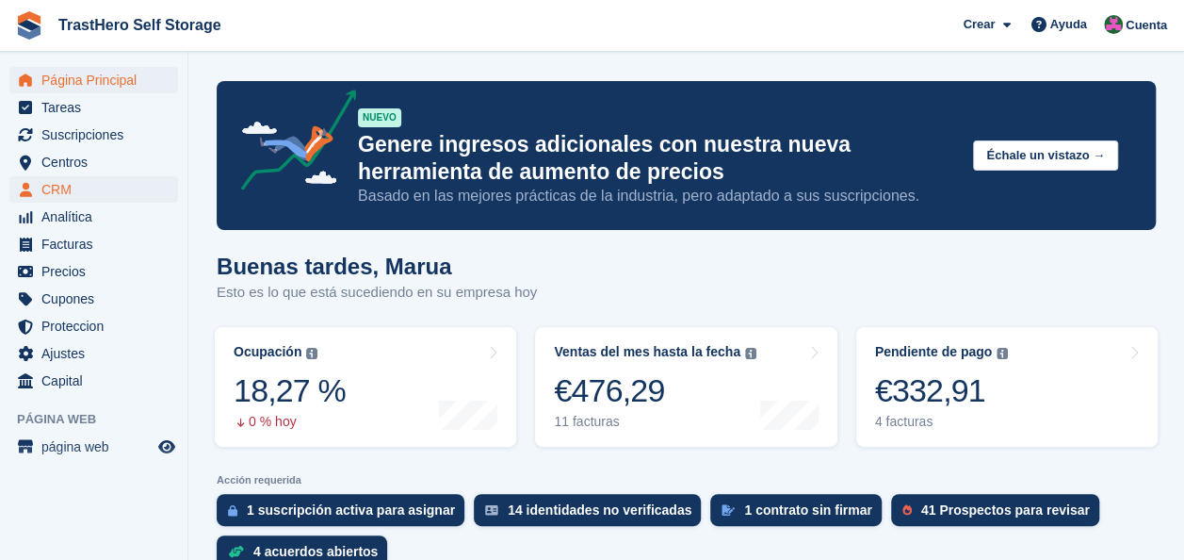
scroll to position [3, 0]
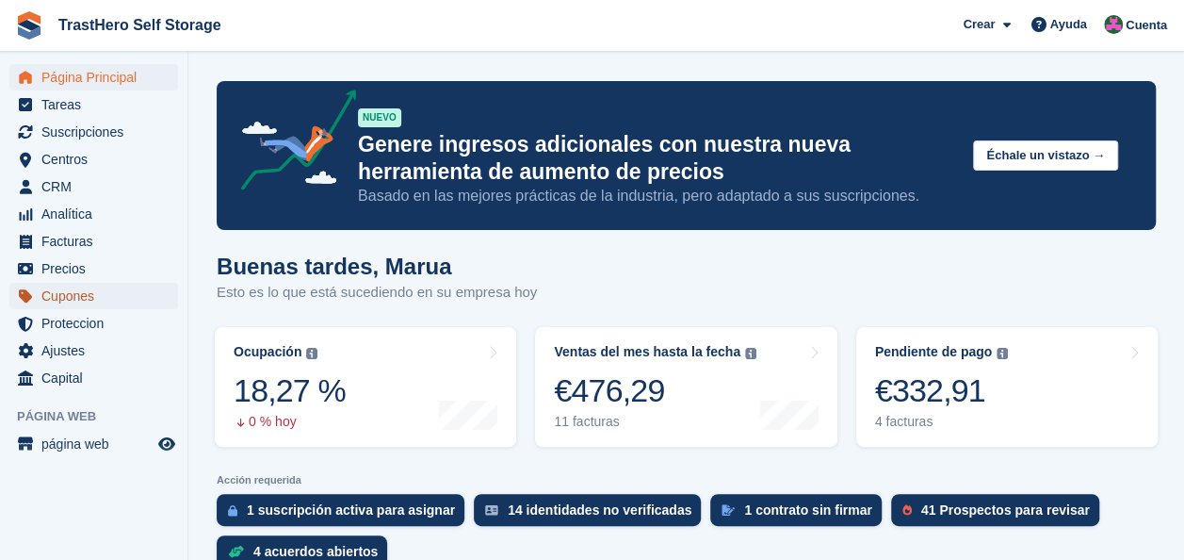
click at [93, 283] on span "Cupones" at bounding box center [97, 296] width 113 height 26
click at [88, 269] on span "Precios" at bounding box center [97, 268] width 113 height 26
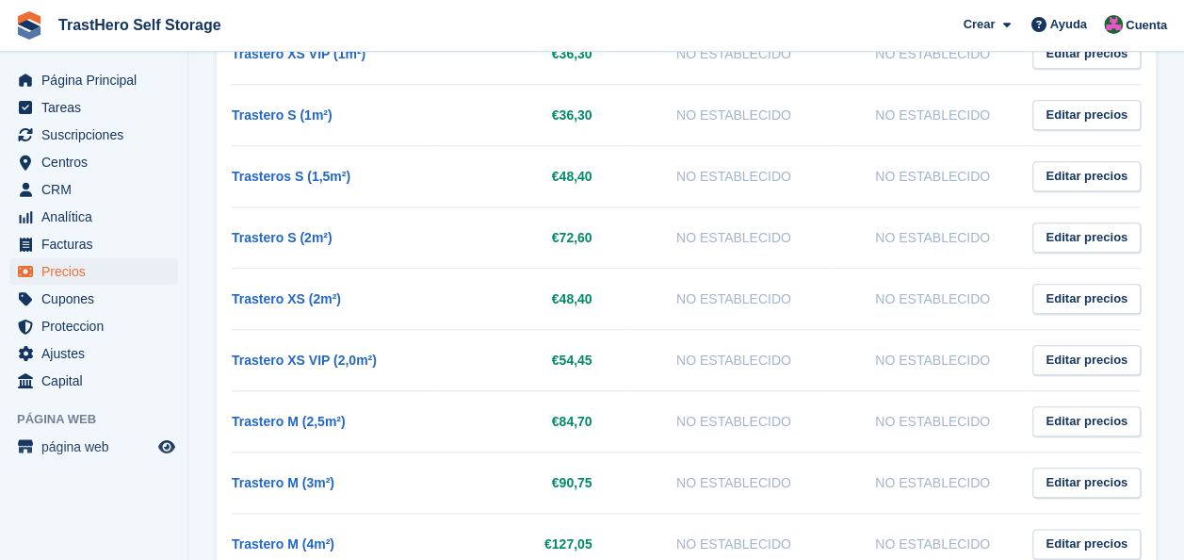
scroll to position [645, 0]
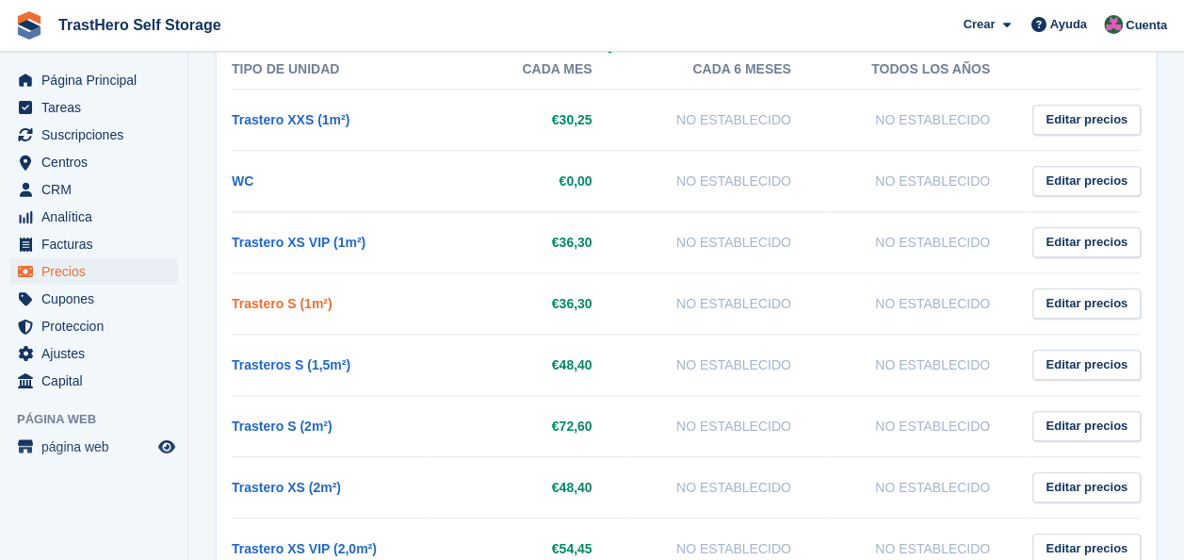
click at [258, 304] on link "Trastero S (1m²)" at bounding box center [282, 303] width 101 height 15
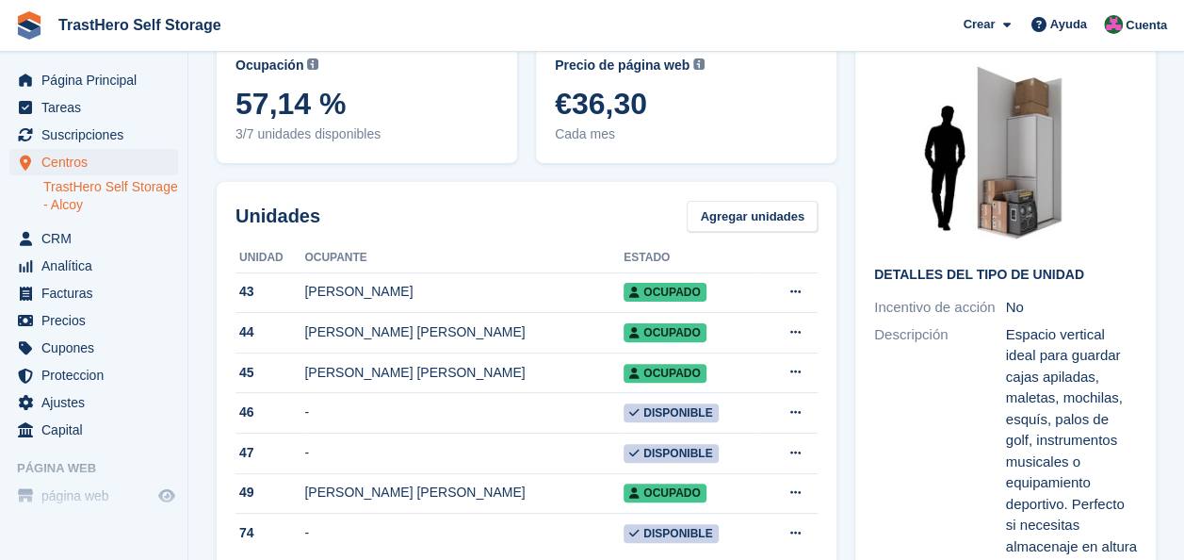
scroll to position [188, 0]
